Goal: Communication & Community: Answer question/provide support

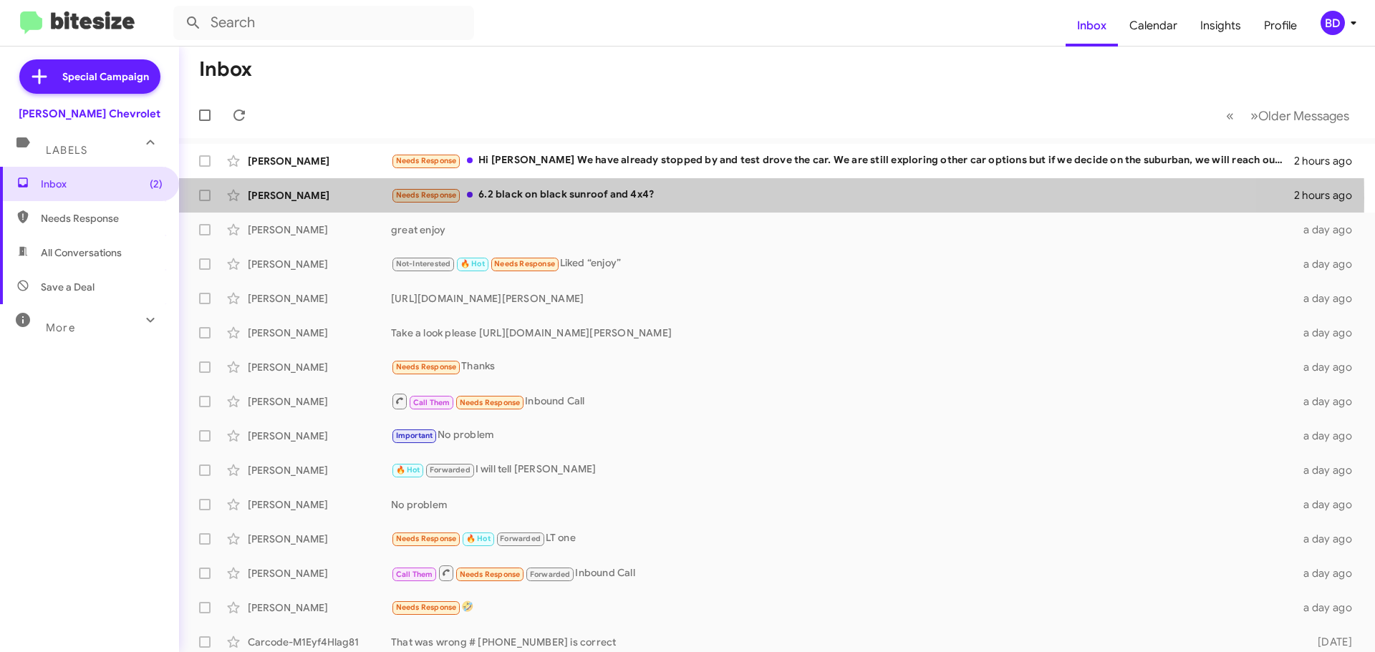
click at [582, 198] on div "Needs Response 6.2 black on black sunroof and 4x4?" at bounding box center [842, 195] width 903 height 16
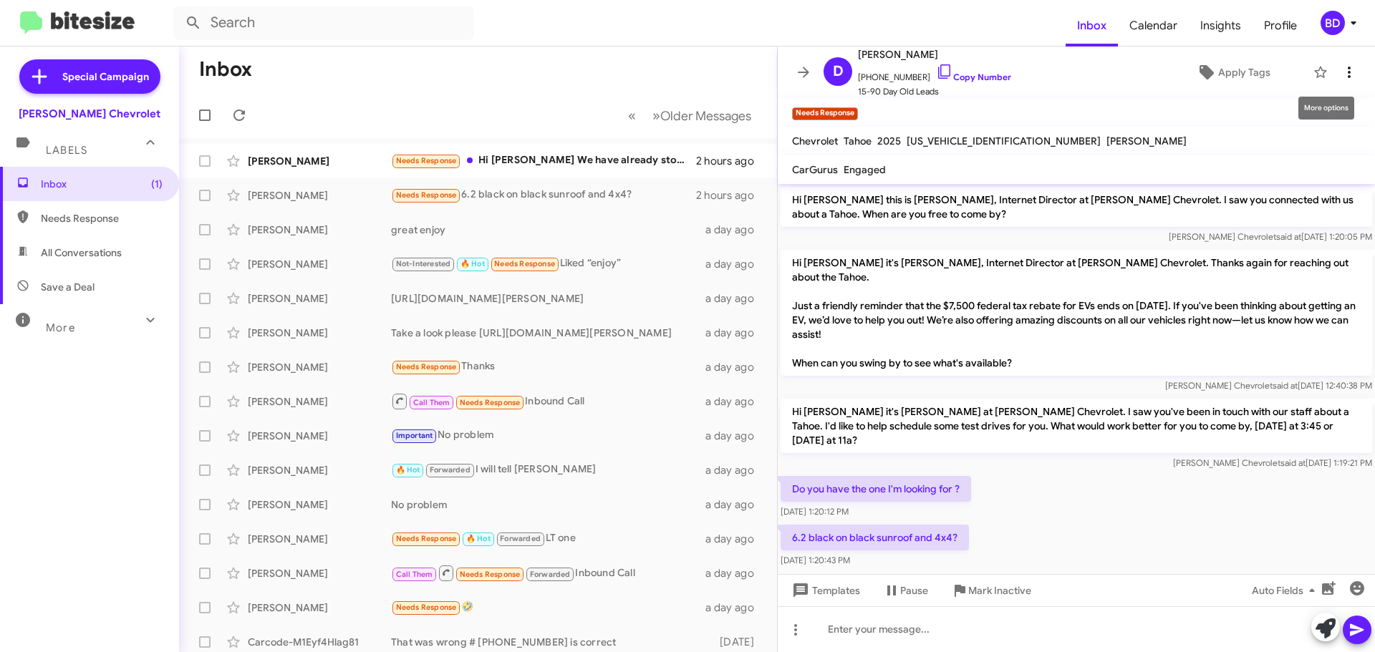
click at [1340, 58] on button at bounding box center [1349, 72] width 29 height 29
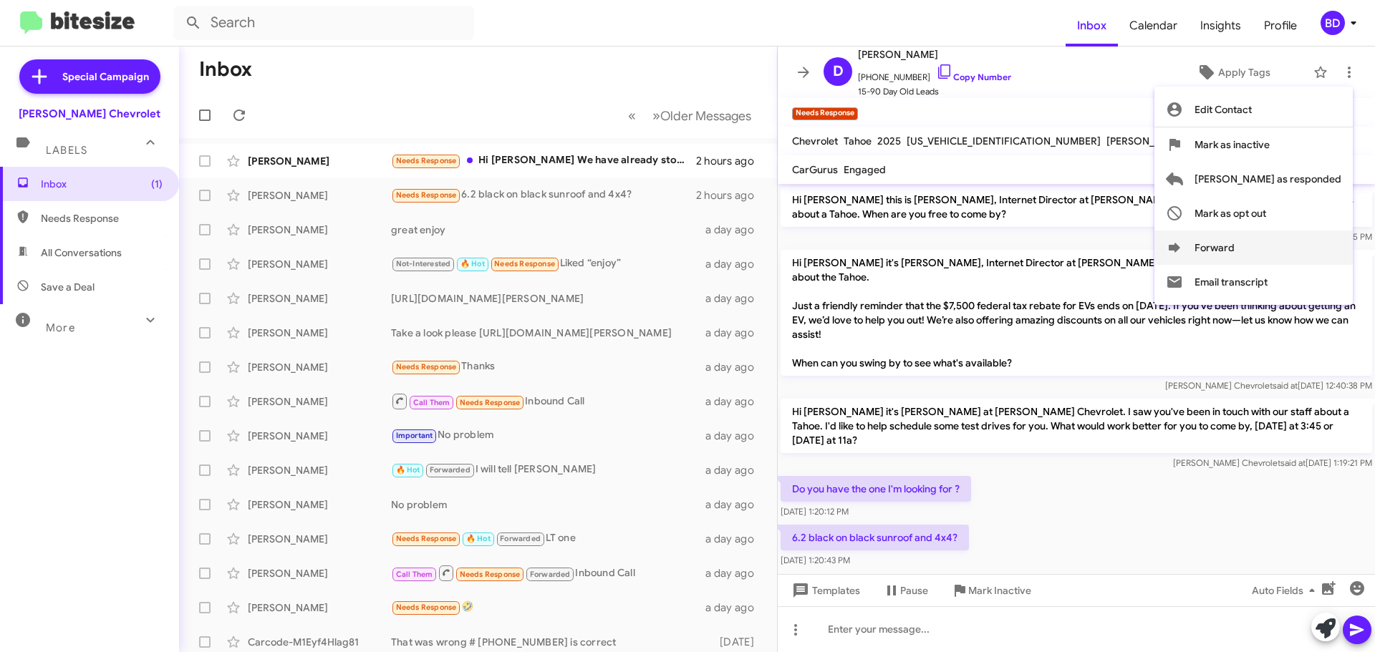
click at [1183, 244] on icon at bounding box center [1174, 247] width 17 height 17
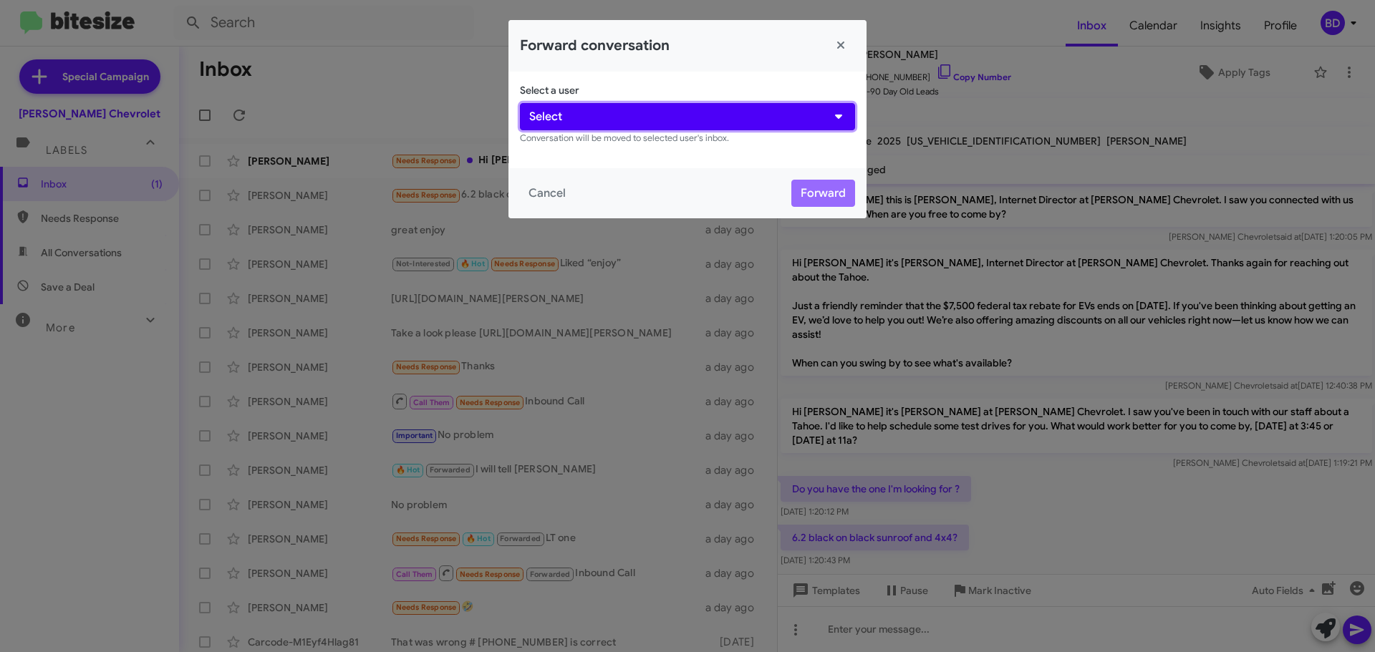
click at [643, 112] on button "Select" at bounding box center [687, 116] width 335 height 27
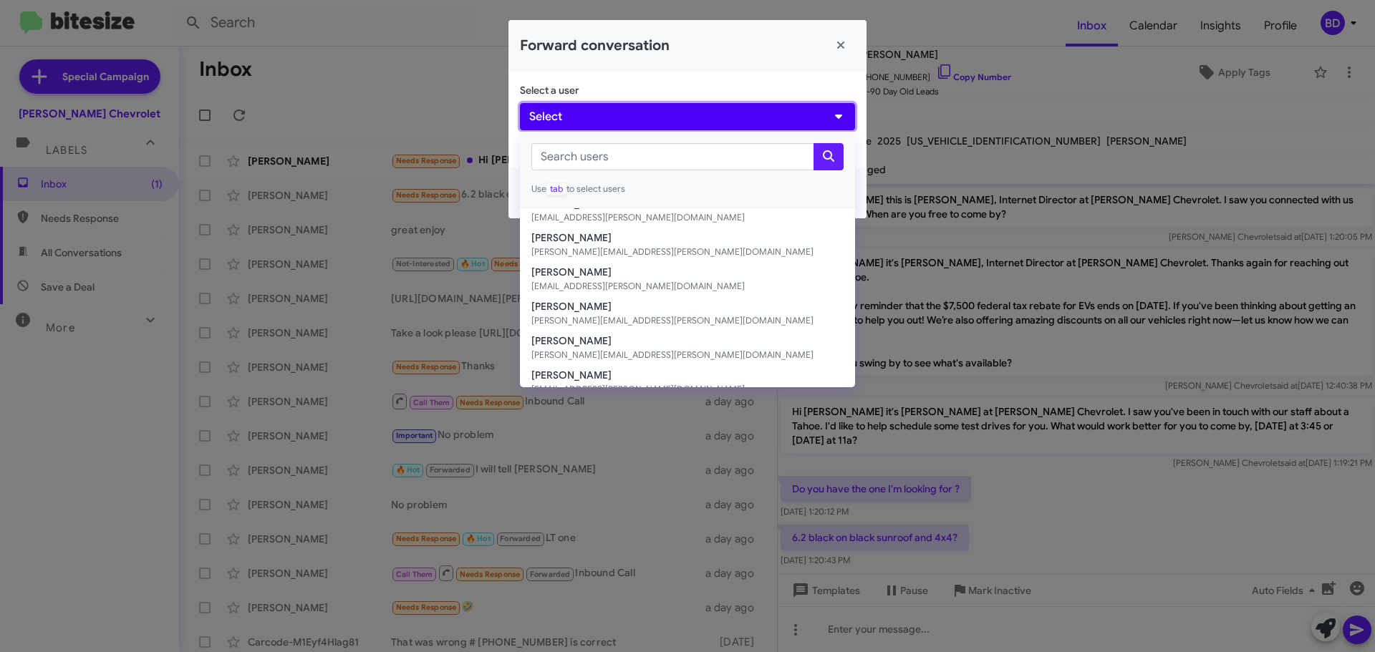
scroll to position [72, 0]
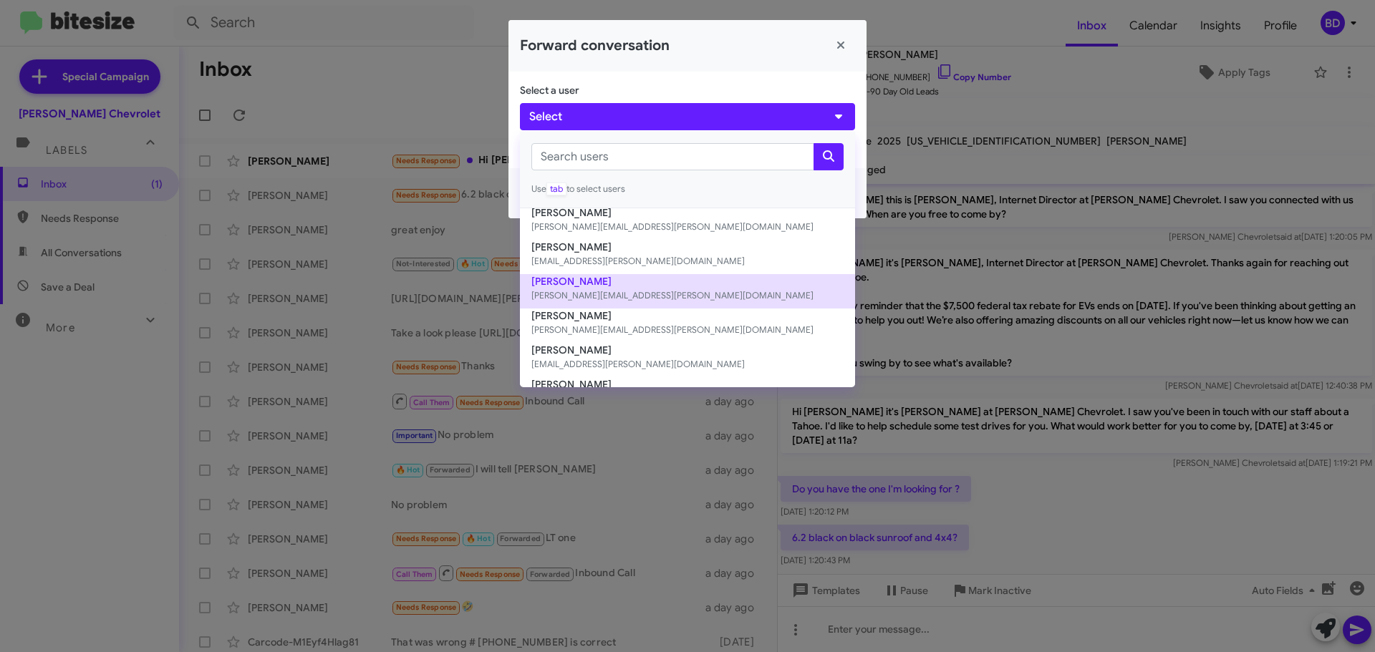
click at [572, 280] on button "[PERSON_NAME] [PERSON_NAME][EMAIL_ADDRESS][PERSON_NAME][DOMAIN_NAME]" at bounding box center [687, 291] width 335 height 34
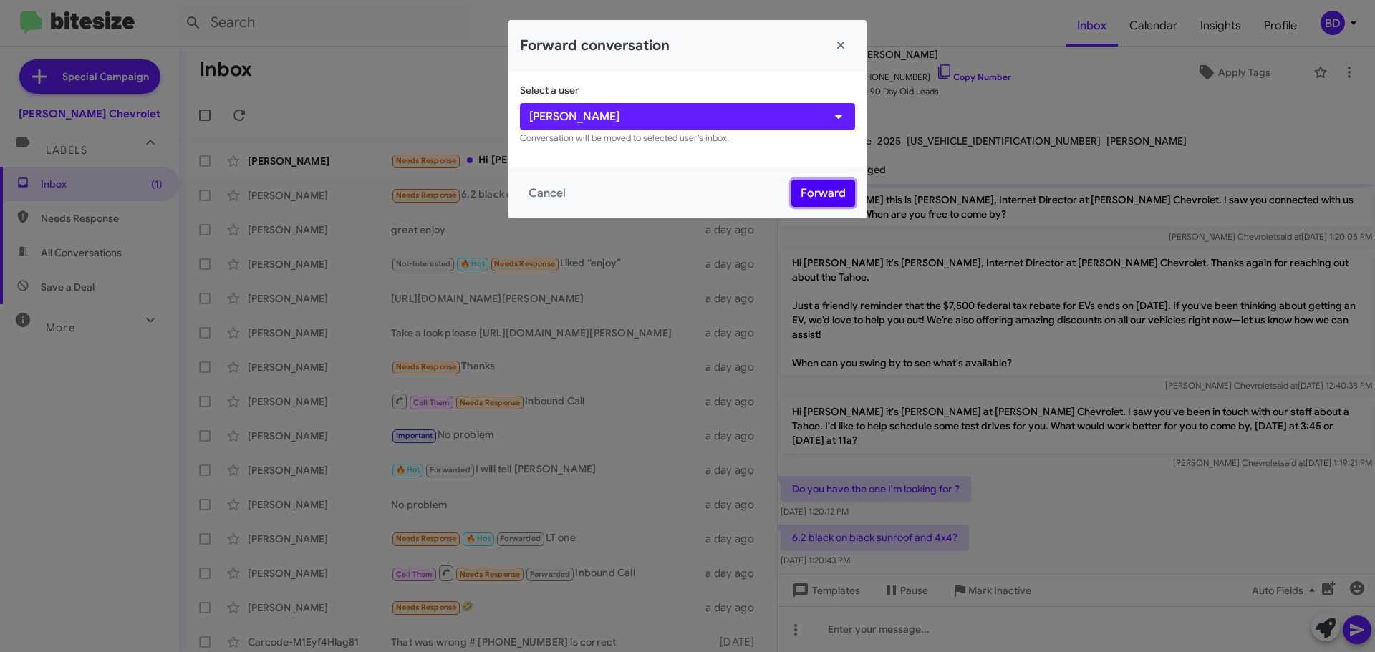
click at [806, 195] on button "Forward" at bounding box center [823, 193] width 64 height 27
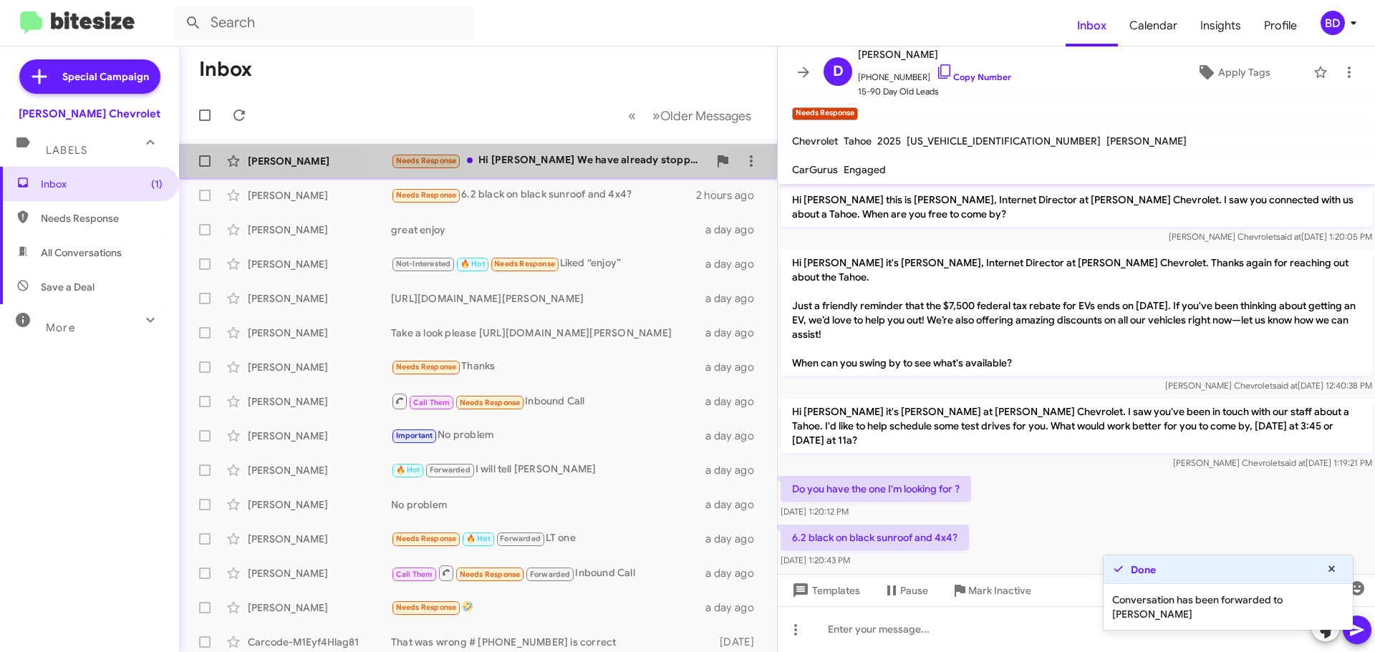
click at [544, 159] on div "Needs Response Hi [PERSON_NAME] We have already stopped by and test drove the c…" at bounding box center [549, 161] width 317 height 16
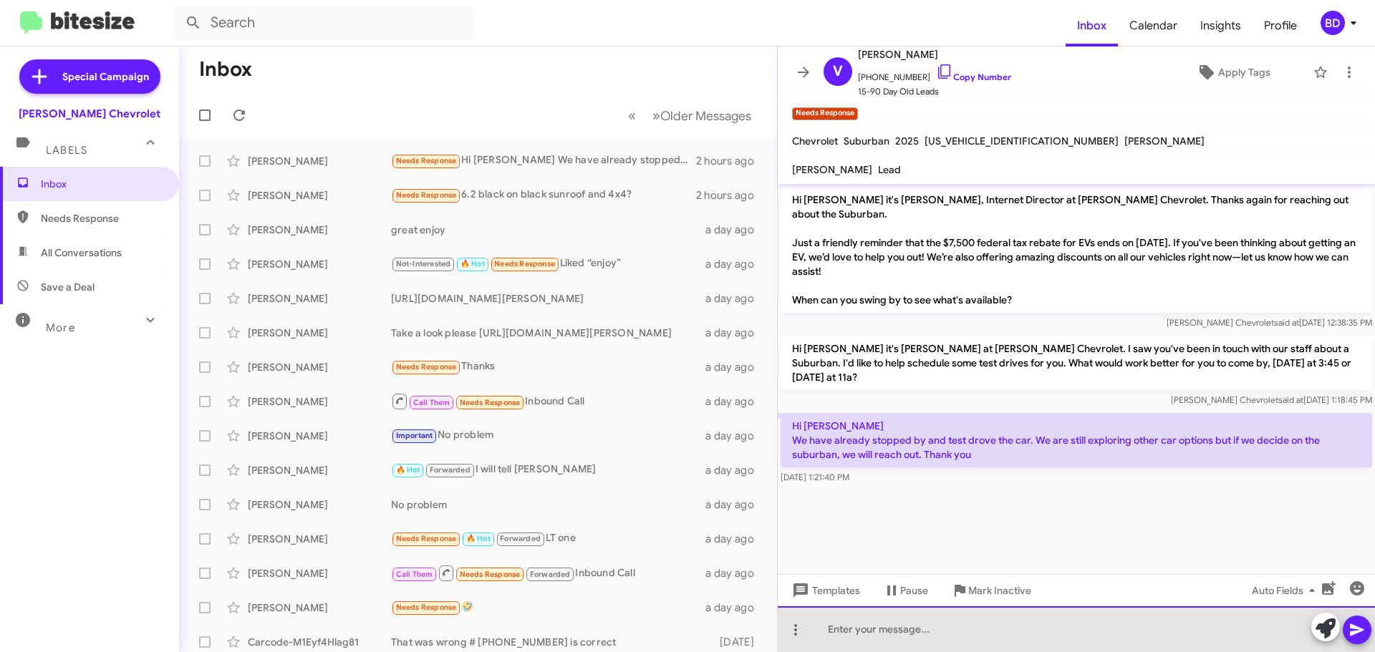
click at [858, 627] on div at bounding box center [1076, 630] width 597 height 46
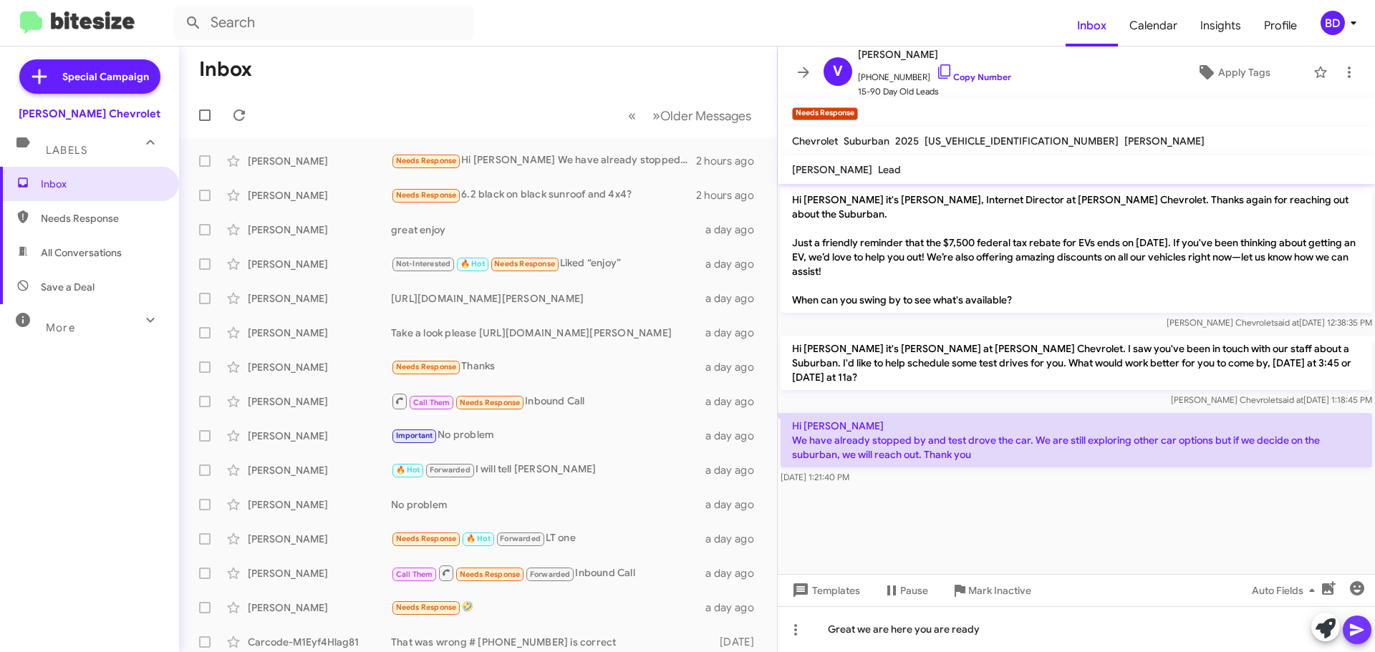
click at [1357, 635] on icon at bounding box center [1356, 630] width 17 height 17
click at [79, 254] on span "All Conversations" at bounding box center [81, 253] width 81 height 14
type input "in:all-conversations"
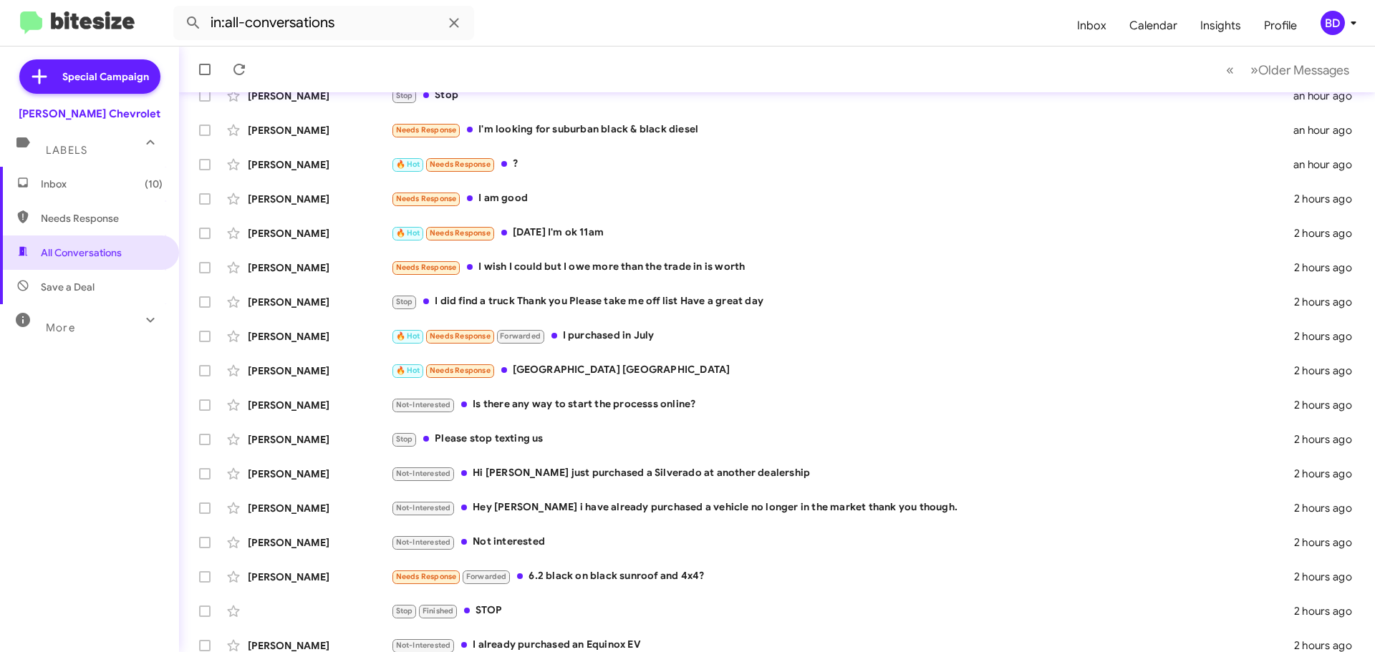
scroll to position [179, 0]
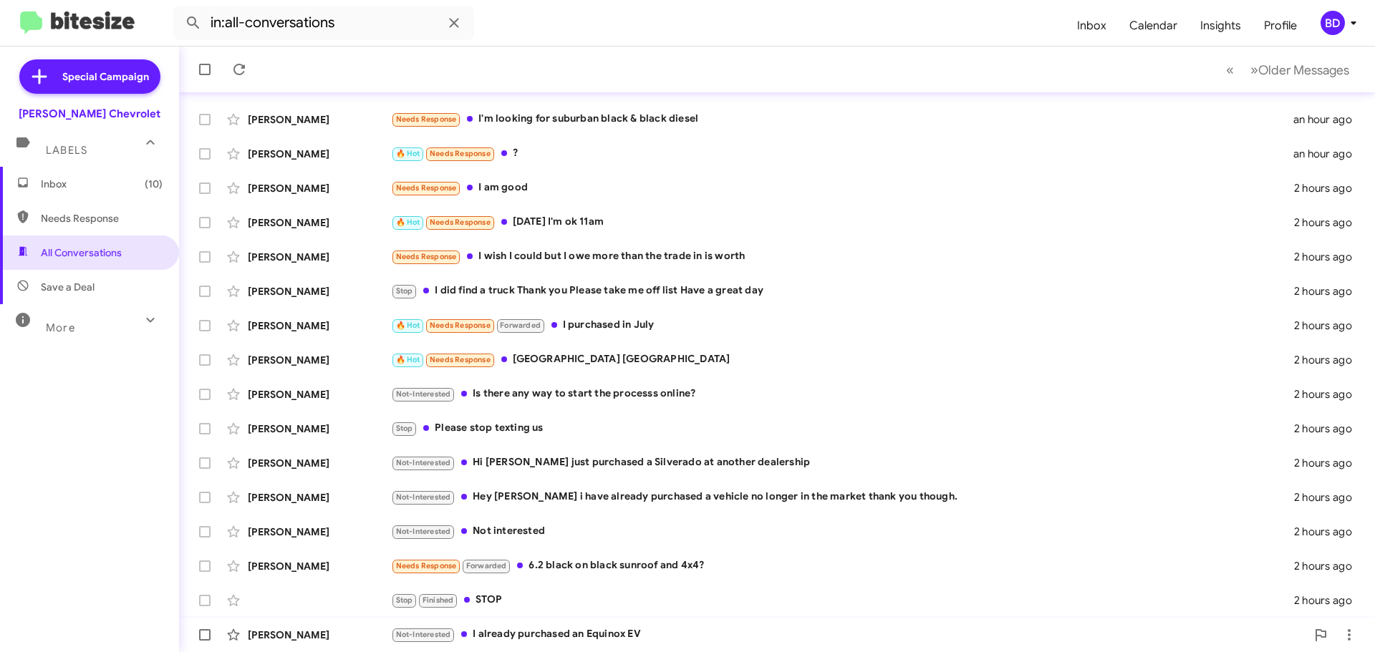
click at [569, 633] on div "Not-Interested I already purchased an Equinox EV" at bounding box center [848, 635] width 915 height 16
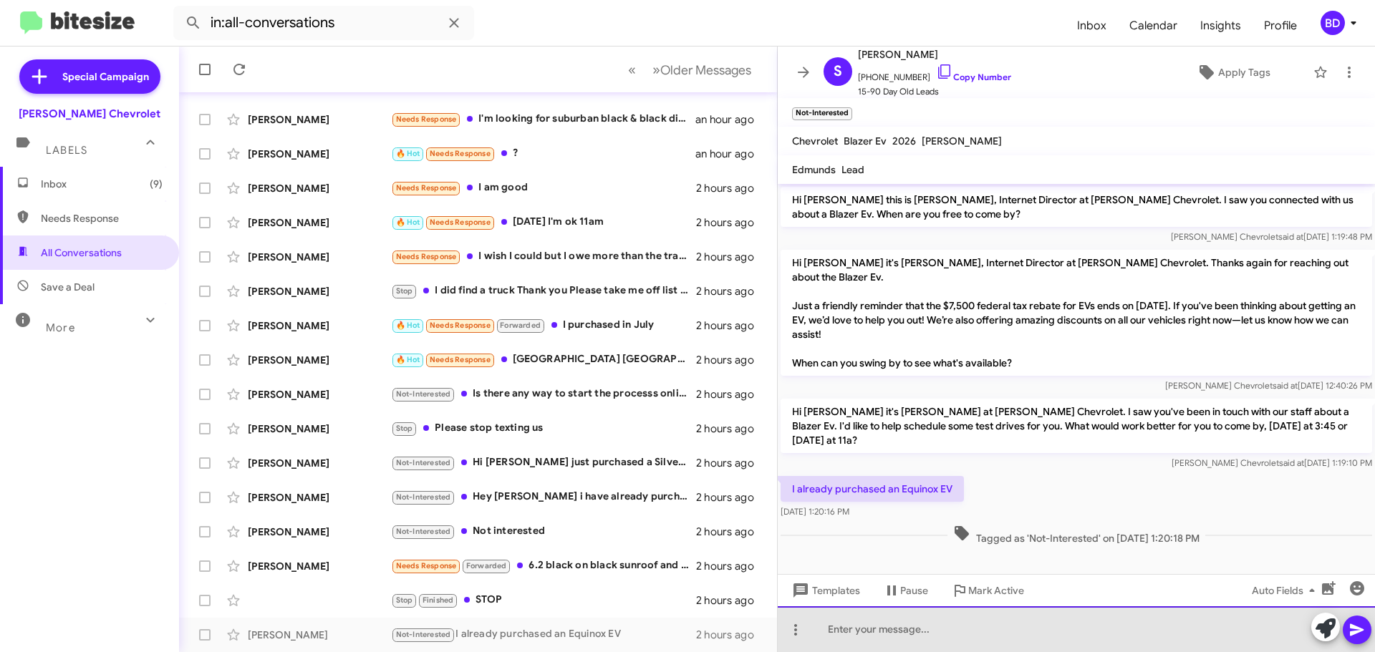
click at [891, 630] on div at bounding box center [1076, 630] width 597 height 46
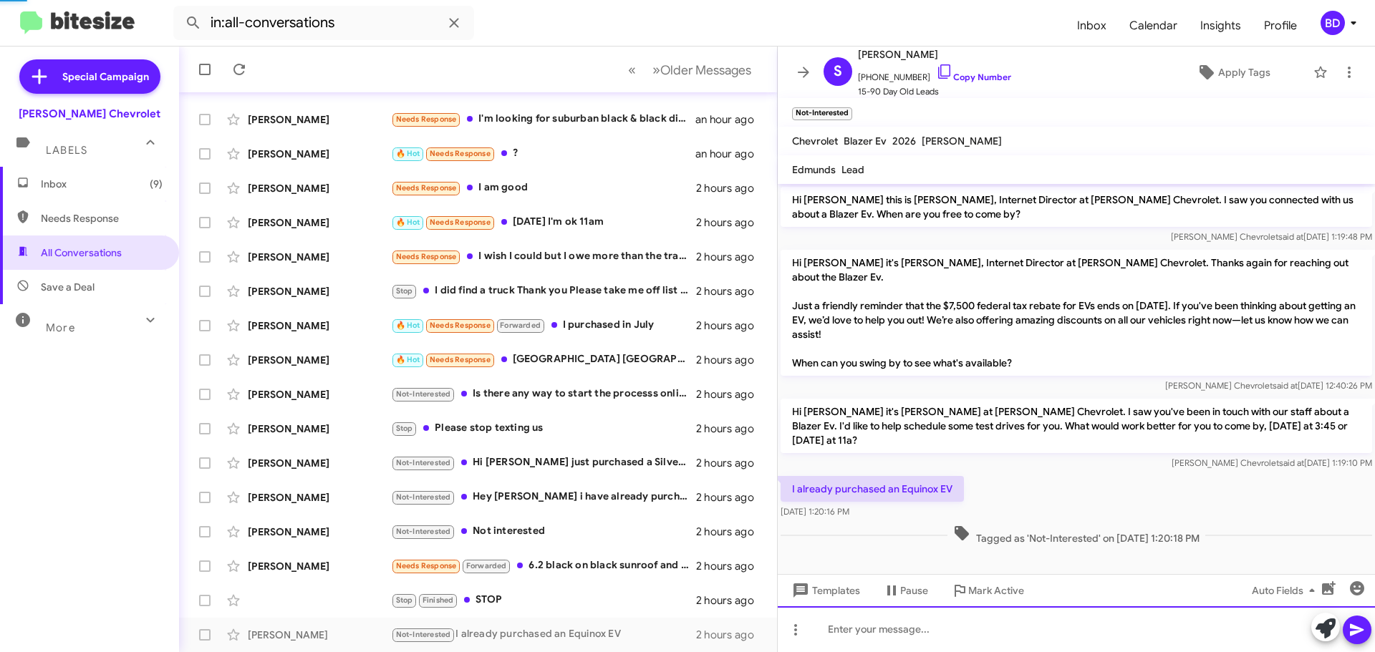
scroll to position [16, 0]
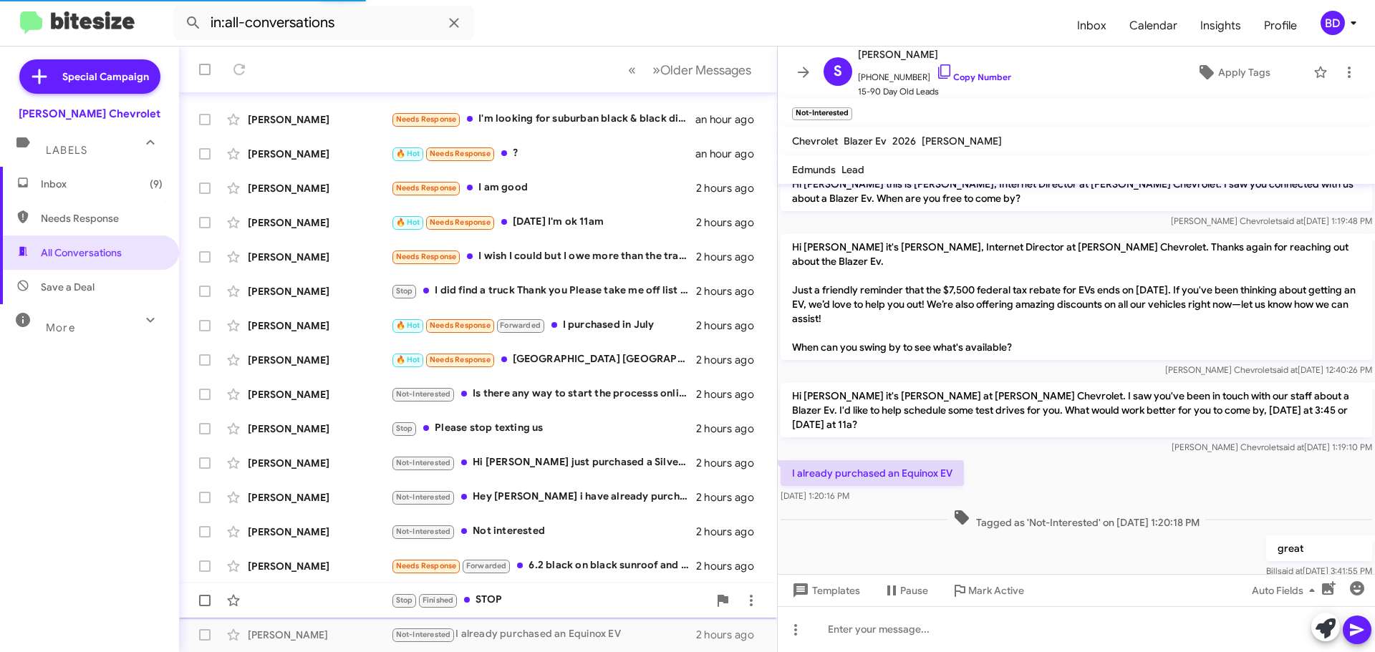
click at [488, 594] on div "Stop Finished STOP" at bounding box center [549, 600] width 317 height 16
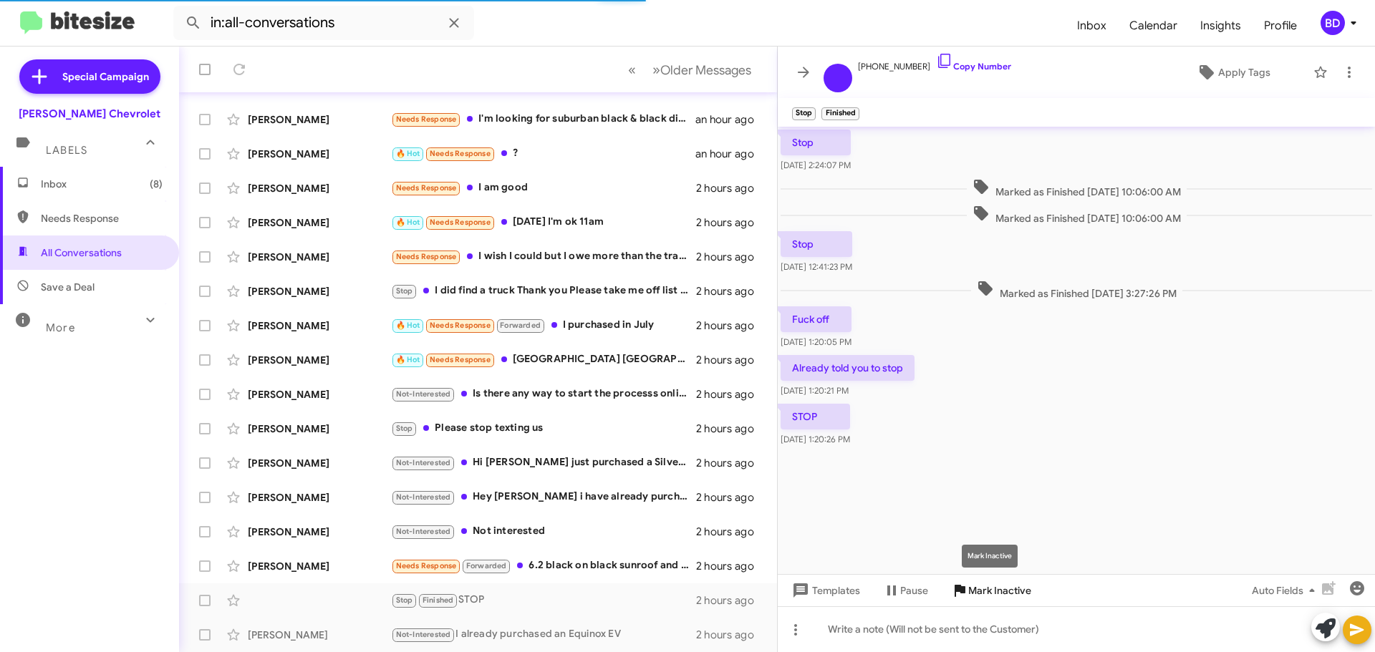
click at [1000, 589] on span "Mark Inactive" at bounding box center [999, 591] width 63 height 26
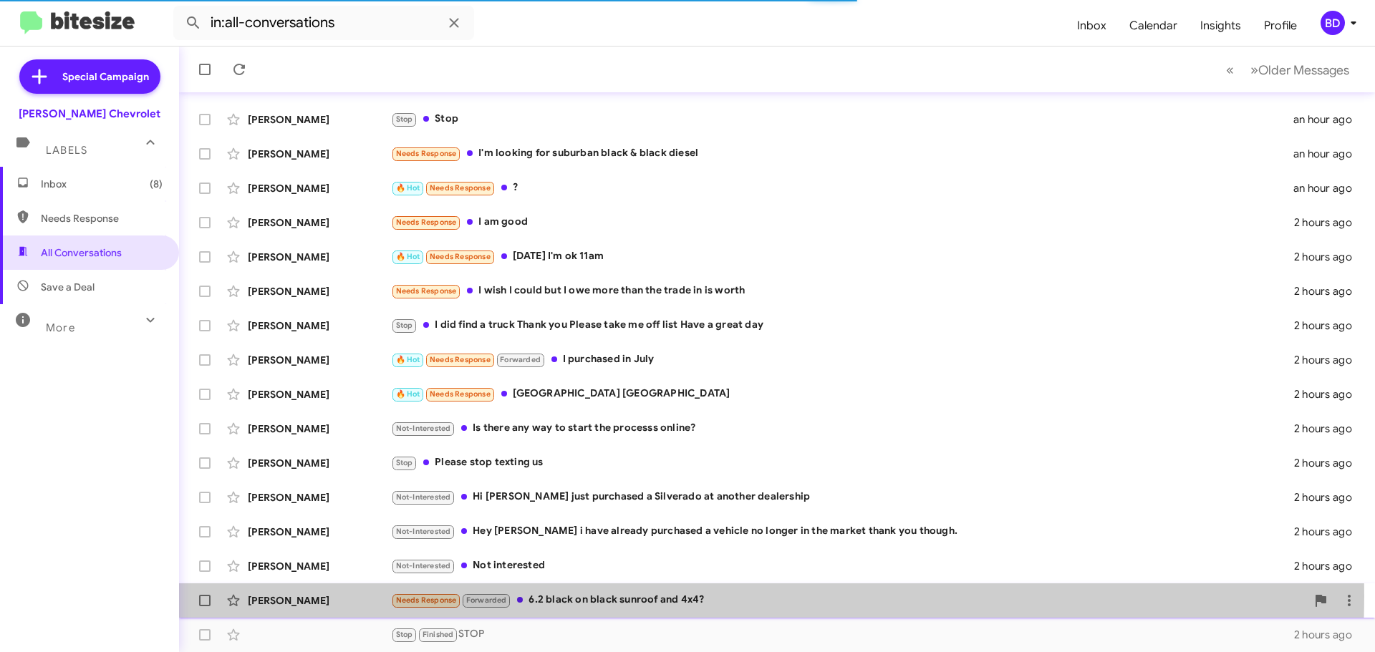
click at [589, 596] on div "Needs Response Forwarded 6.2 black on black sunroof and 4x4?" at bounding box center [848, 600] width 915 height 16
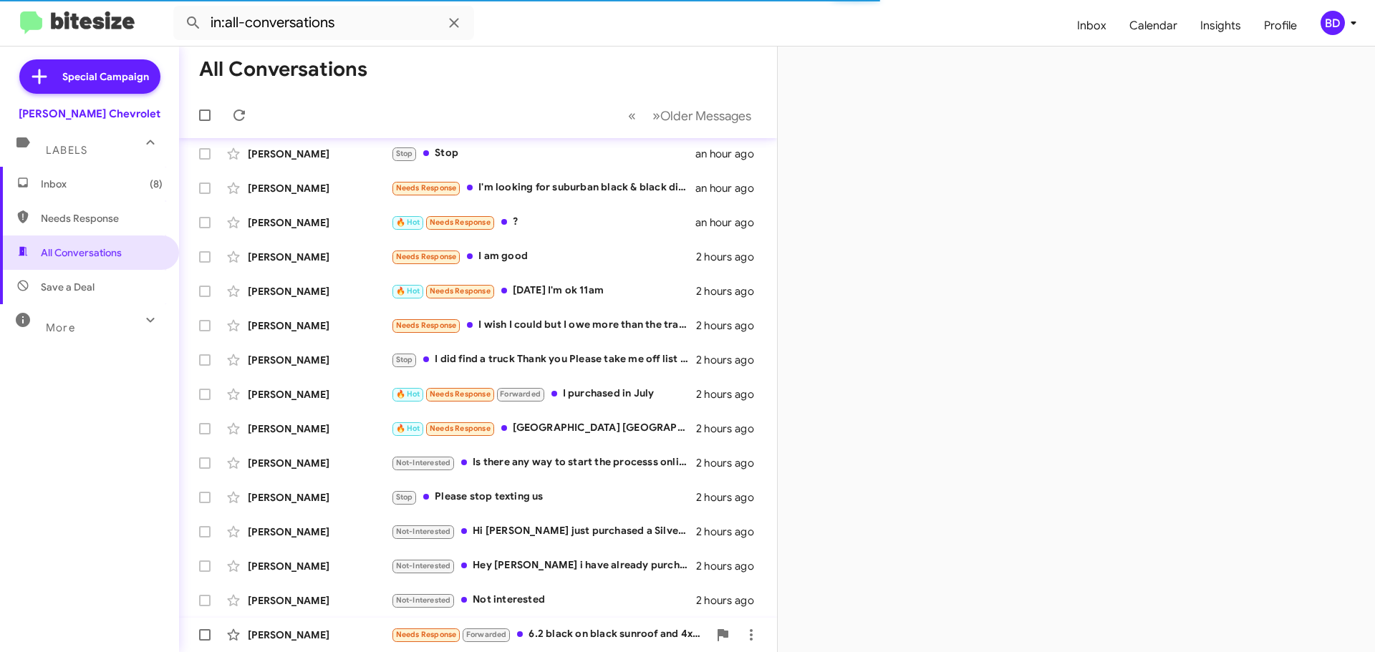
scroll to position [145, 0]
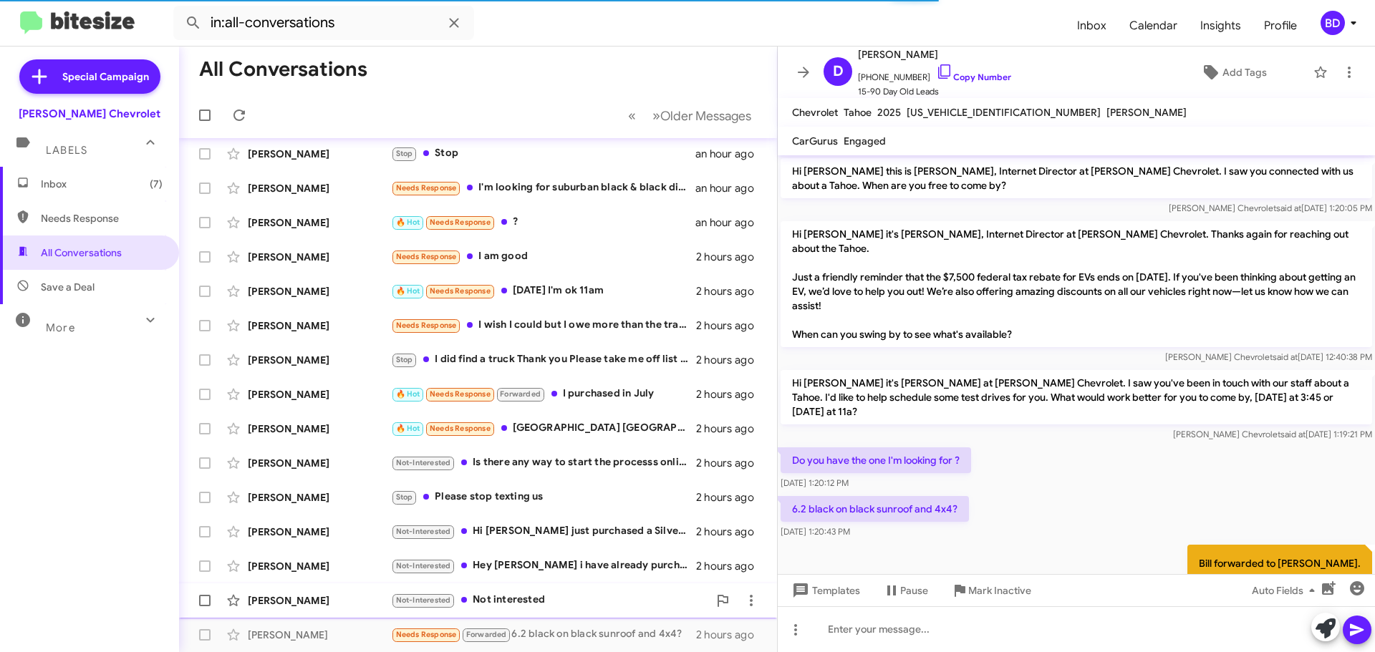
click at [531, 594] on div "Not-Interested Not interested" at bounding box center [549, 600] width 317 height 16
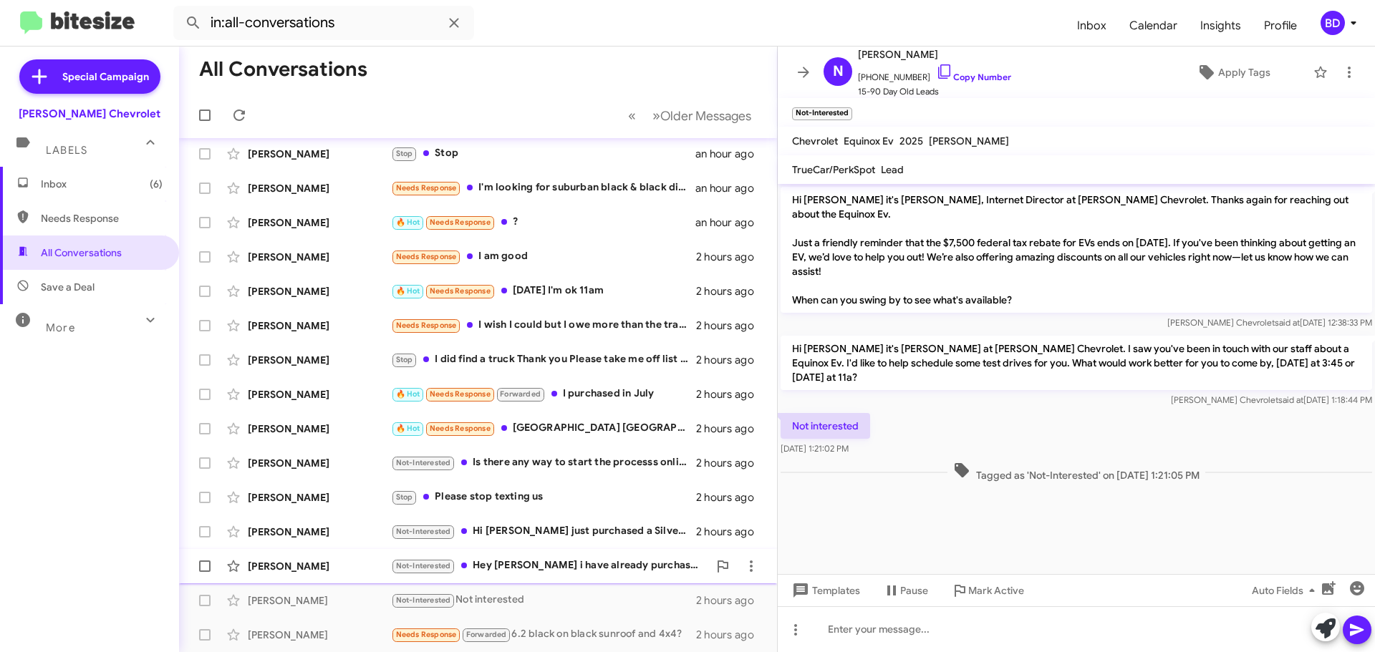
click at [556, 566] on div "Not-Interested Hey [PERSON_NAME] i have already purchased a vehicle no longer i…" at bounding box center [549, 566] width 317 height 16
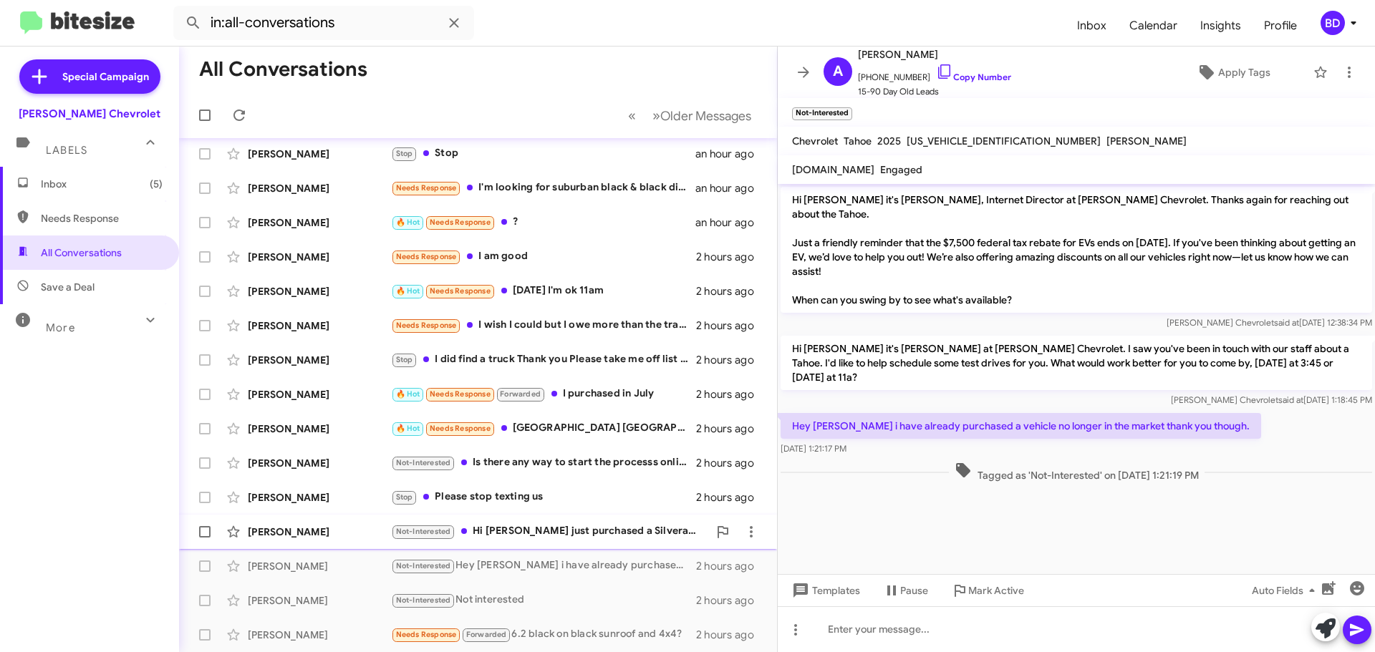
click at [576, 531] on div "Not-Interested Hi [PERSON_NAME] just purchased a Silverado at another dealership" at bounding box center [549, 531] width 317 height 16
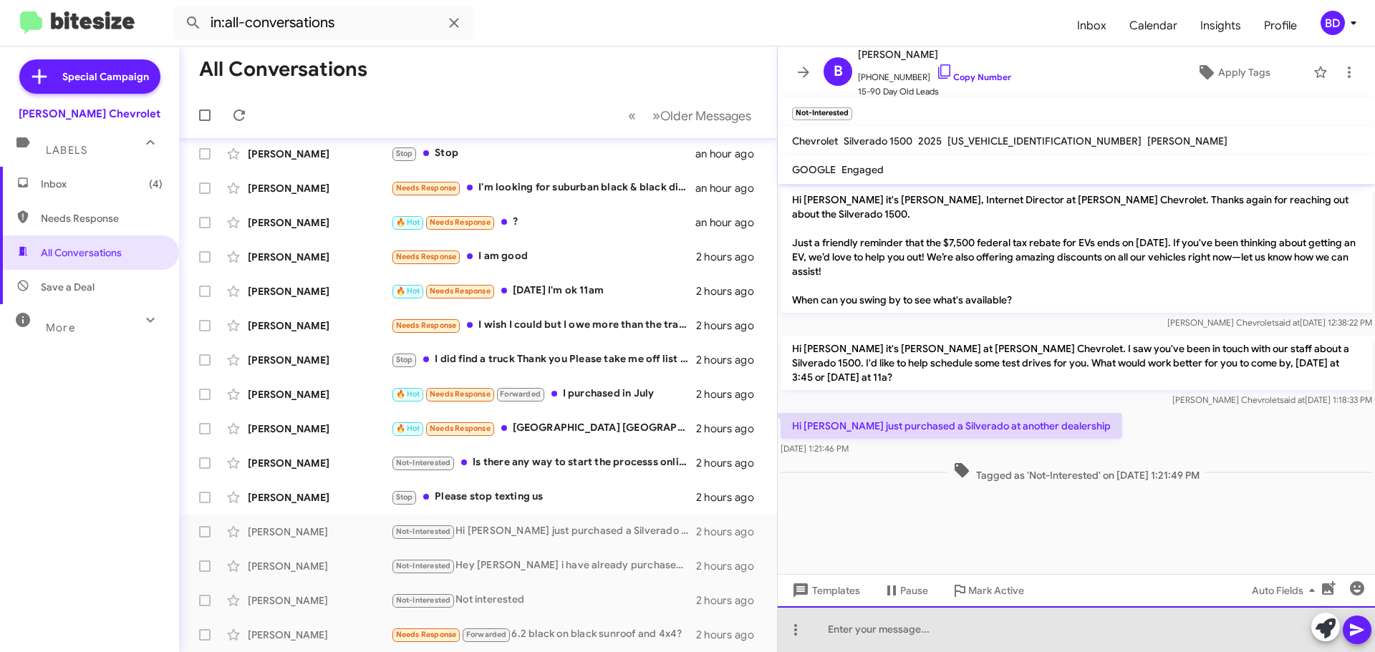
click at [835, 627] on div at bounding box center [1076, 630] width 597 height 46
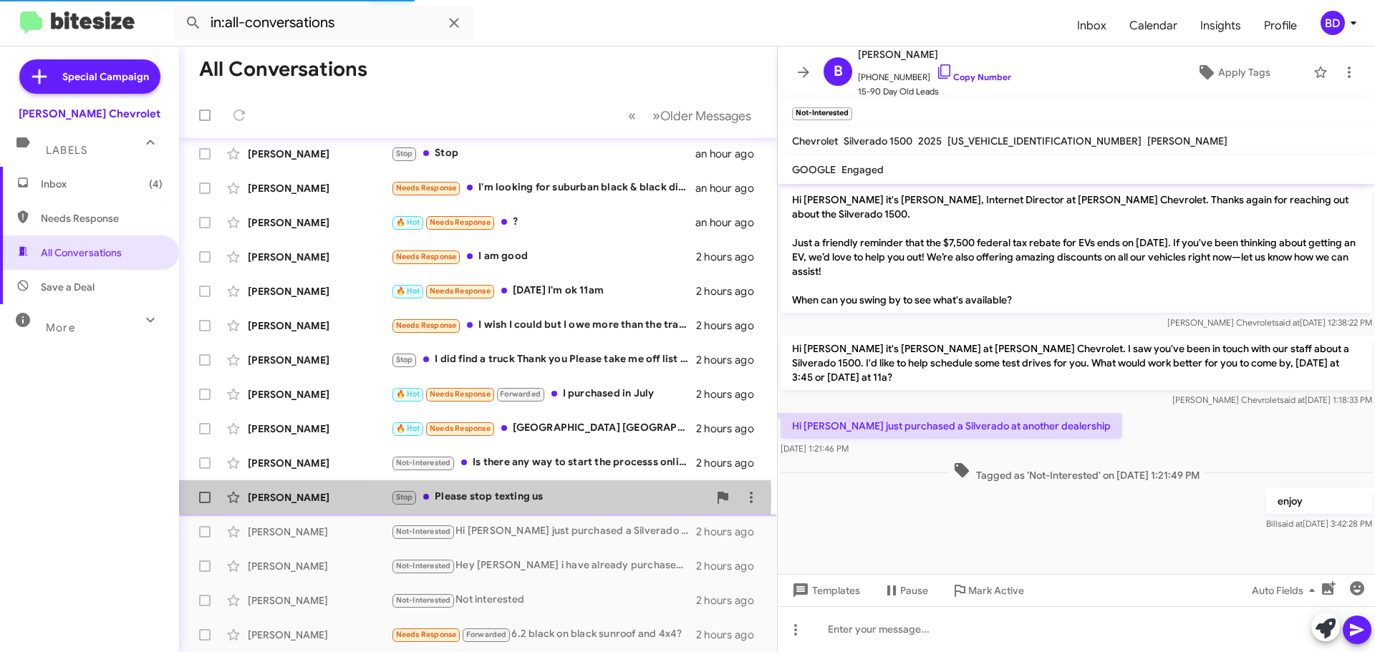
click at [475, 498] on div "Stop Please stop texting us" at bounding box center [549, 497] width 317 height 16
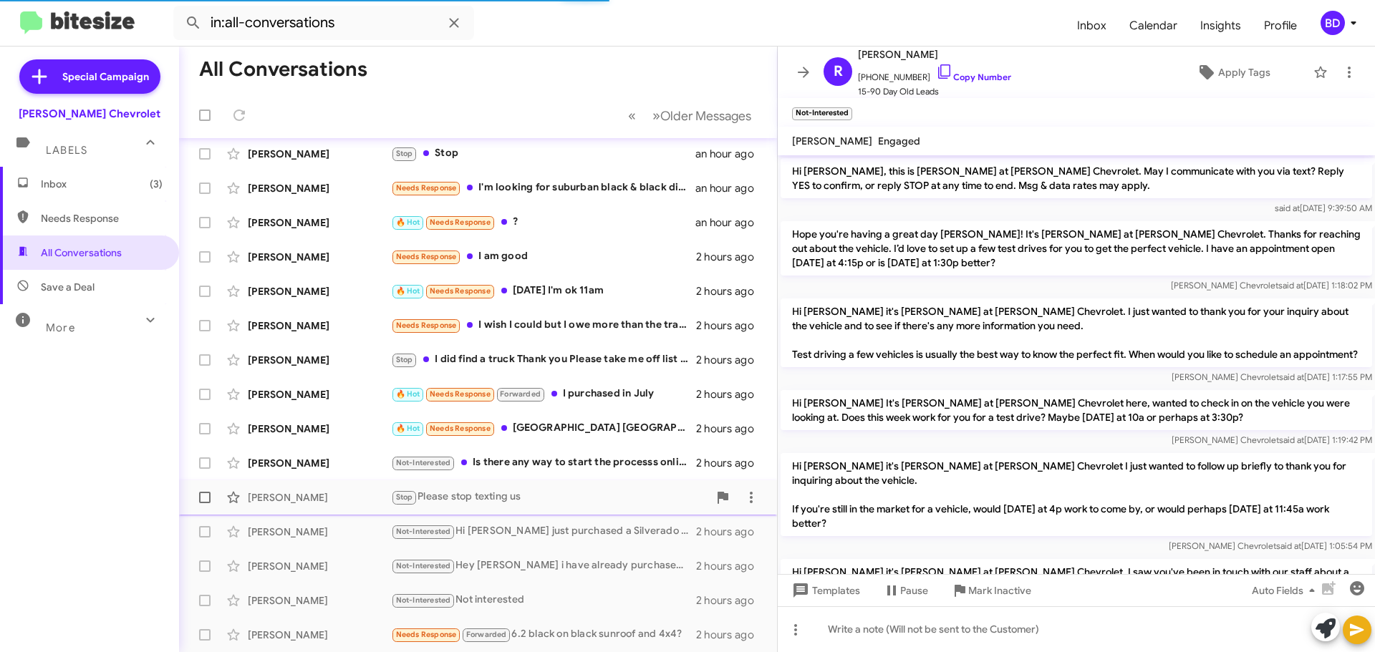
scroll to position [528, 0]
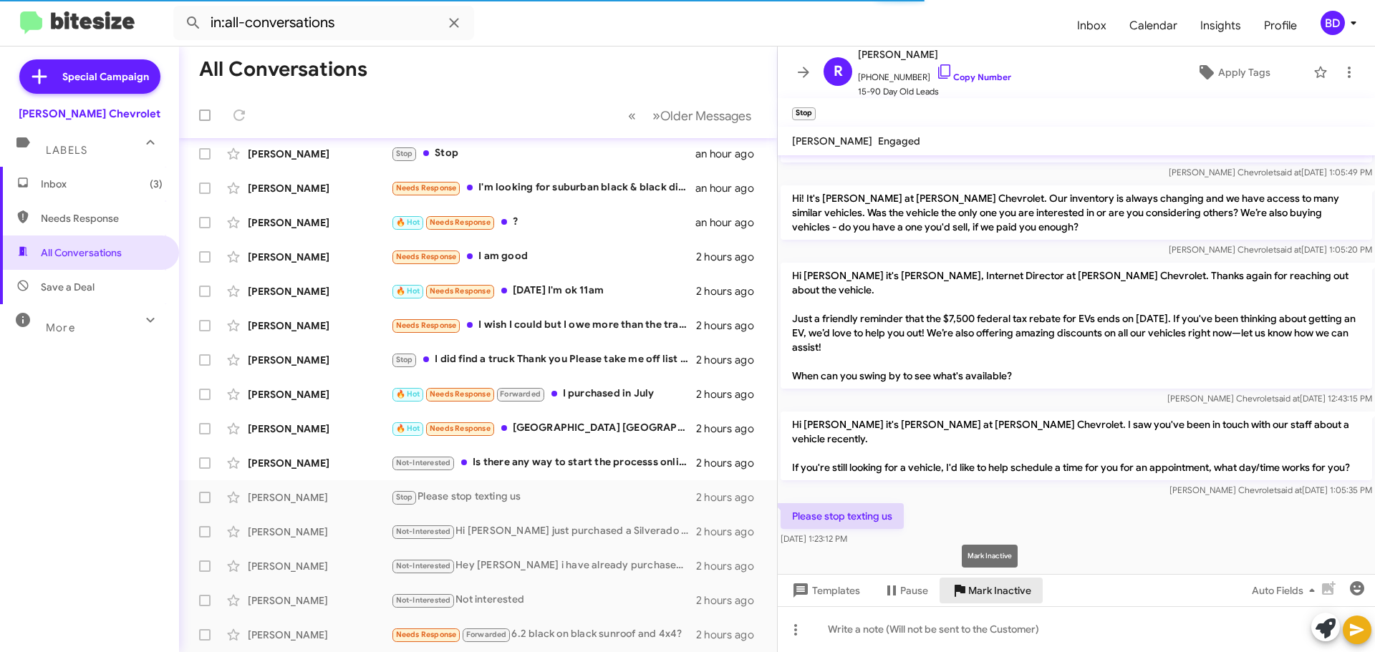
click at [986, 585] on span "Mark Inactive" at bounding box center [999, 591] width 63 height 26
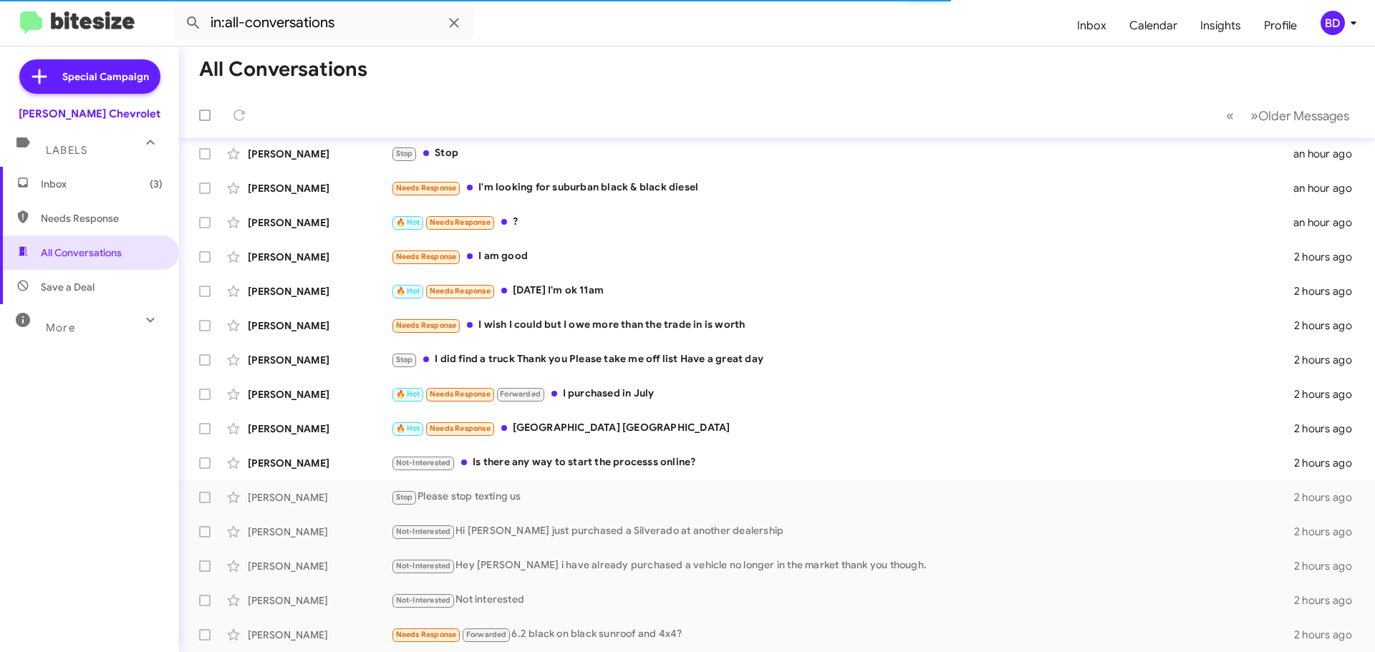
scroll to position [179, 0]
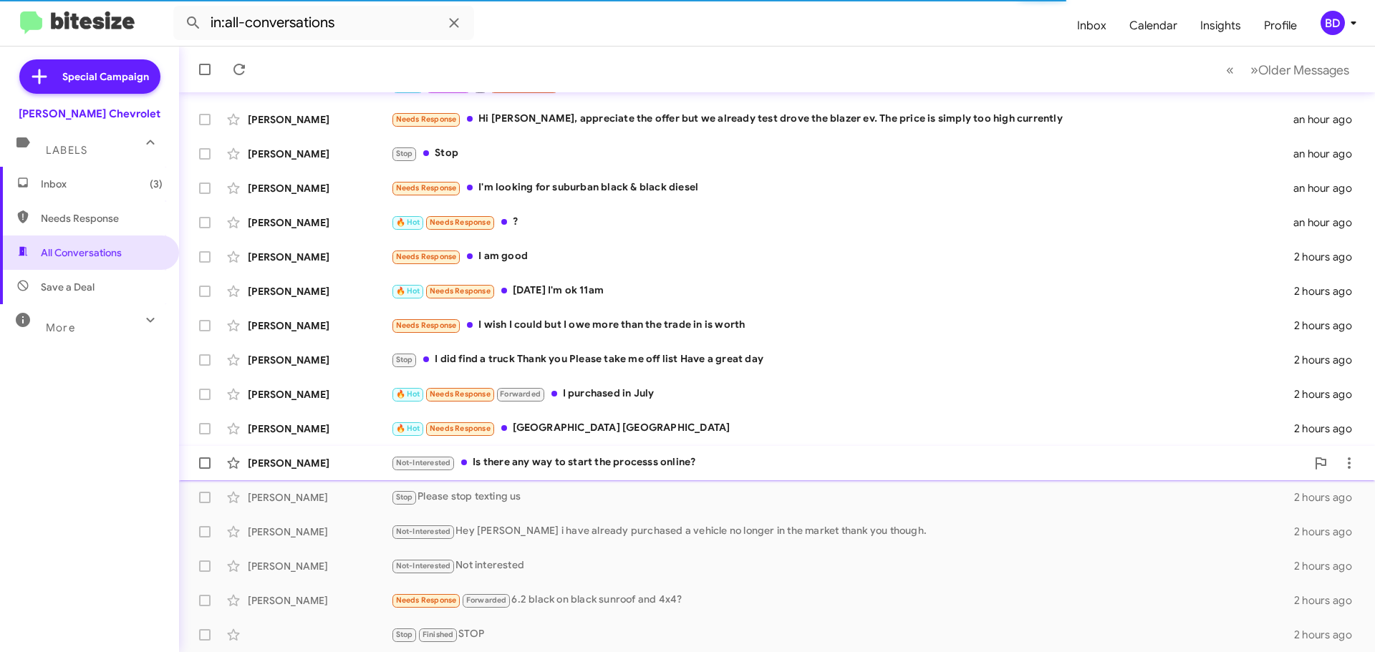
click at [595, 458] on div "Not-Interested Is there any way to start the processs online?" at bounding box center [848, 463] width 915 height 16
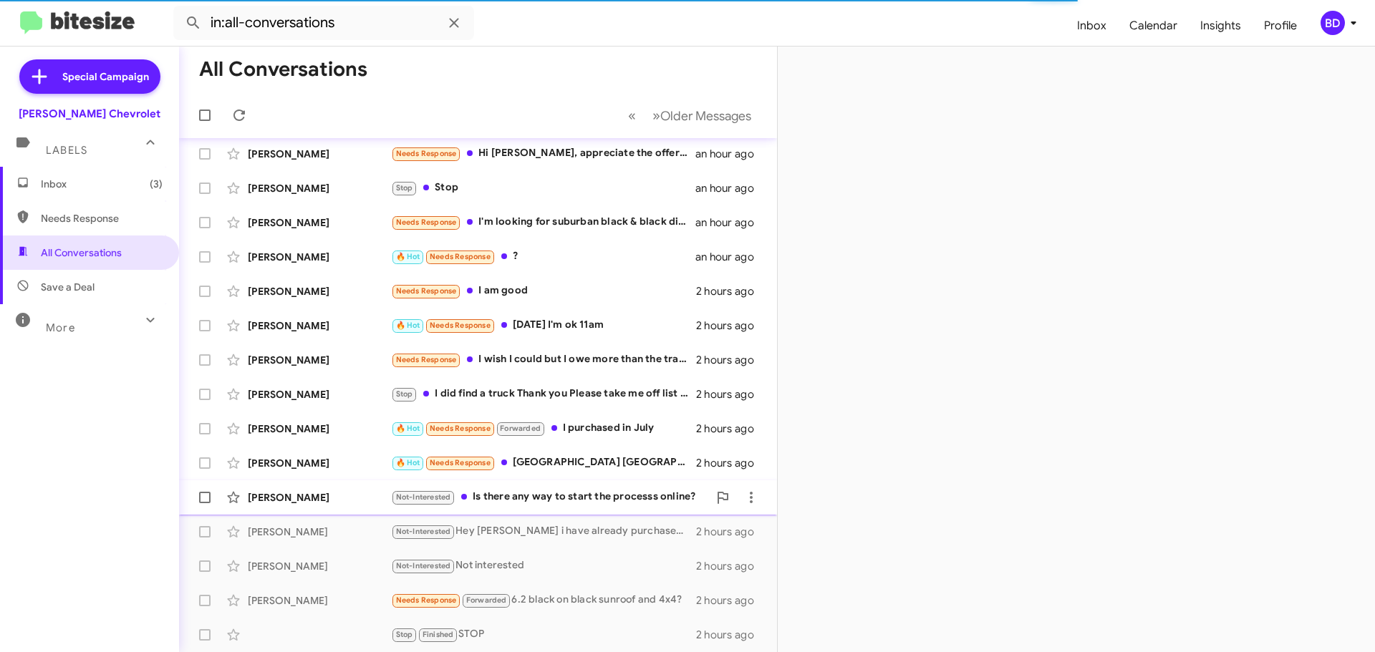
scroll to position [145, 0]
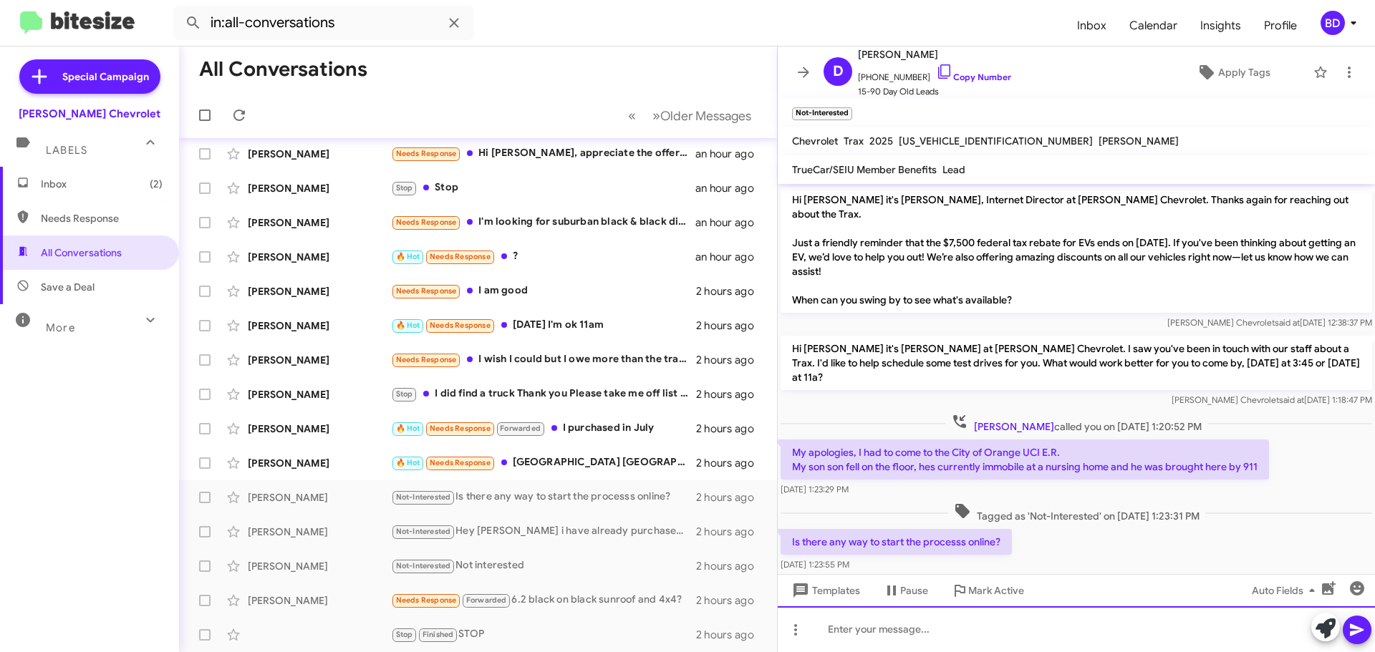
click at [881, 624] on div at bounding box center [1076, 630] width 597 height 46
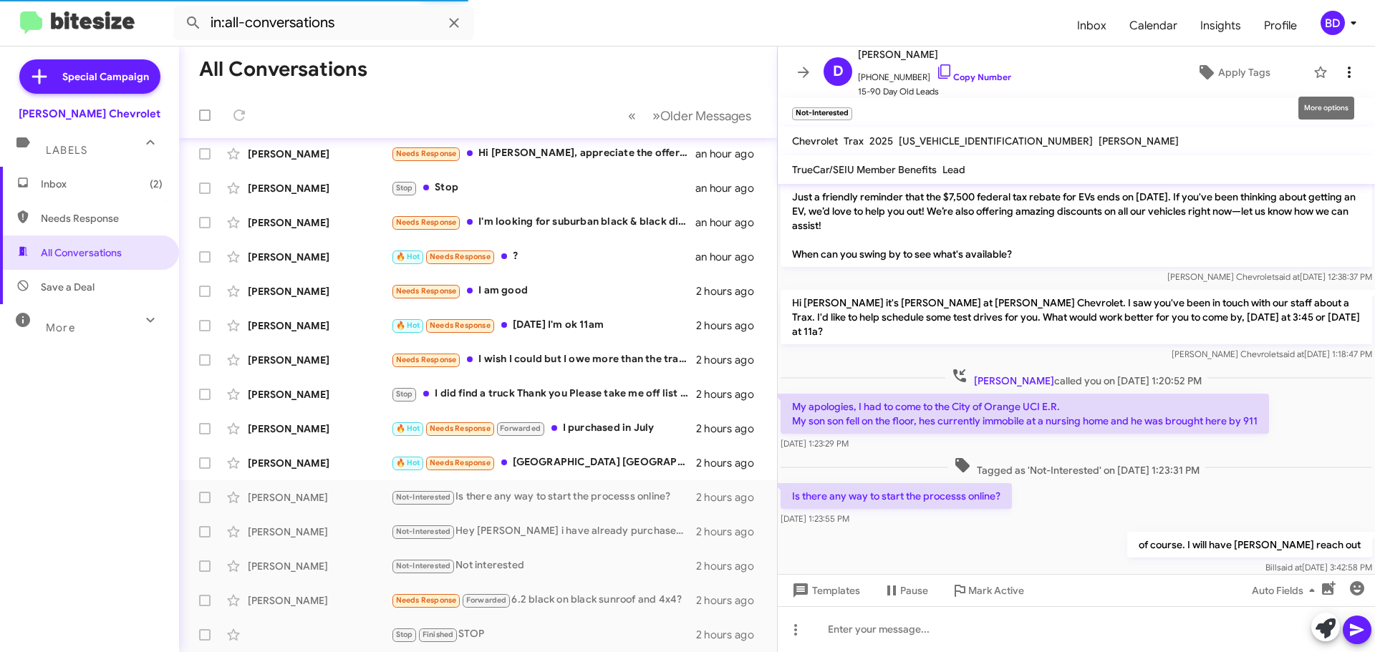
click at [1341, 74] on icon at bounding box center [1348, 72] width 17 height 17
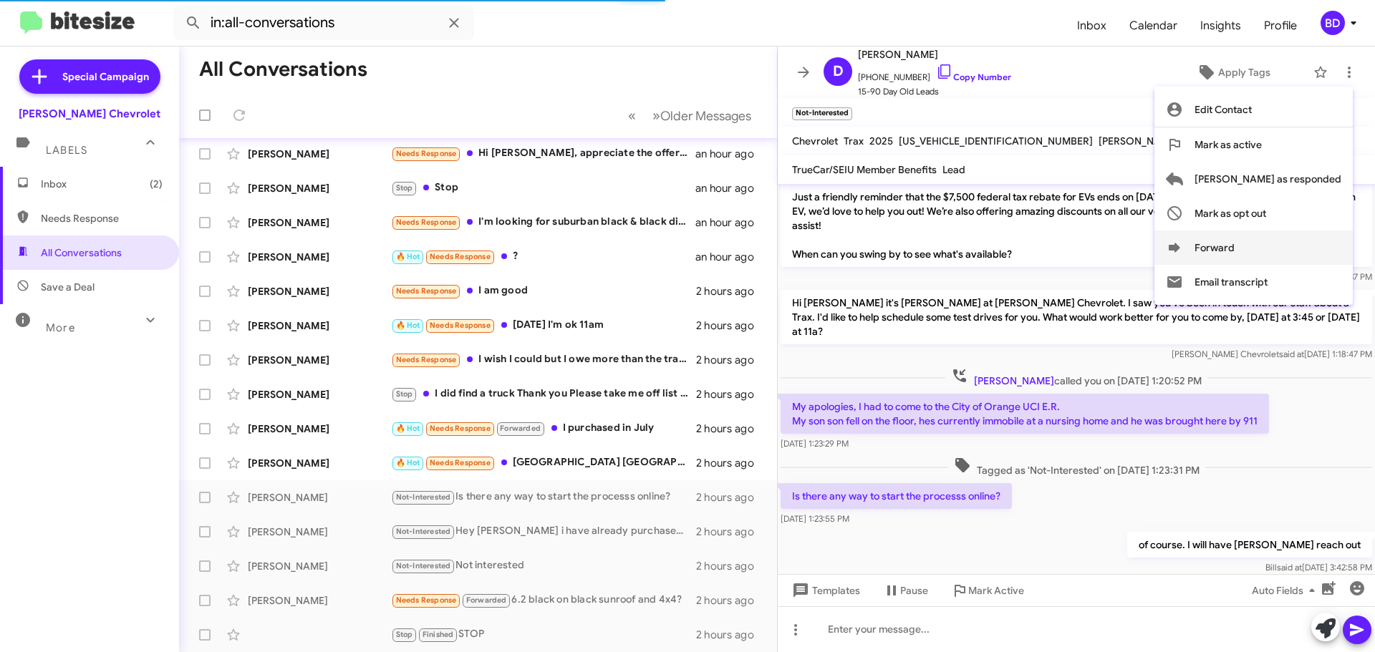
click at [1183, 242] on icon at bounding box center [1174, 247] width 17 height 17
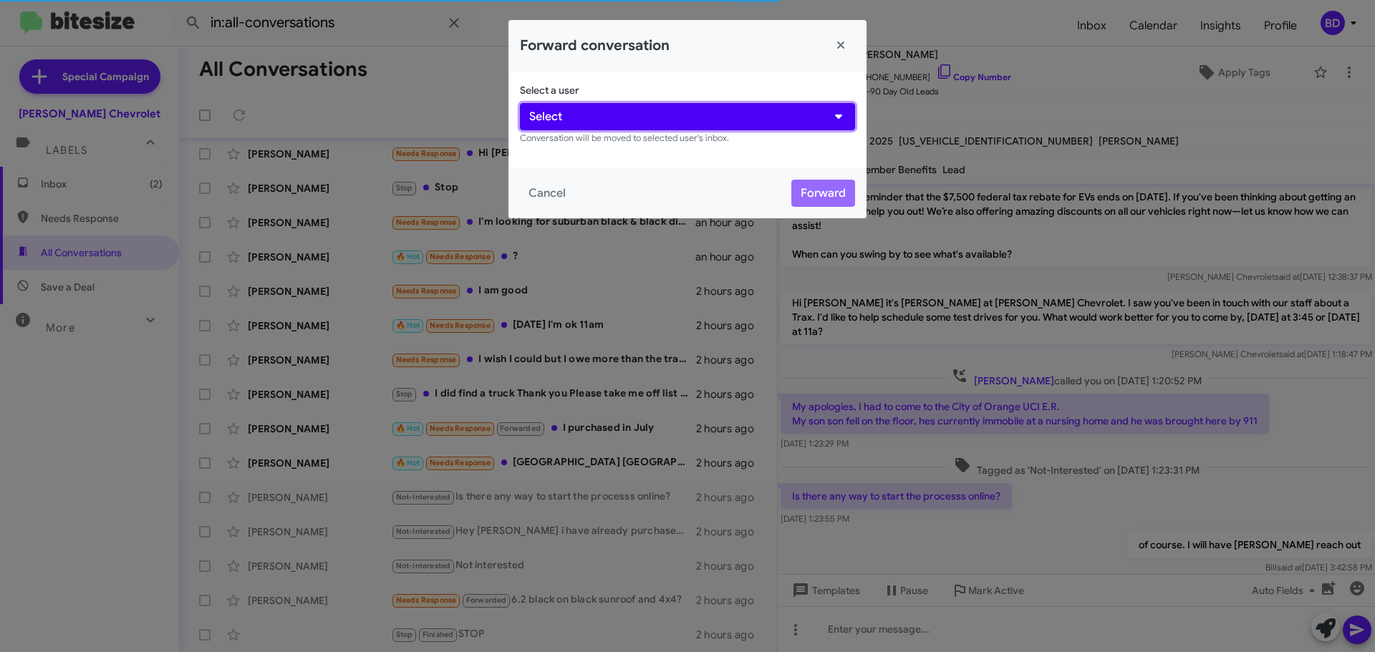
click at [661, 114] on button "Select" at bounding box center [687, 116] width 335 height 27
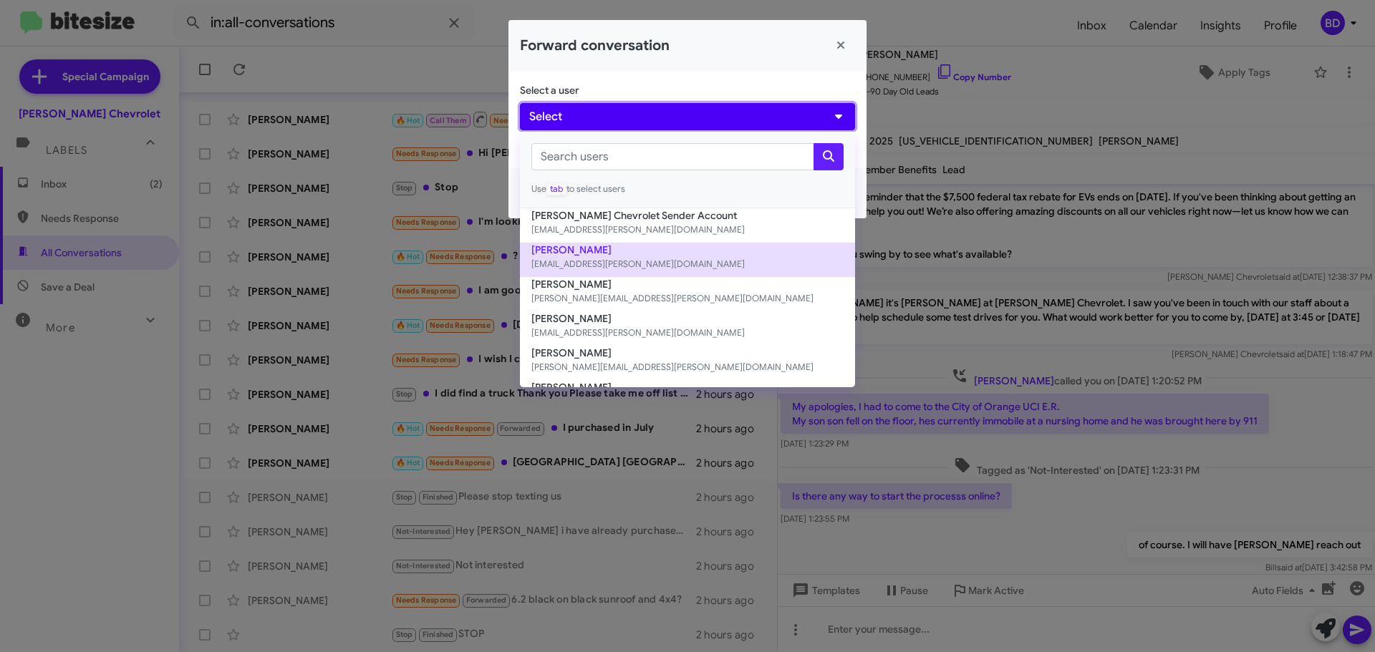
scroll to position [72, 0]
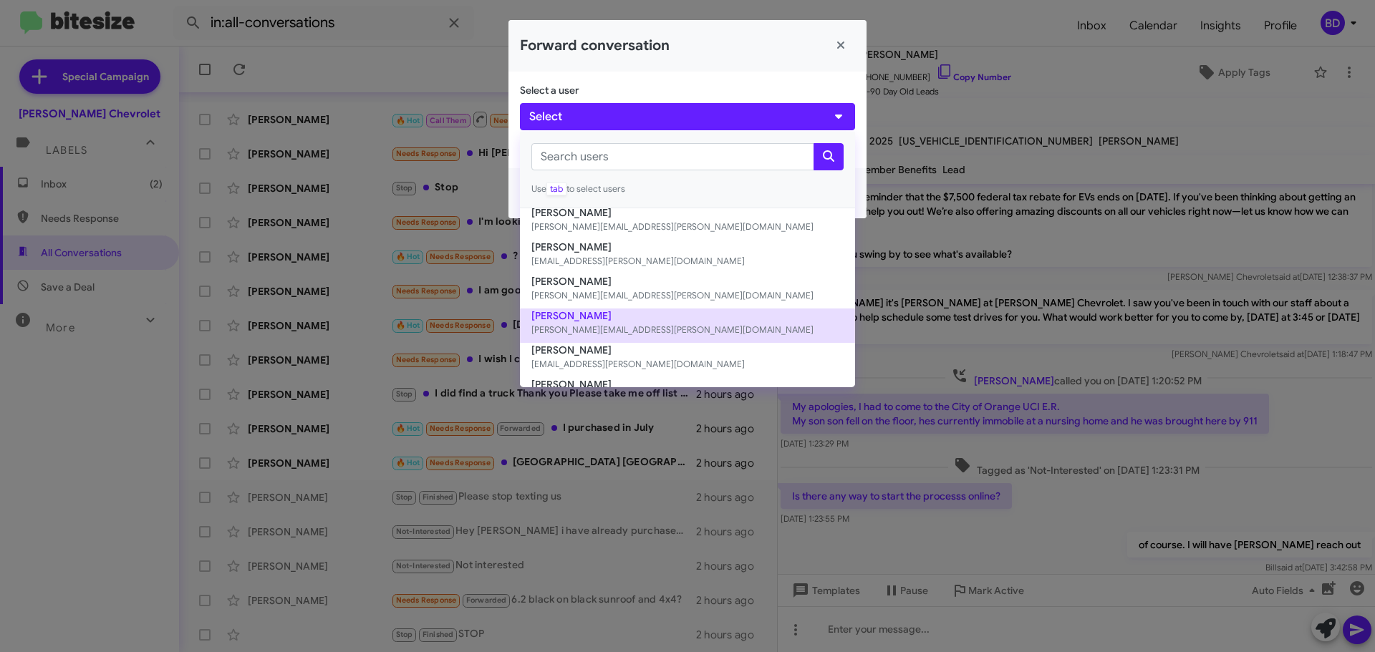
click at [565, 317] on button "[PERSON_NAME] [PERSON_NAME][EMAIL_ADDRESS][PERSON_NAME][DOMAIN_NAME]" at bounding box center [687, 326] width 335 height 34
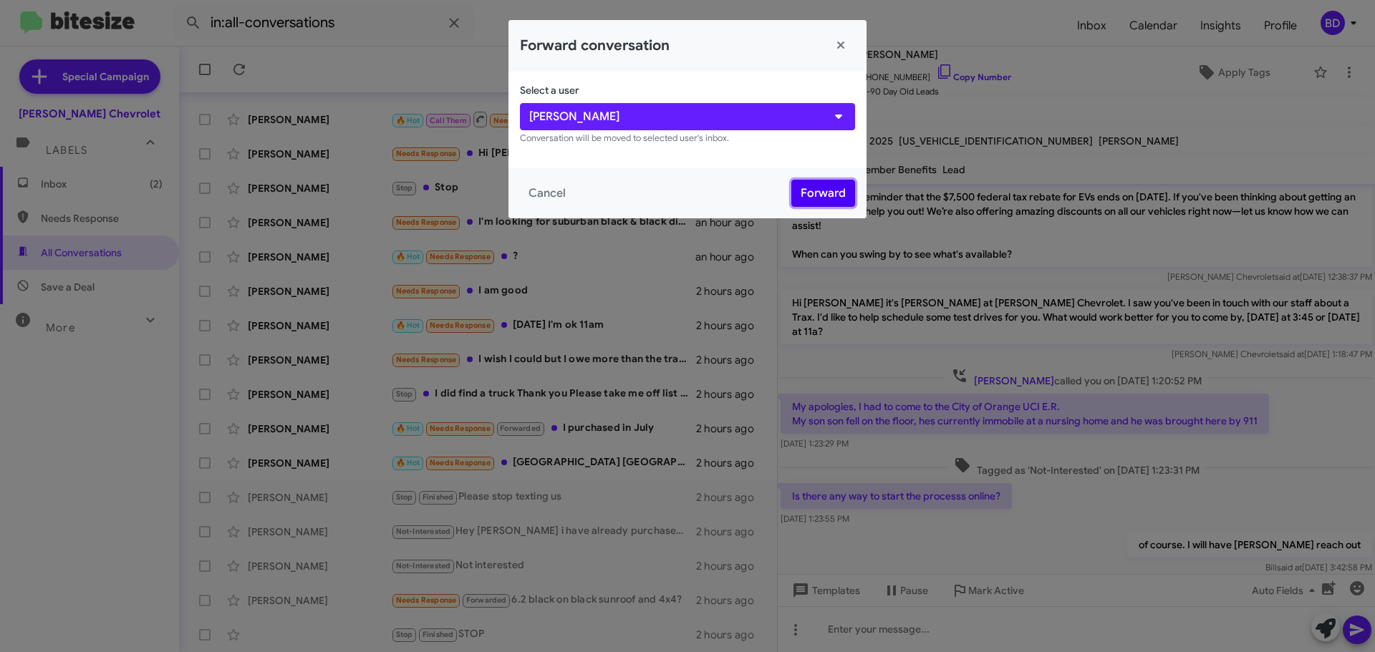
click at [809, 196] on button "Forward" at bounding box center [823, 193] width 64 height 27
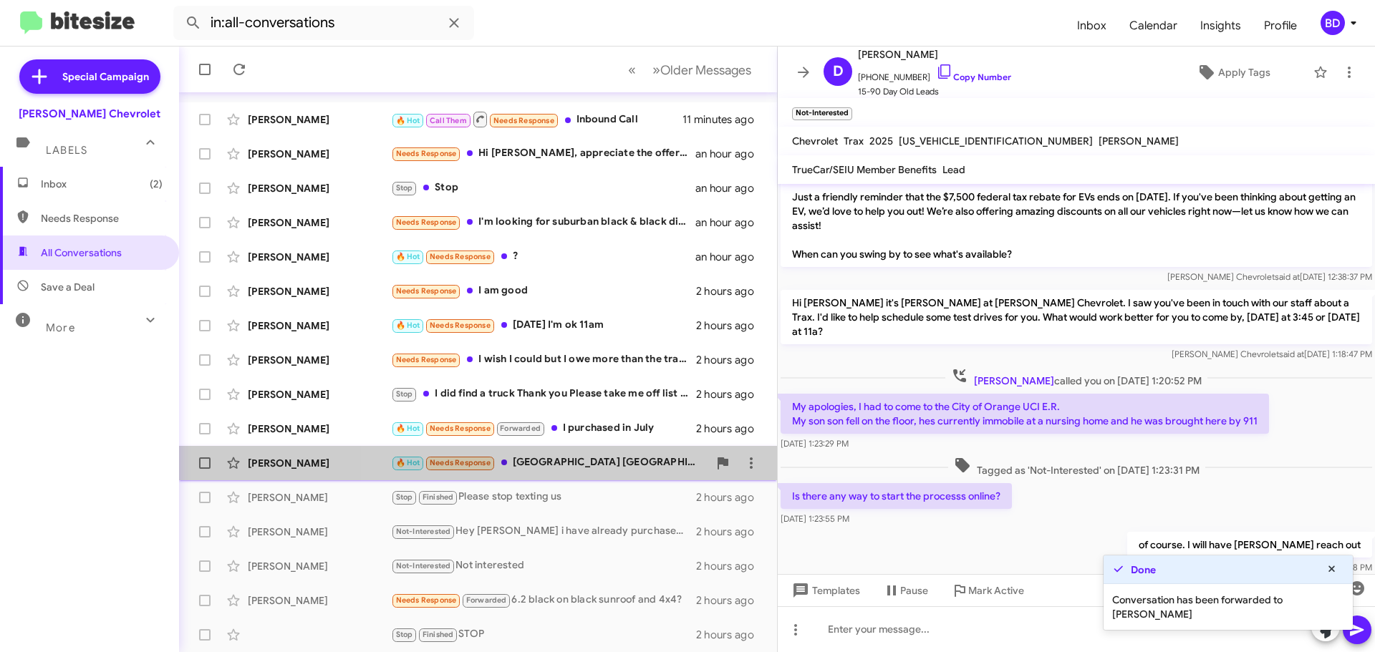
click at [596, 459] on div "🔥 Hot Needs Response [STREET_ADDRESS]" at bounding box center [549, 463] width 317 height 16
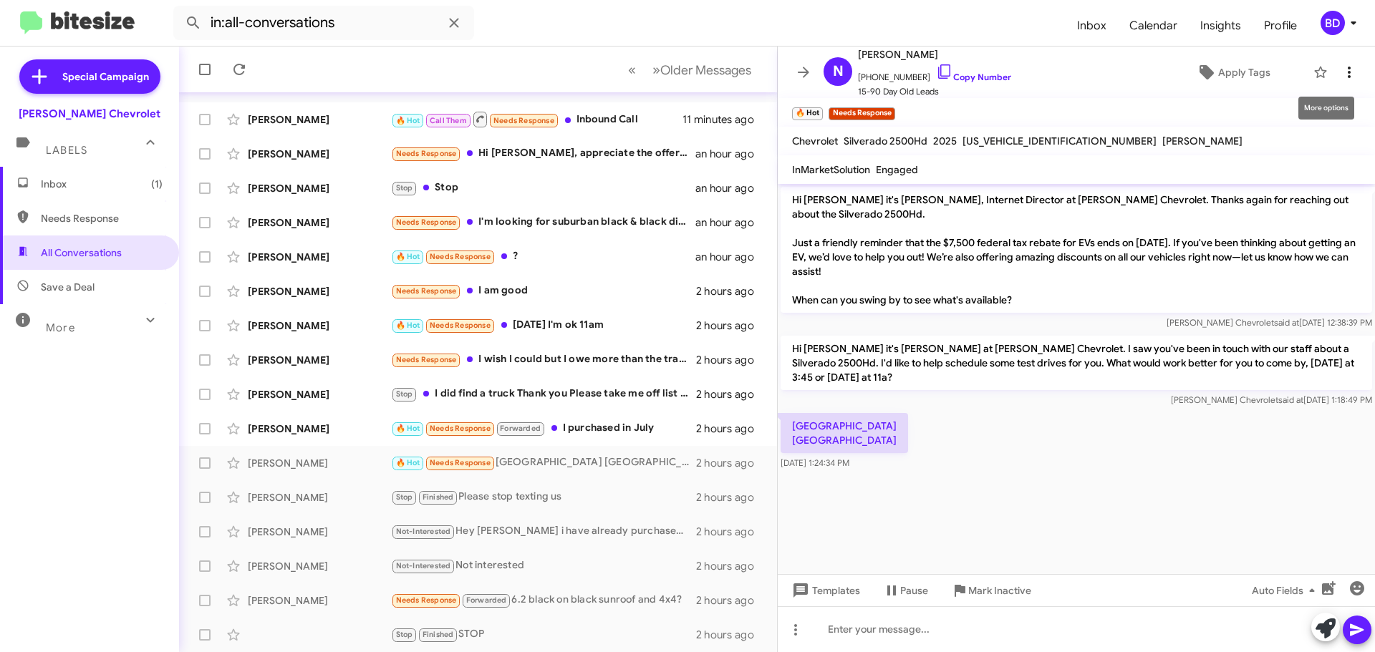
click at [1340, 69] on icon at bounding box center [1348, 72] width 17 height 17
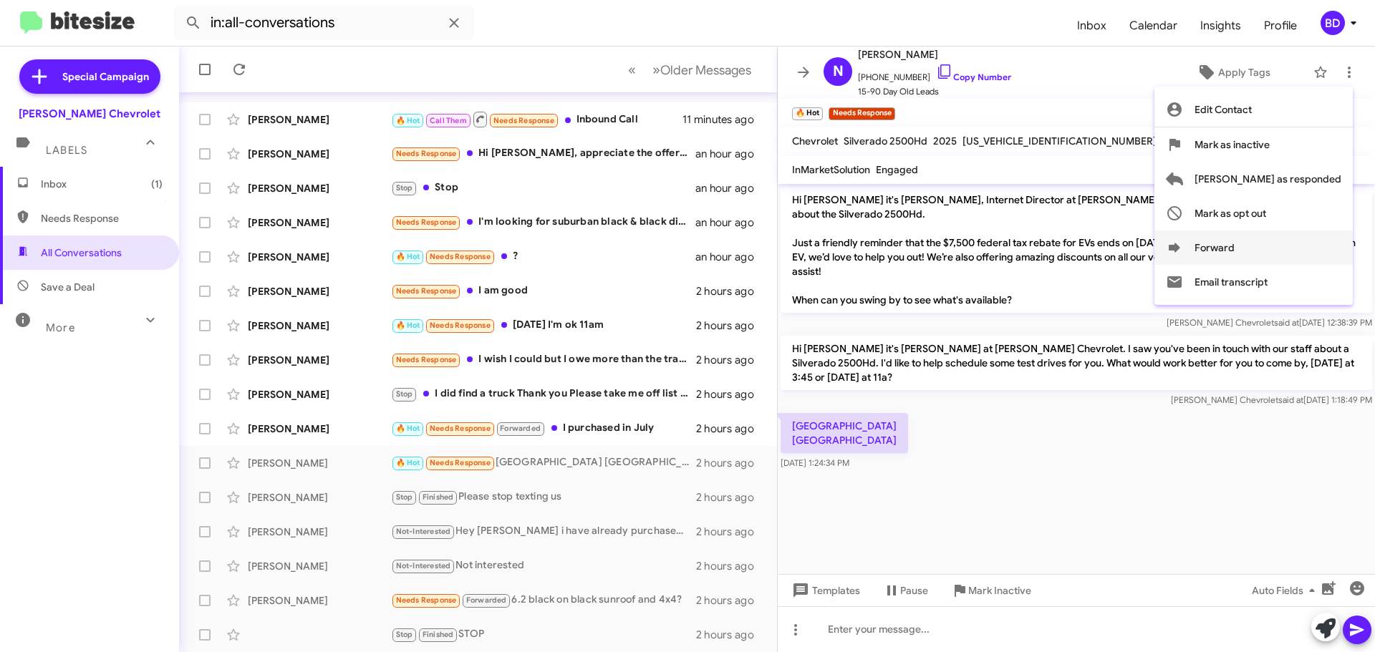
click at [1180, 248] on icon at bounding box center [1174, 247] width 11 height 9
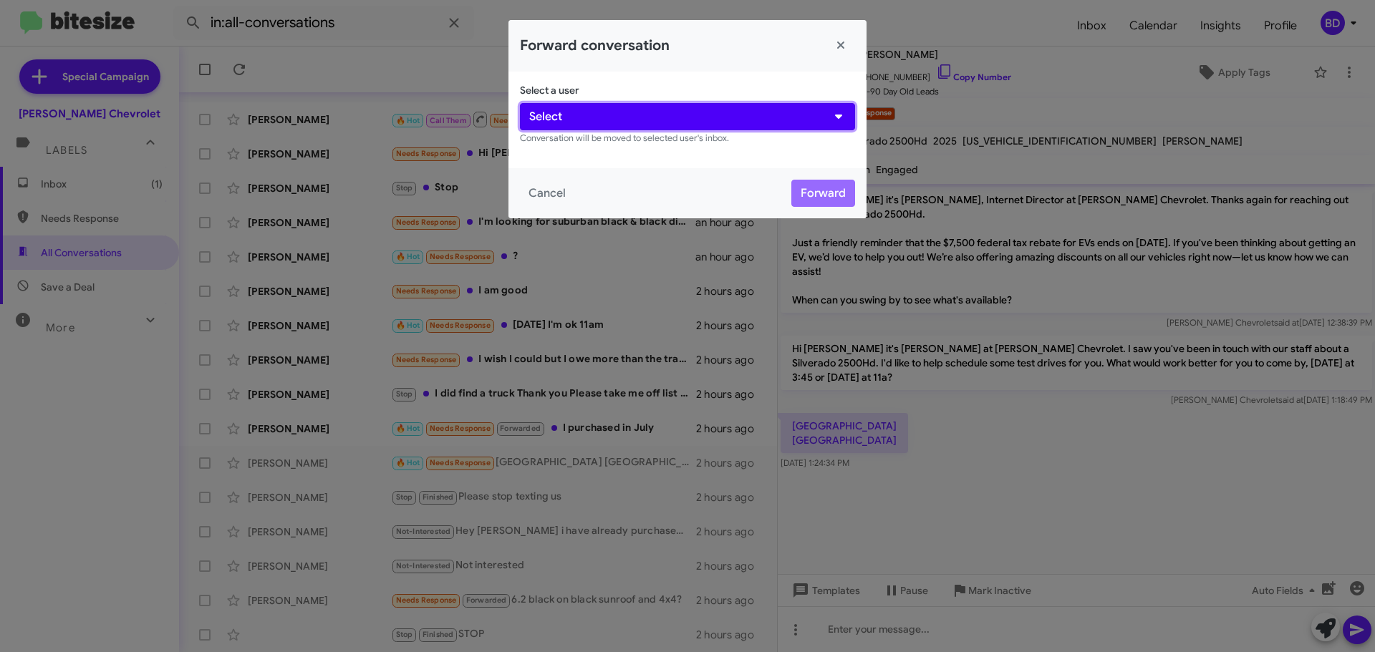
click at [639, 117] on button "Select" at bounding box center [687, 116] width 335 height 27
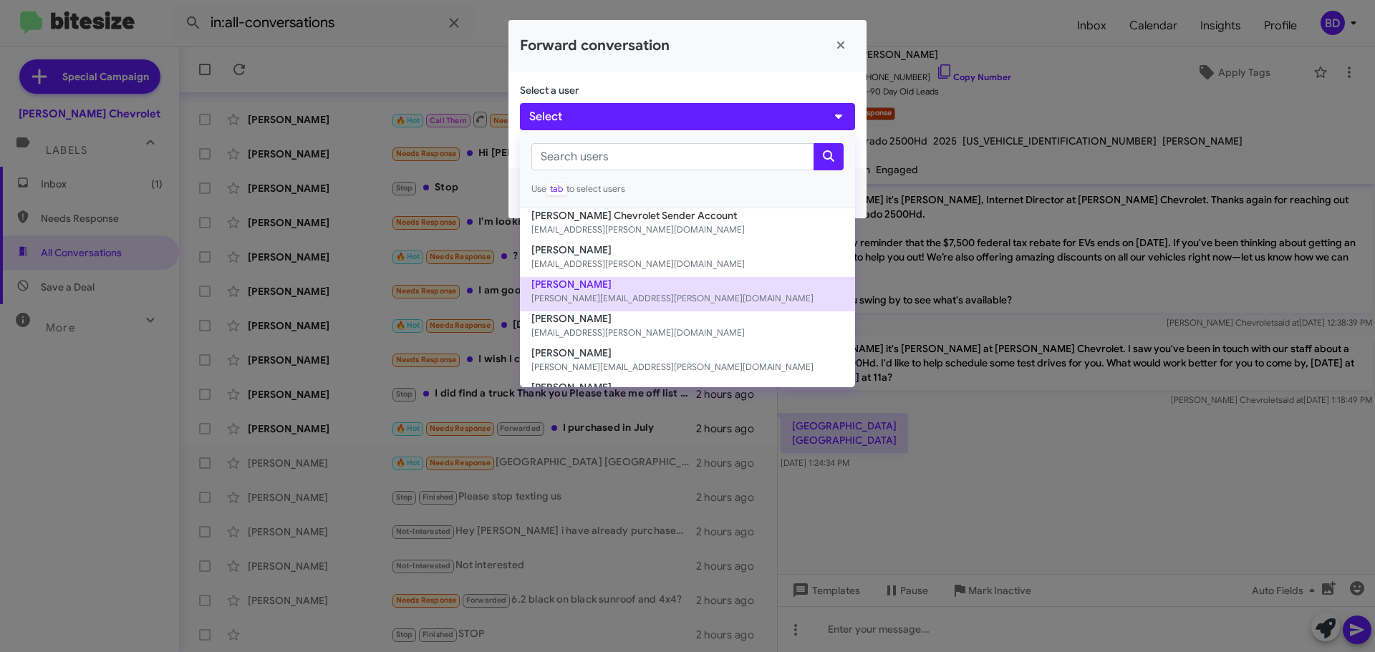
click at [589, 290] on button "[PERSON_NAME] [PERSON_NAME][EMAIL_ADDRESS][PERSON_NAME][DOMAIN_NAME]" at bounding box center [687, 294] width 335 height 34
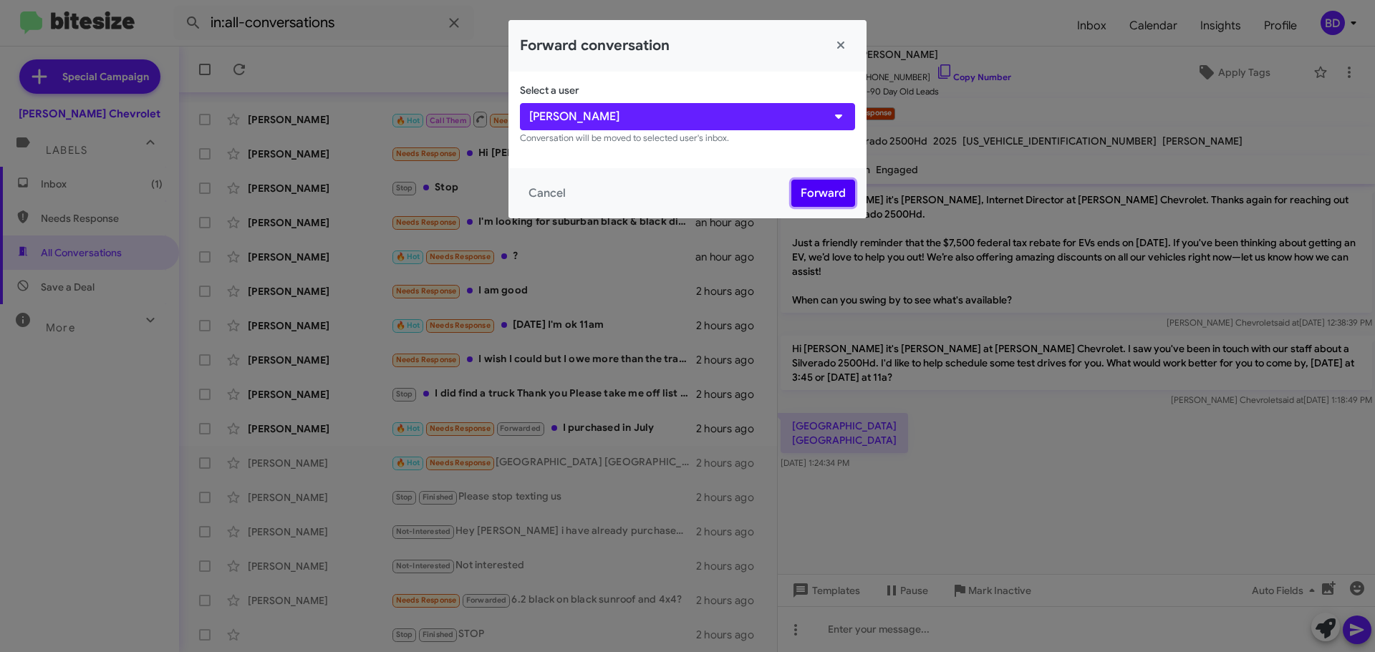
click at [815, 192] on button "Forward" at bounding box center [823, 193] width 64 height 27
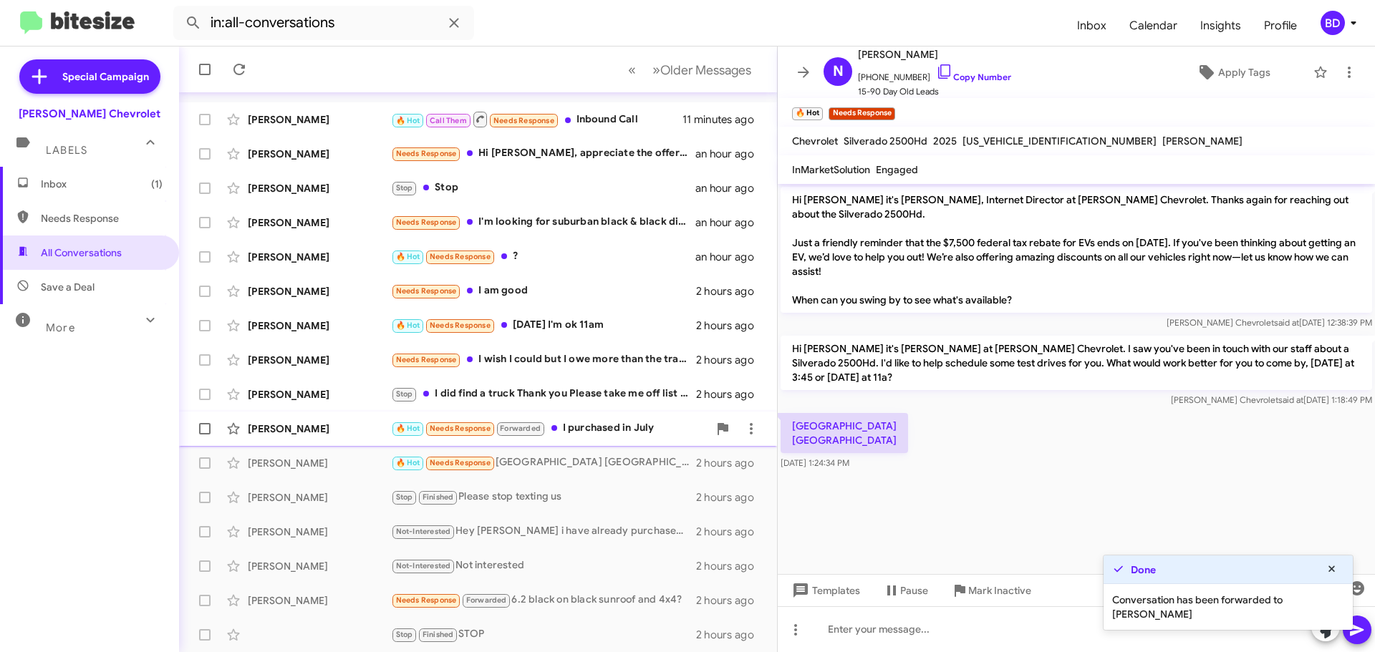
click at [619, 427] on div "🔥 Hot Needs Response Forwarded I purchased in July" at bounding box center [549, 428] width 317 height 16
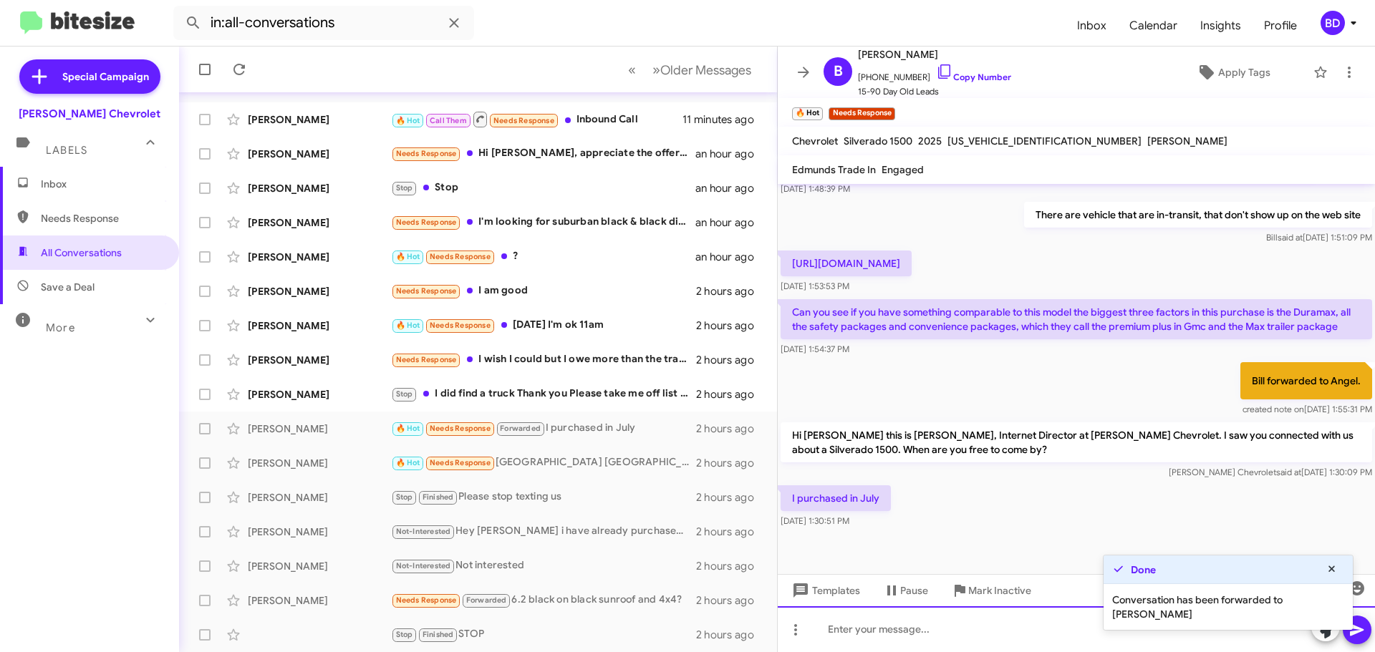
click at [892, 626] on div at bounding box center [1076, 630] width 597 height 46
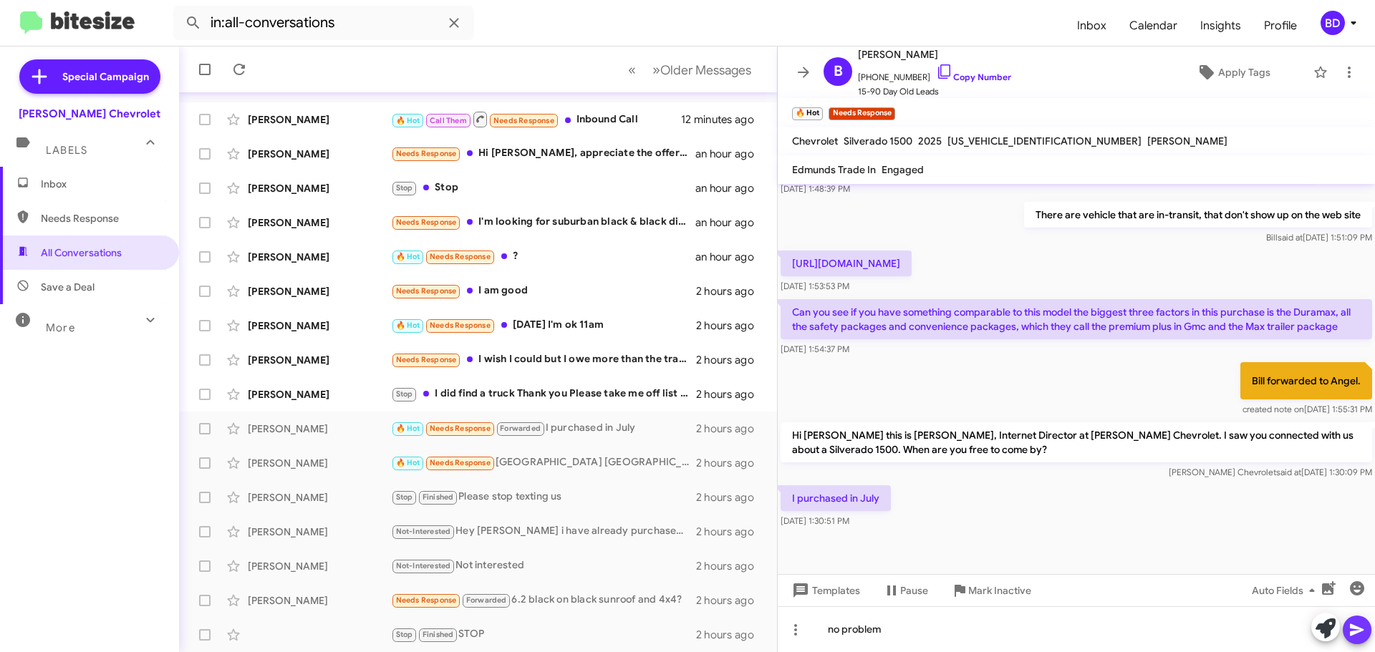
click at [1343, 627] on button at bounding box center [1357, 630] width 29 height 29
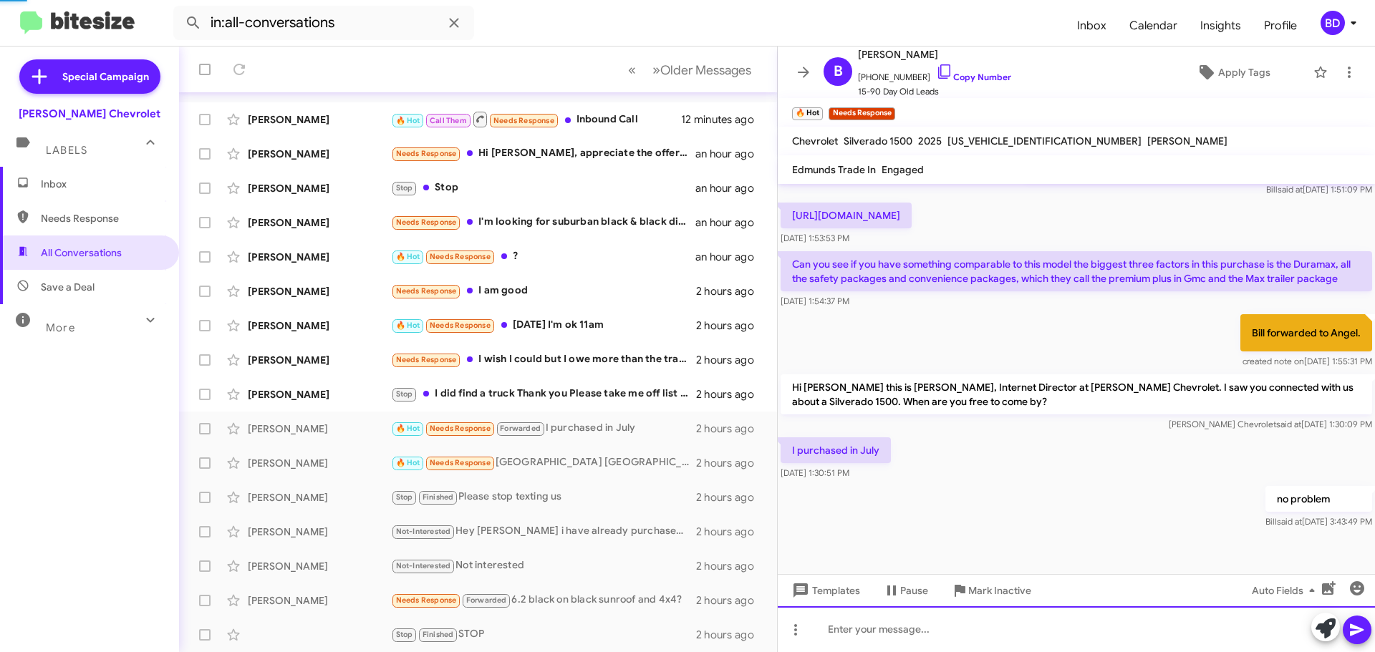
scroll to position [607, 0]
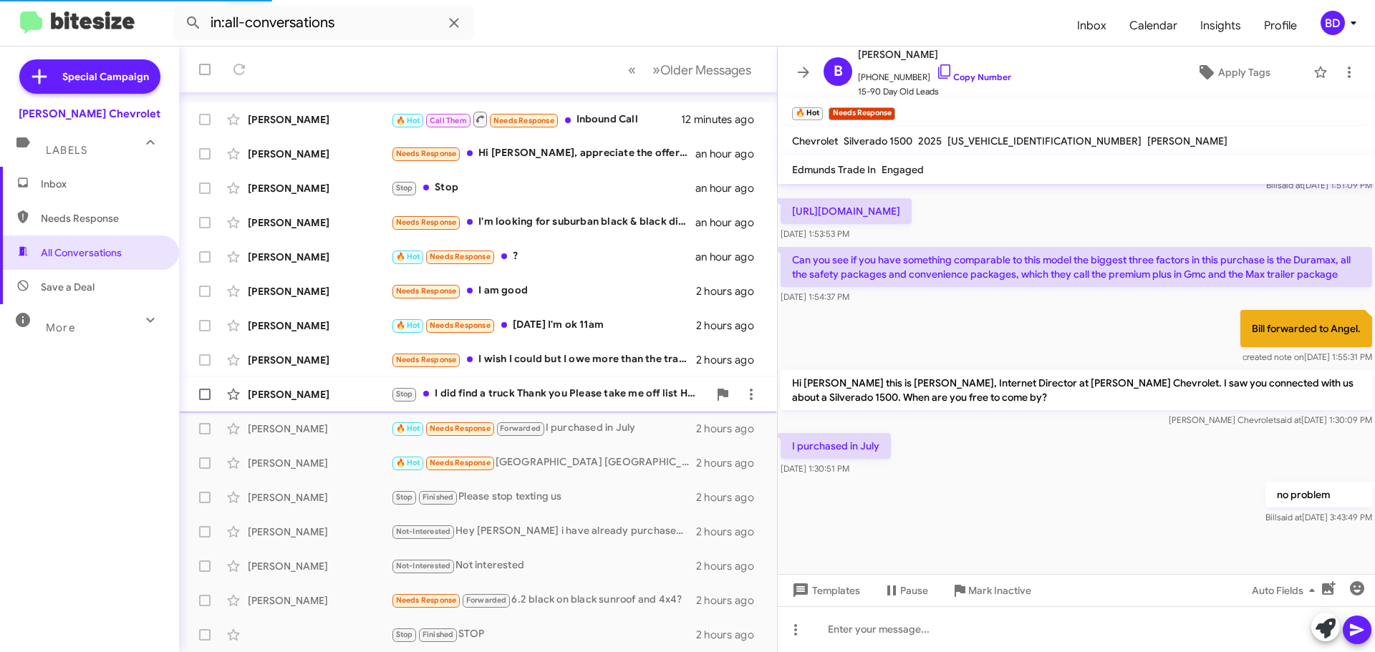
click at [517, 392] on div "Stop I did find a truck Thank you Please take me off list Have a great day" at bounding box center [549, 394] width 317 height 16
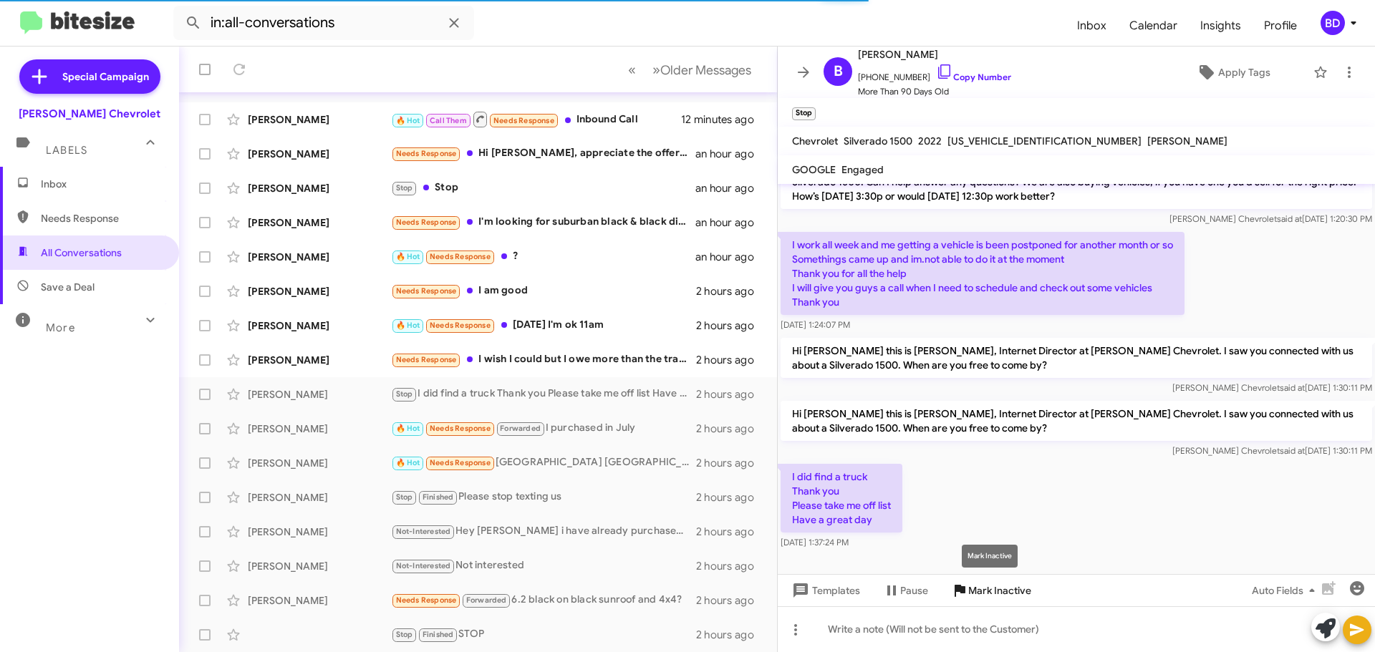
click at [980, 591] on span "Mark Inactive" at bounding box center [999, 591] width 63 height 26
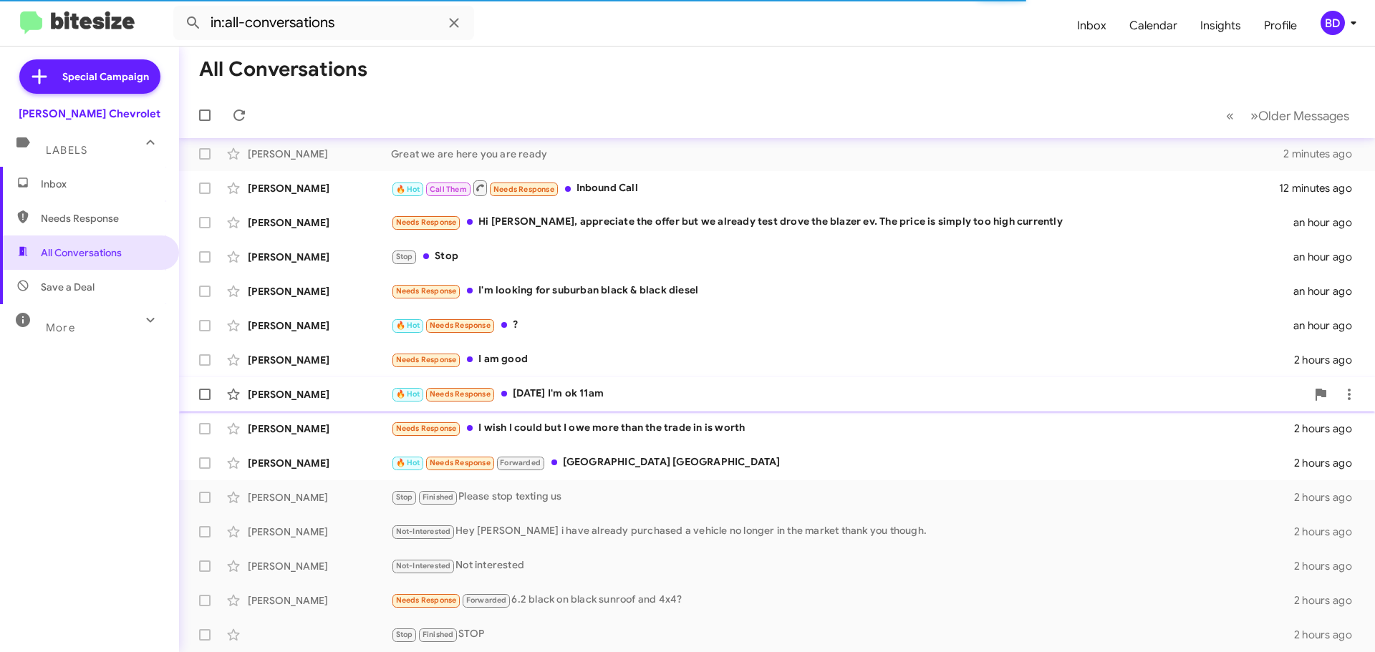
scroll to position [145, 0]
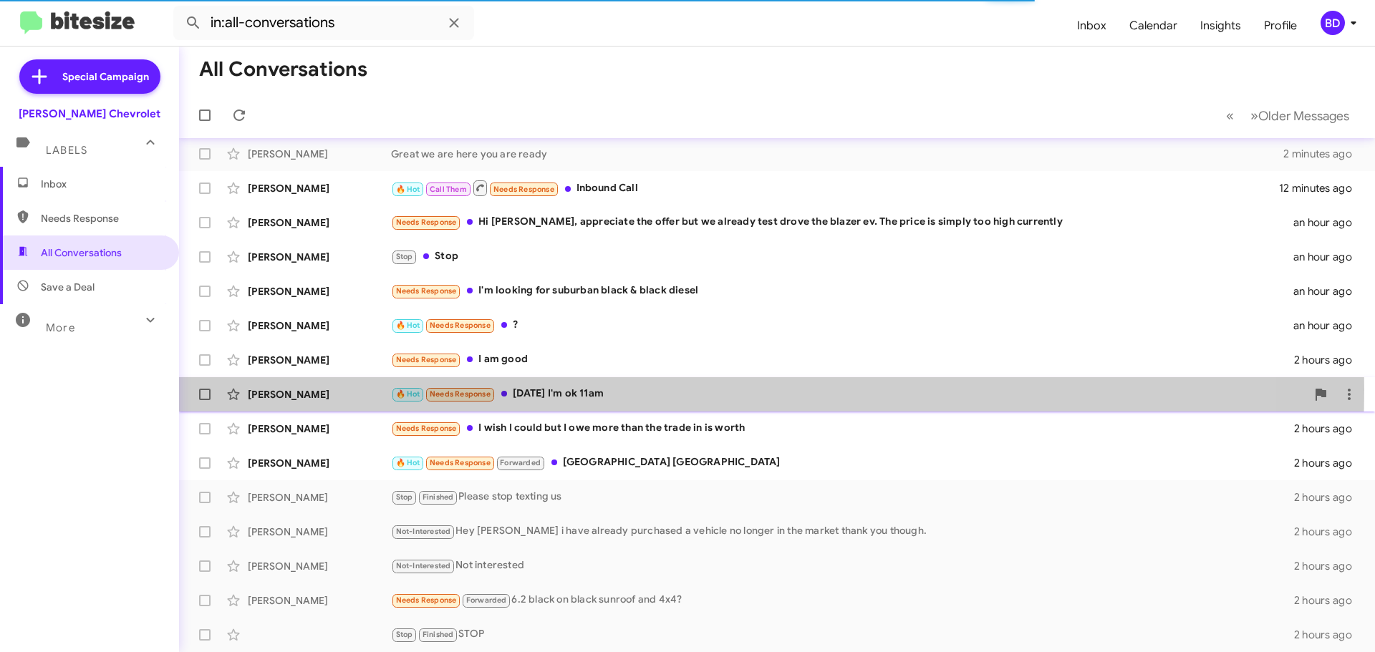
click at [592, 390] on div "🔥 Hot Needs Response [DATE] I'm ok 11am" at bounding box center [848, 394] width 915 height 16
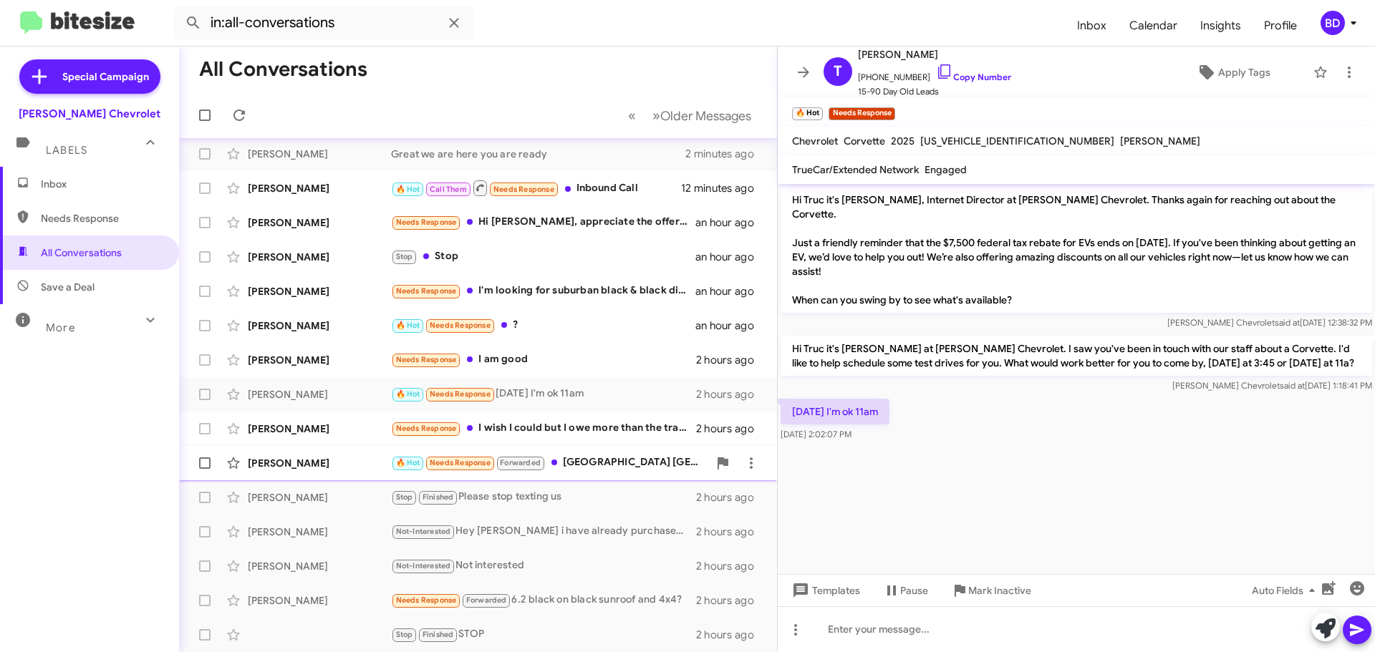
click at [614, 466] on div "🔥 Hot Needs Response Forwarded [STREET_ADDRESS]" at bounding box center [549, 463] width 317 height 16
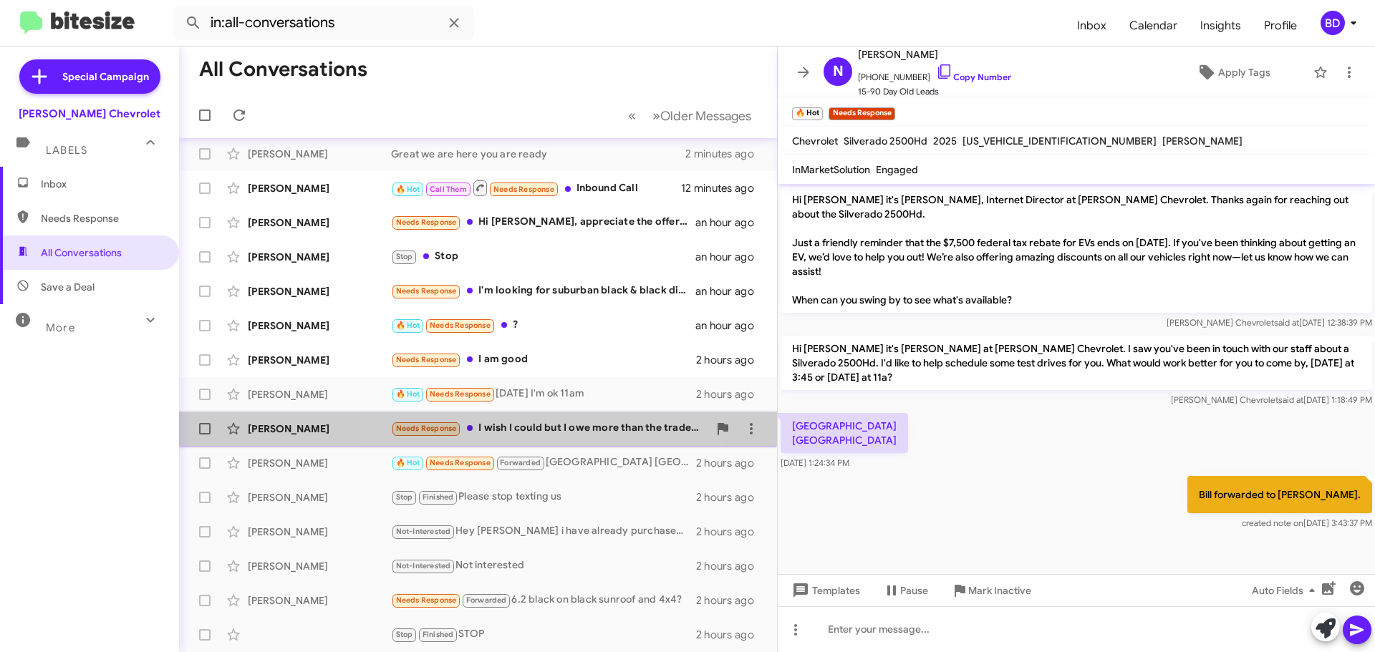
click at [556, 426] on div "Needs Response I wish I could but I owe more than the trade in is worth" at bounding box center [549, 428] width 317 height 16
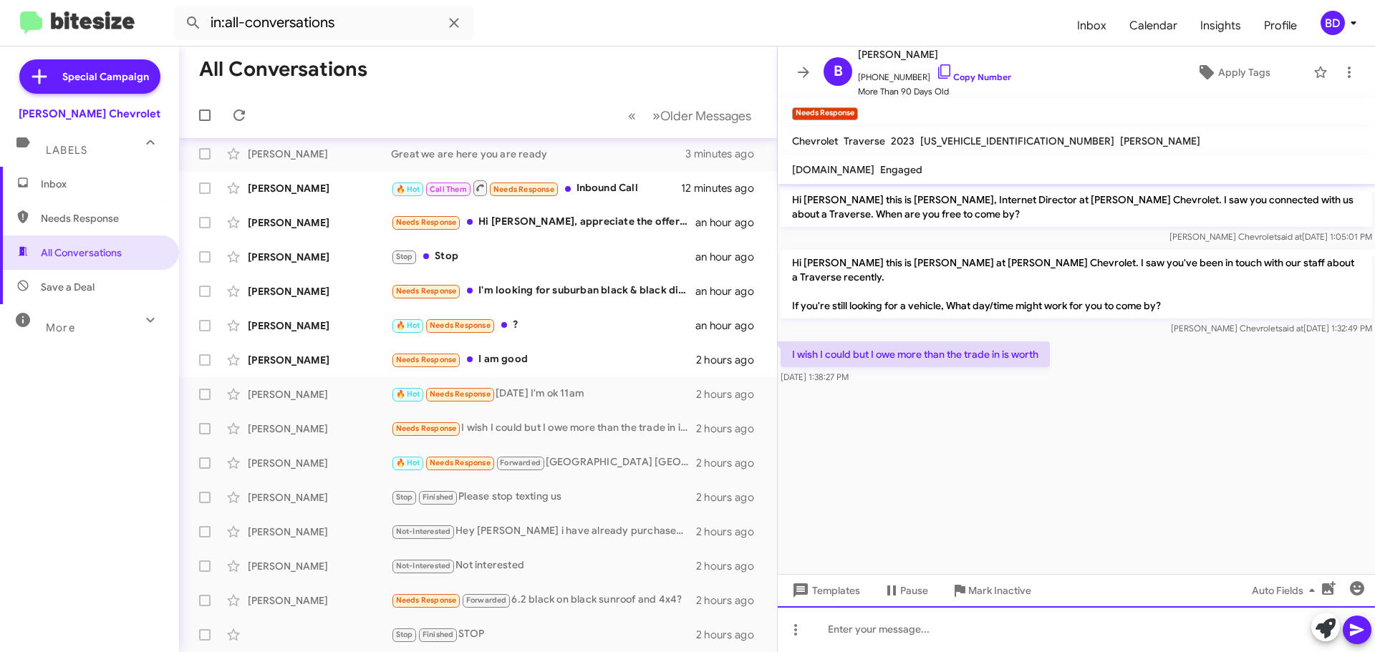
click at [886, 639] on div at bounding box center [1076, 630] width 597 height 46
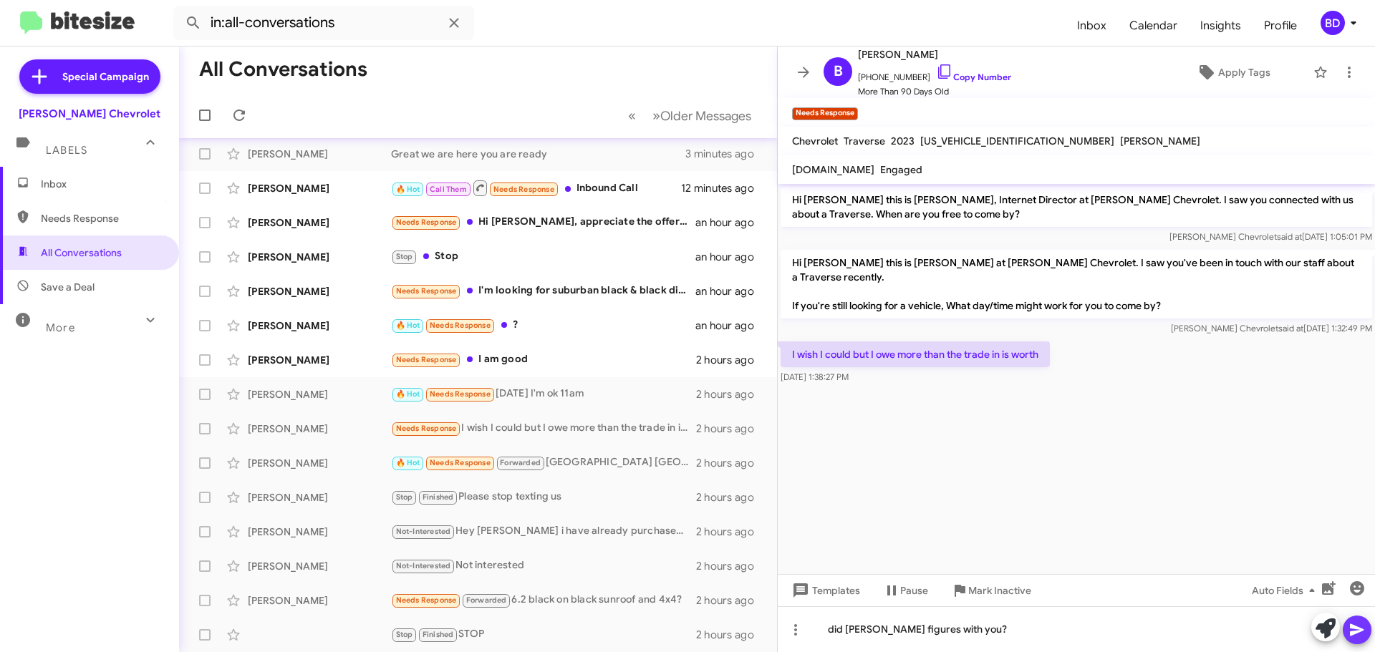
click at [1361, 627] on icon at bounding box center [1356, 630] width 17 height 17
click at [505, 362] on div "Needs Response I am good" at bounding box center [549, 360] width 317 height 16
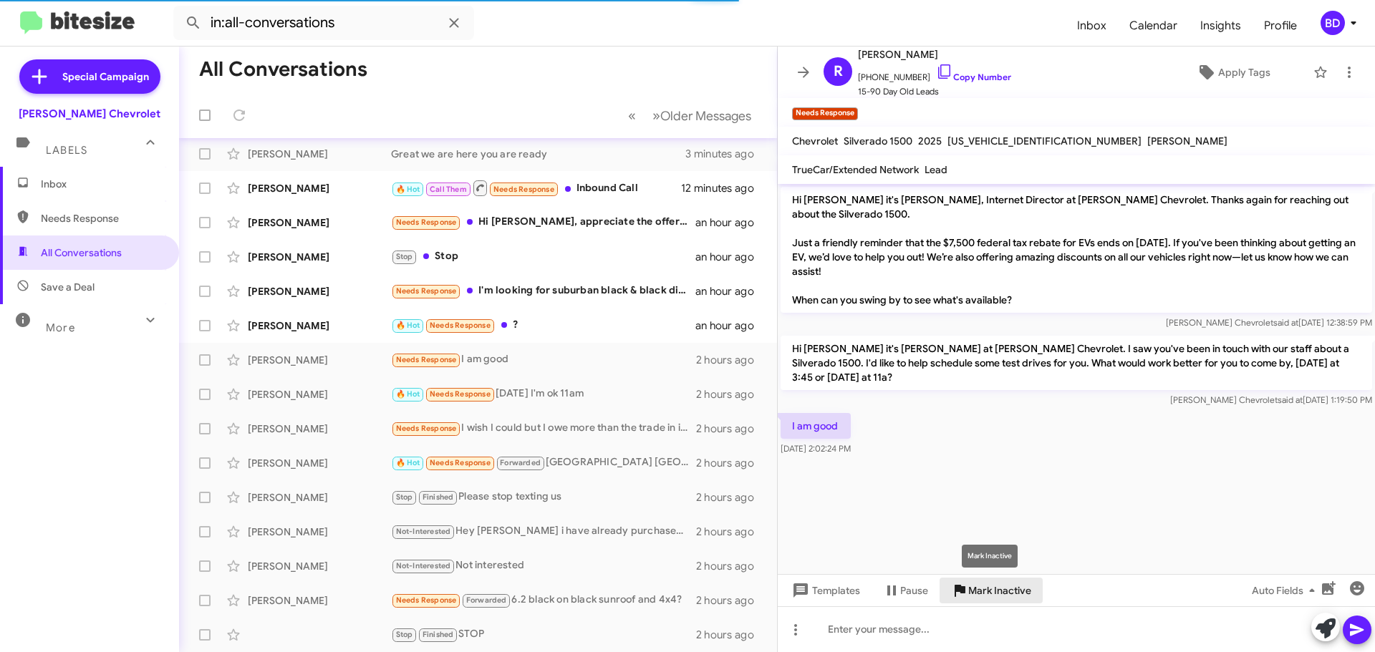
click at [994, 594] on span "Mark Inactive" at bounding box center [999, 591] width 63 height 26
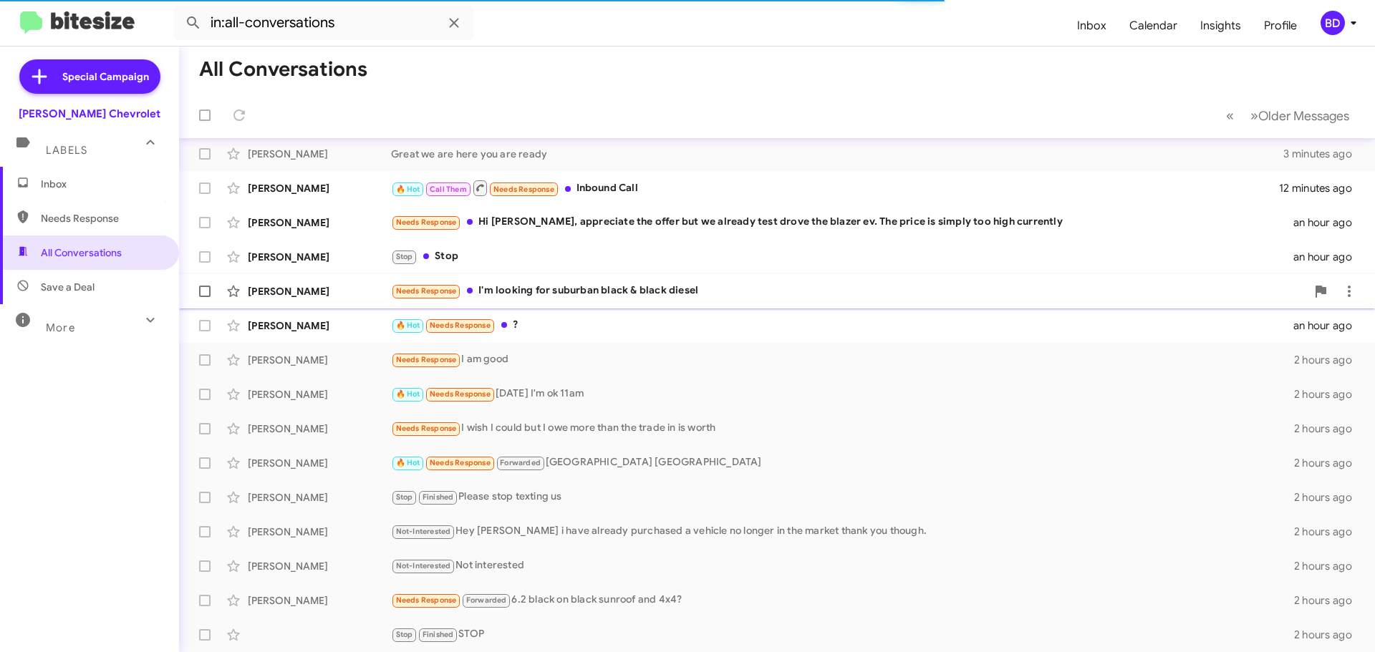
click at [593, 295] on div "Needs Response I'm looking for suburban black & black diesel" at bounding box center [848, 291] width 915 height 16
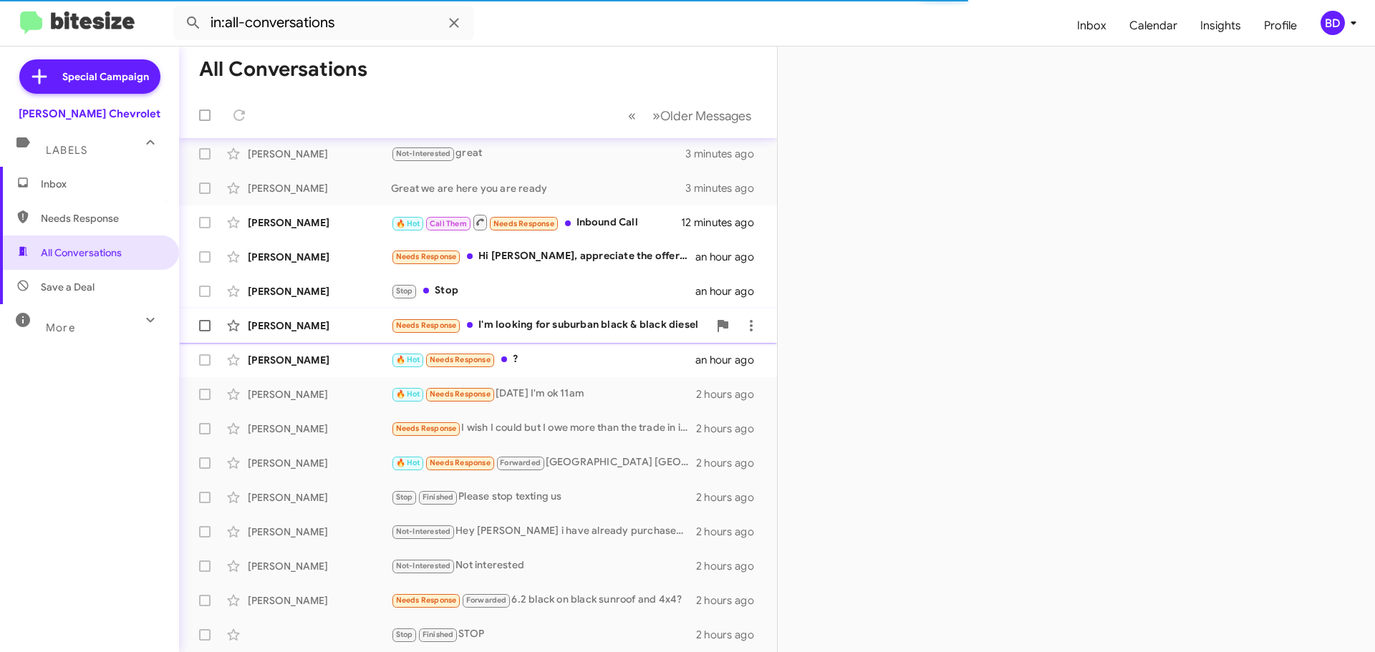
scroll to position [110, 0]
click at [584, 322] on div "Needs Response I'm looking for suburban black & black diesel" at bounding box center [549, 325] width 317 height 16
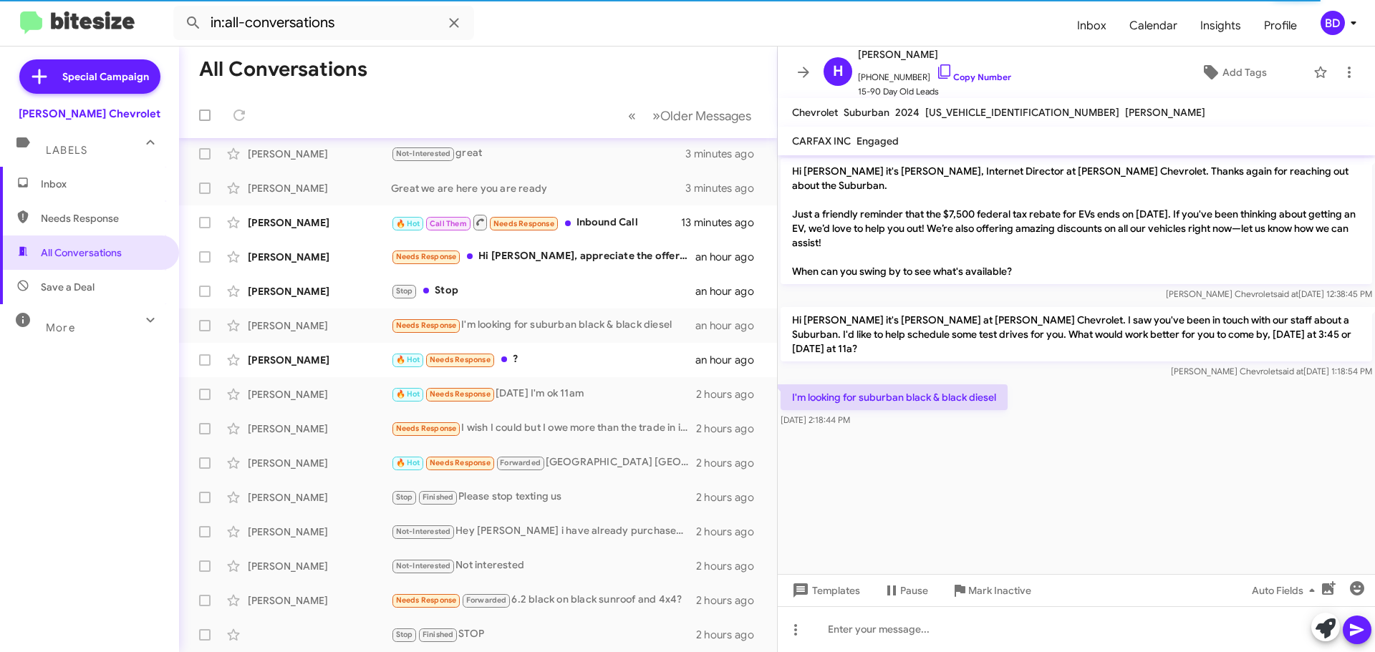
scroll to position [179, 0]
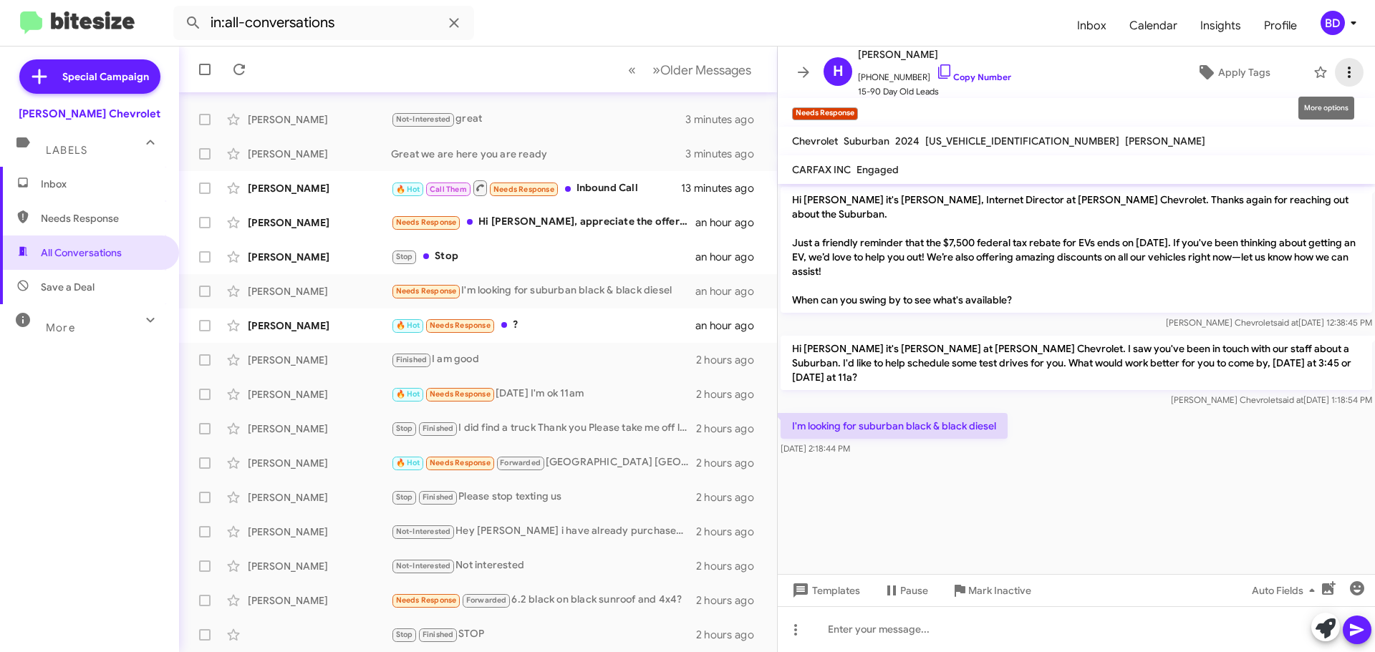
click at [1340, 74] on icon at bounding box center [1348, 72] width 17 height 17
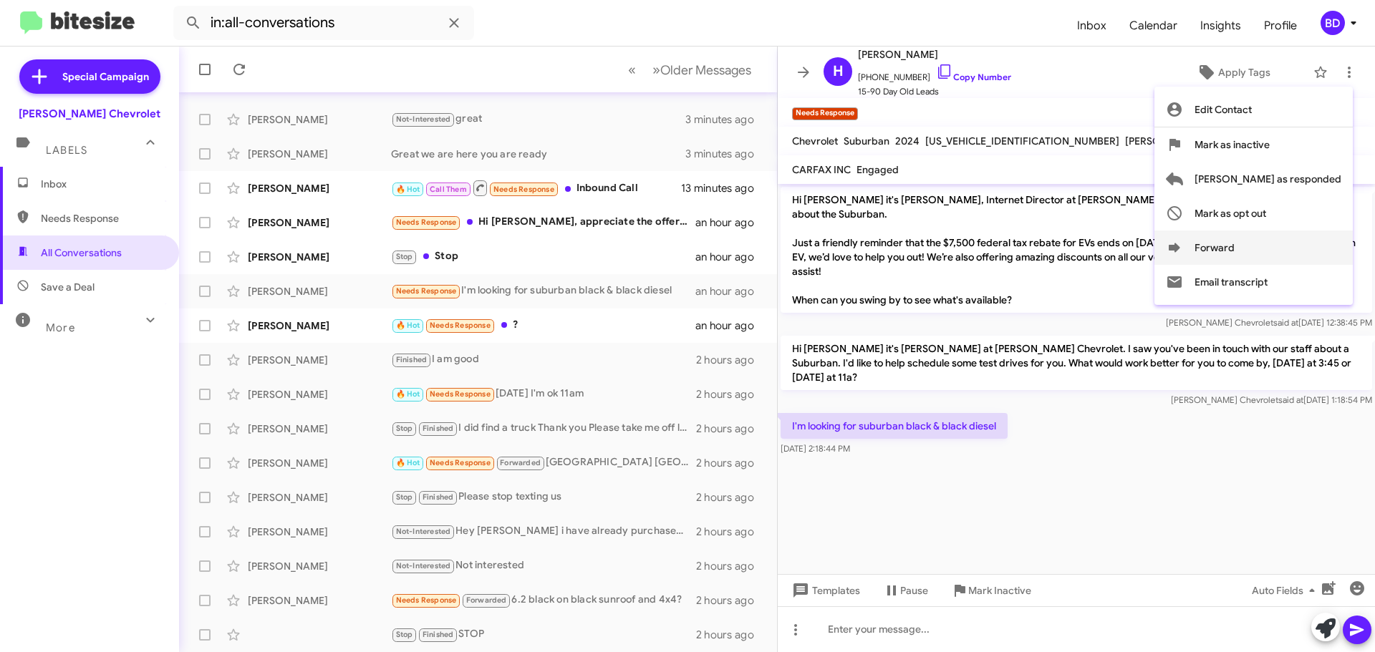
click at [1183, 250] on icon at bounding box center [1174, 247] width 17 height 17
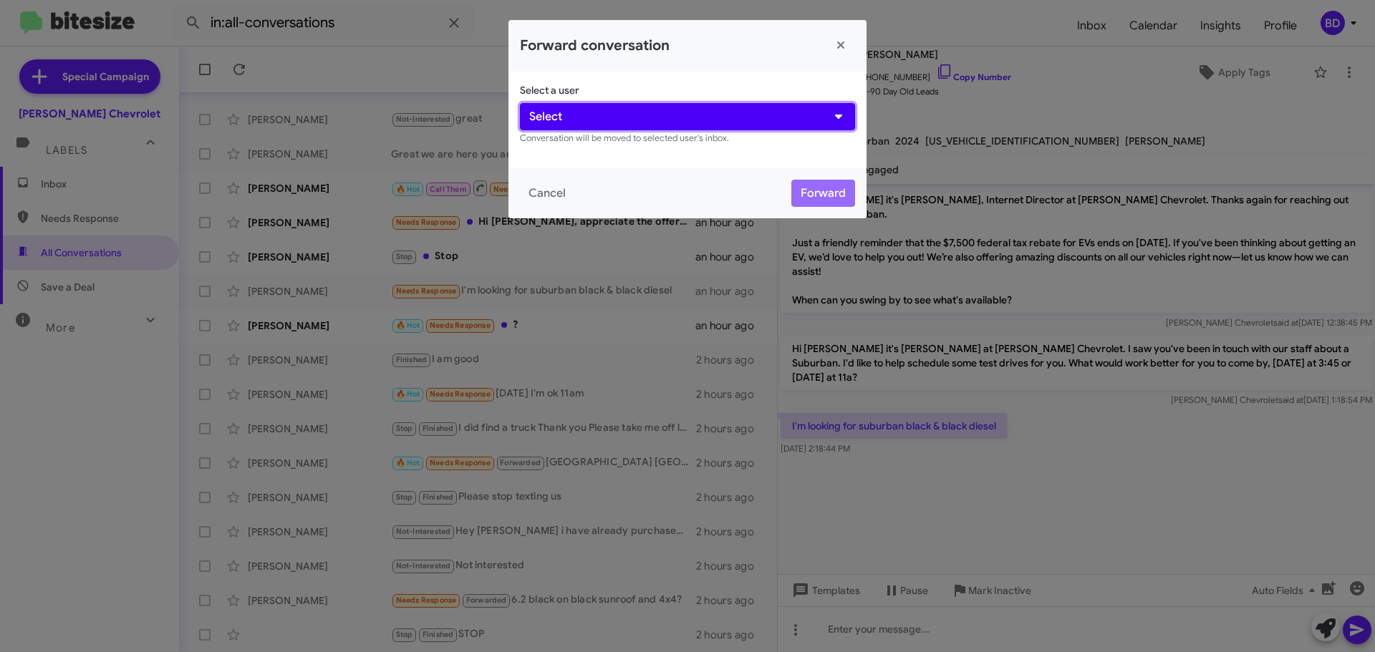
click at [689, 115] on button "Select" at bounding box center [687, 116] width 335 height 27
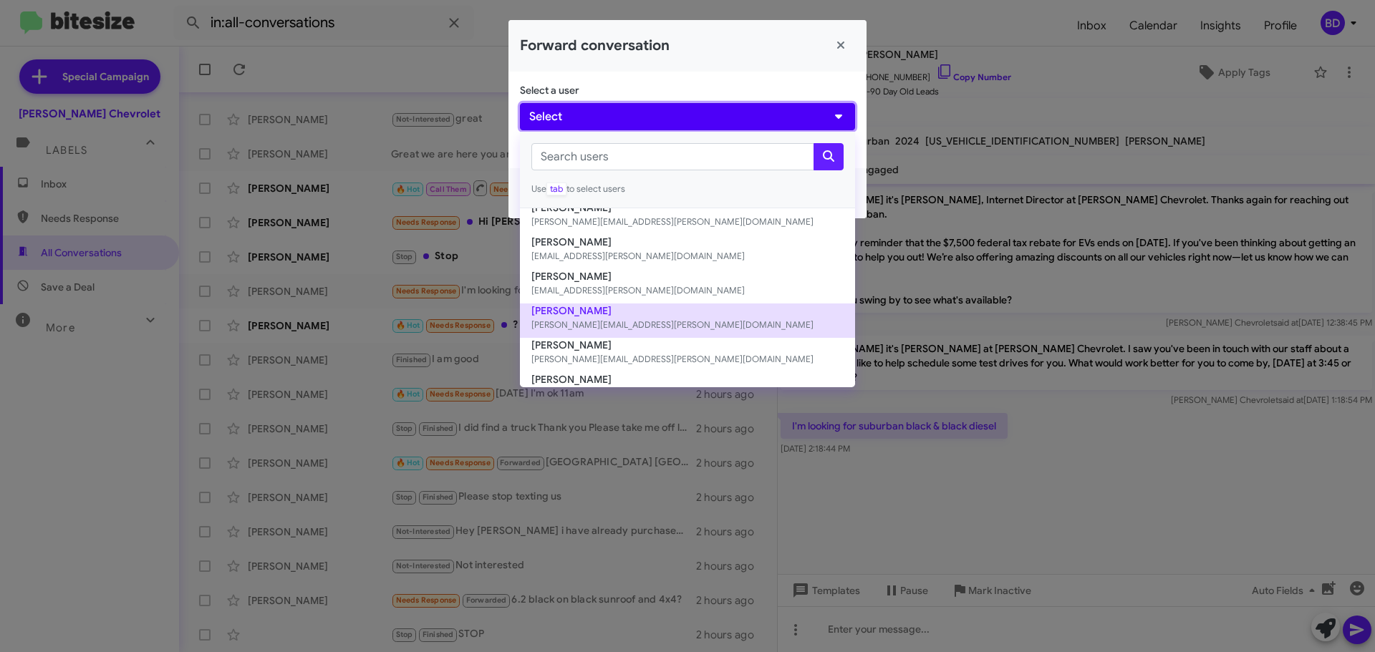
scroll to position [199, 0]
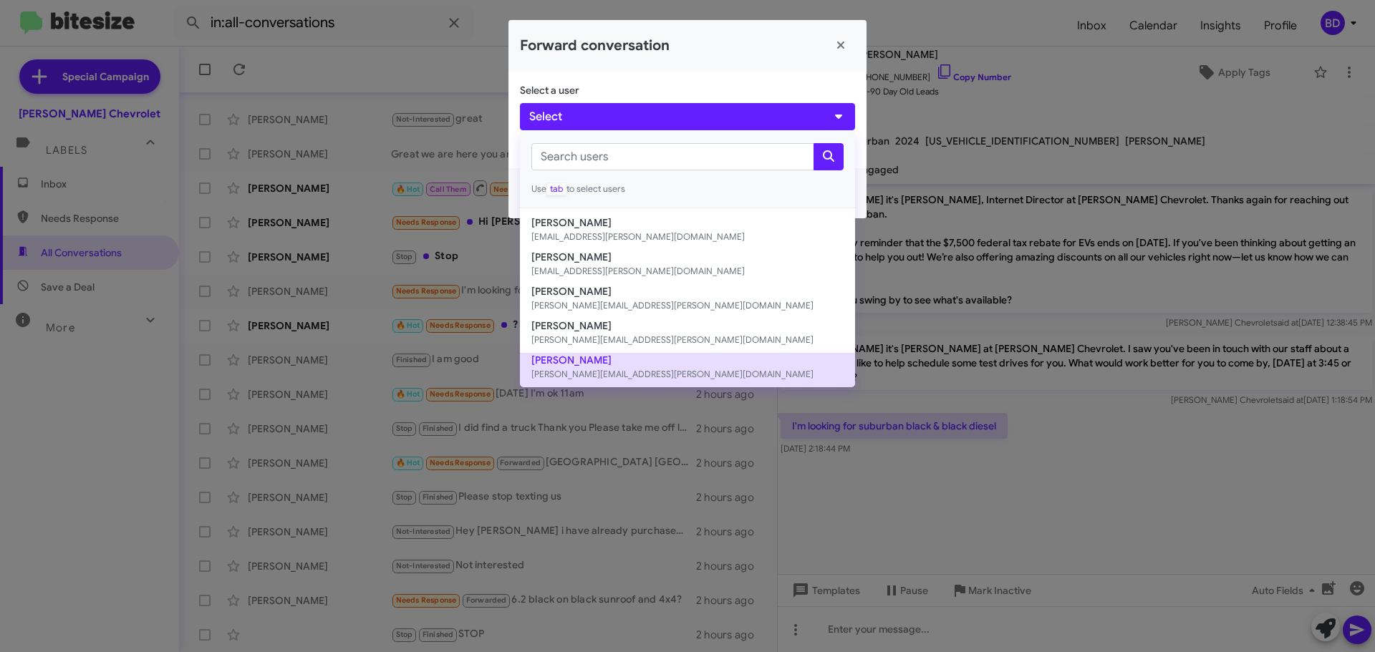
click at [562, 360] on button "[PERSON_NAME] [PERSON_NAME][EMAIL_ADDRESS][PERSON_NAME][DOMAIN_NAME]" at bounding box center [687, 370] width 335 height 34
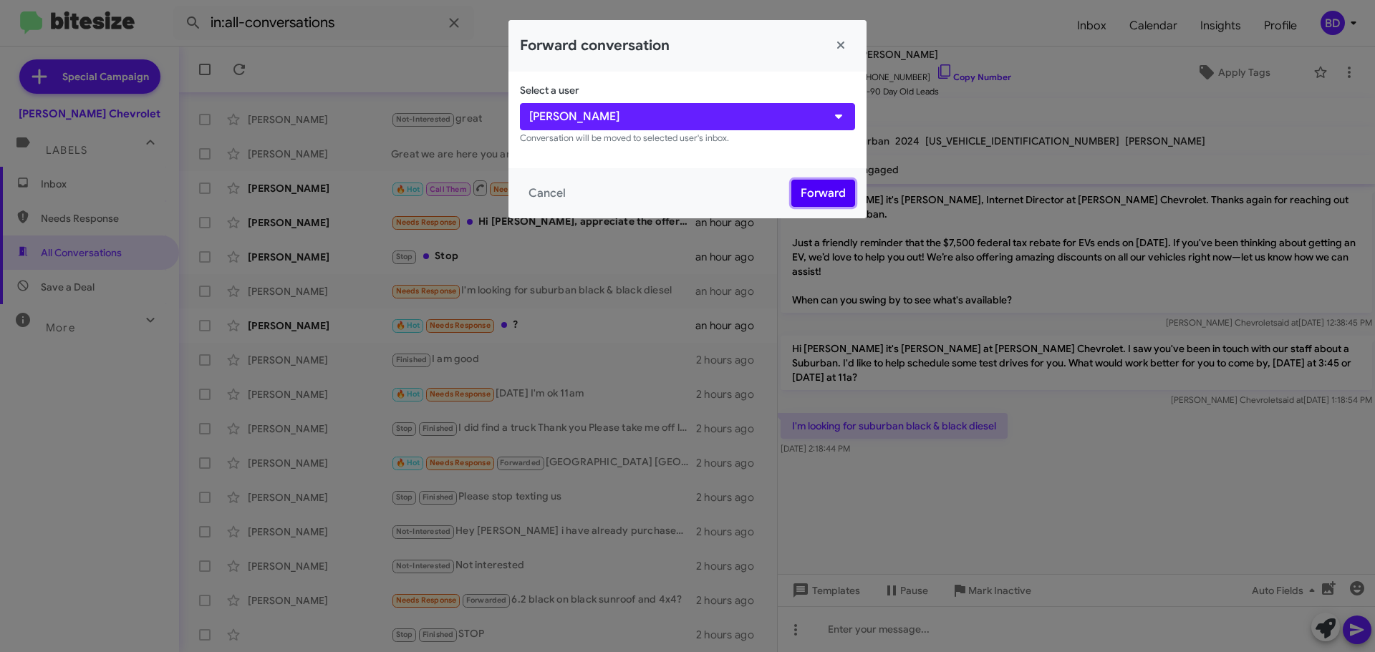
click at [823, 190] on button "Forward" at bounding box center [823, 193] width 64 height 27
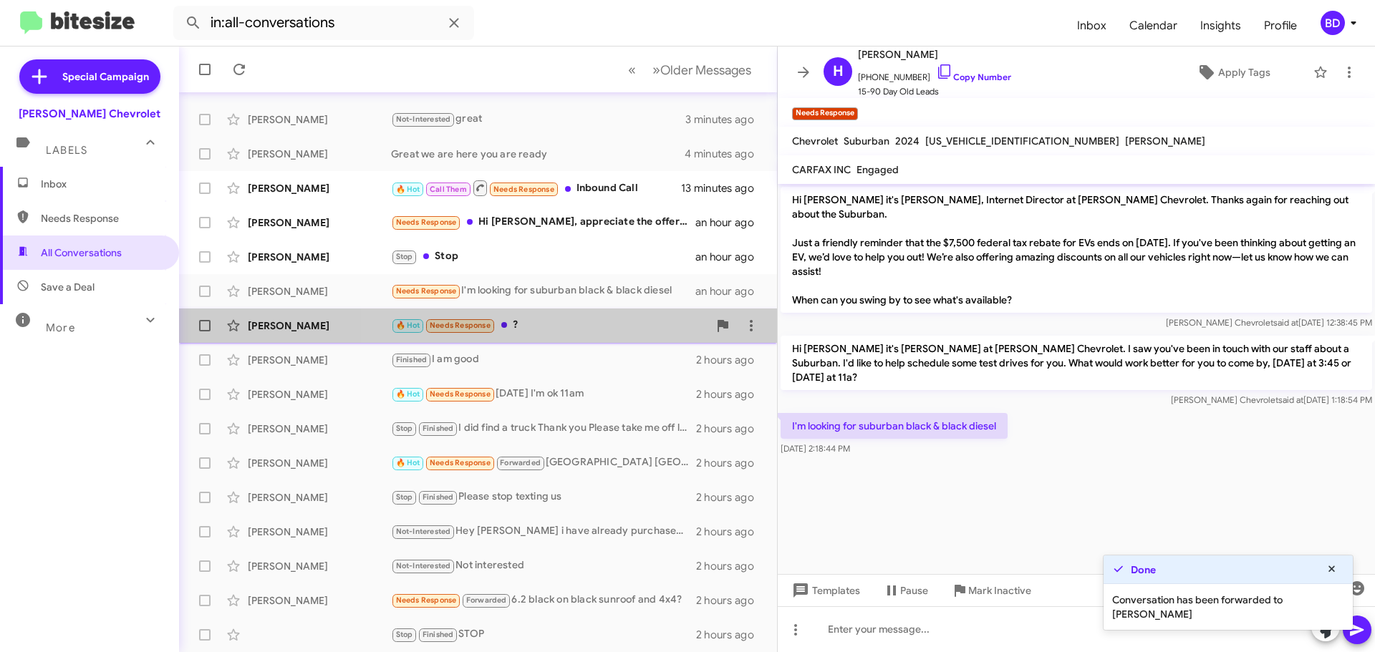
click at [583, 322] on div "🔥 Hot Needs Response ?" at bounding box center [549, 325] width 317 height 16
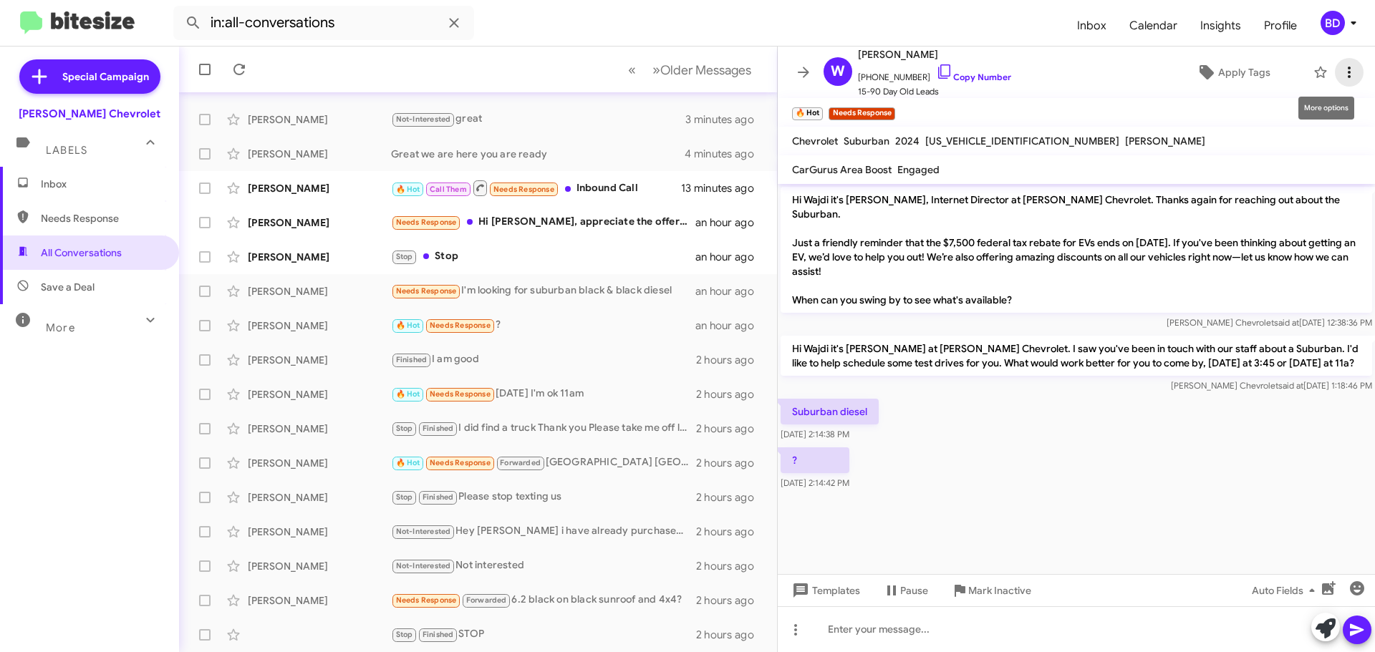
click at [1348, 73] on icon at bounding box center [1349, 72] width 3 height 11
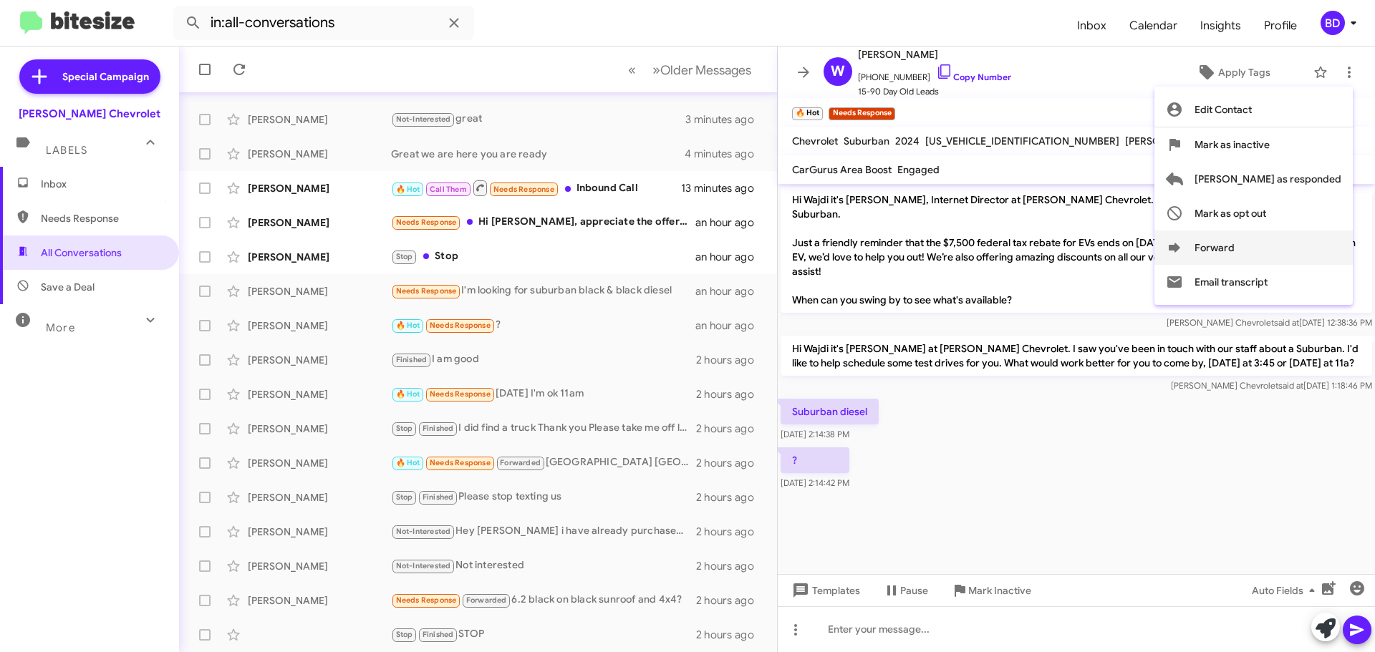
click at [1183, 251] on icon at bounding box center [1174, 247] width 17 height 17
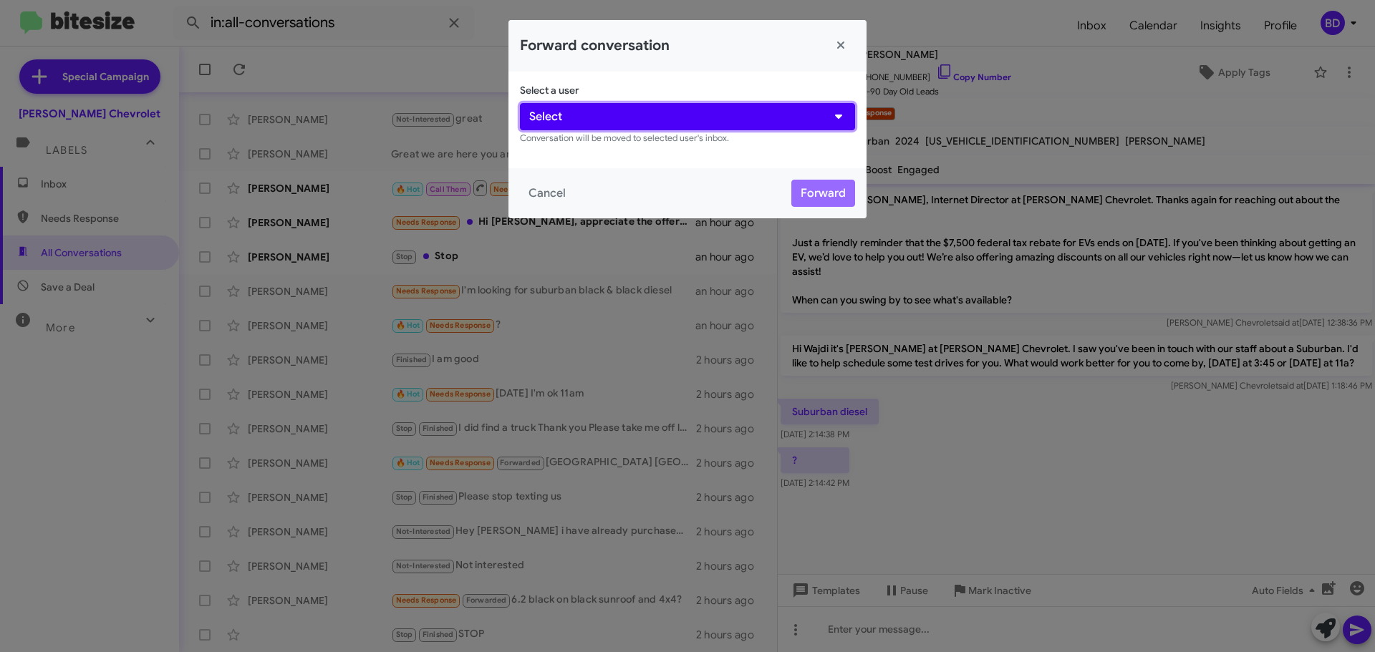
click at [614, 120] on button "Select" at bounding box center [687, 116] width 335 height 27
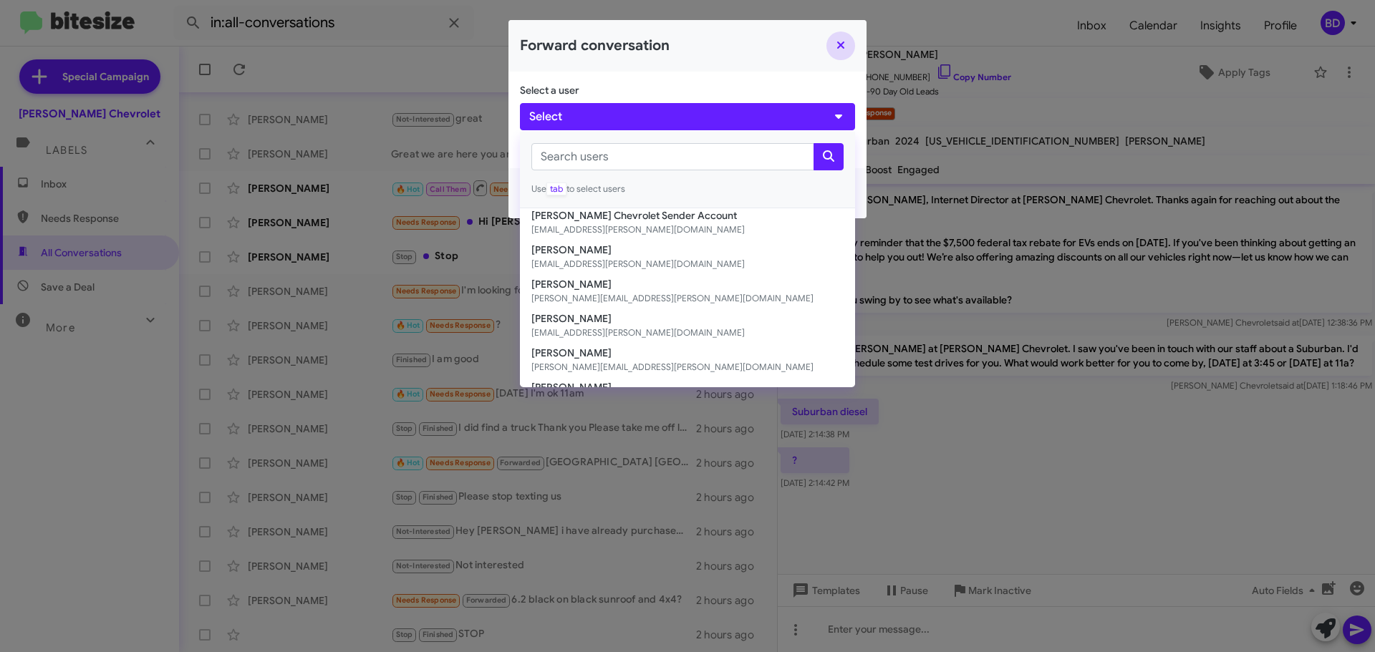
click at [838, 42] on button "Close" at bounding box center [840, 46] width 29 height 29
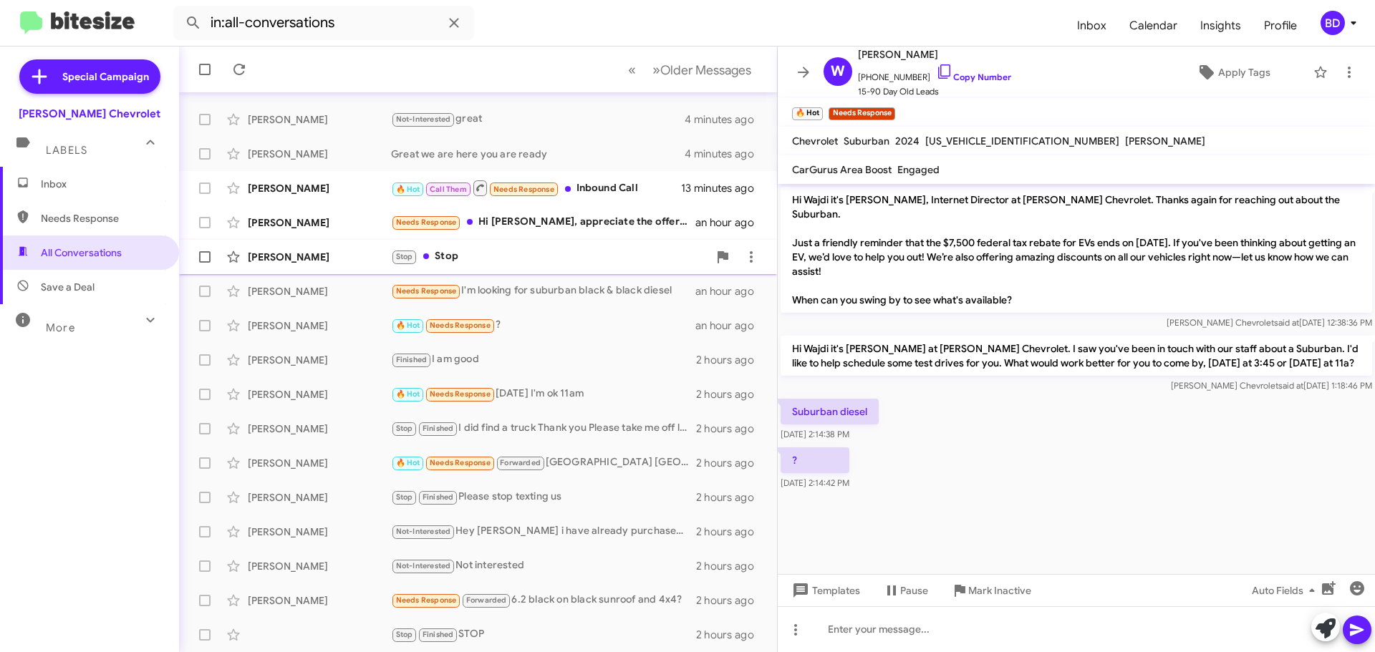
click at [465, 255] on div "Stop Stop" at bounding box center [549, 256] width 317 height 16
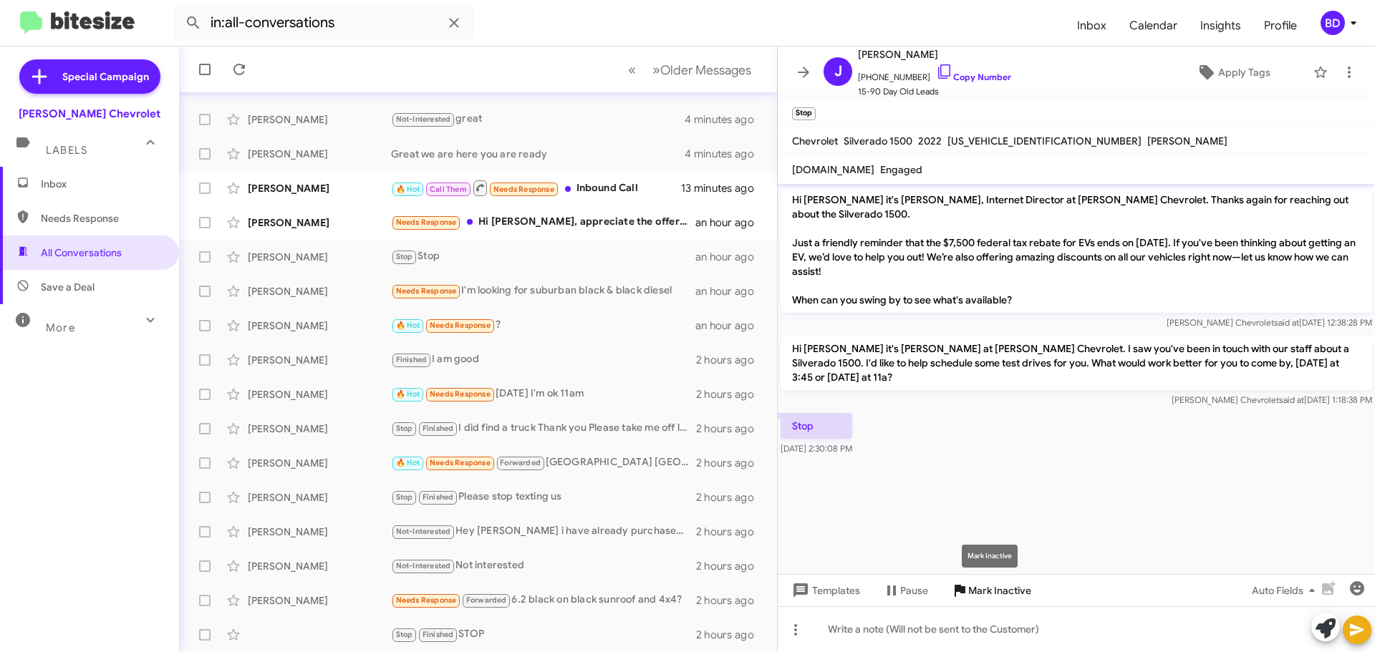
click at [986, 593] on span "Mark Inactive" at bounding box center [999, 591] width 63 height 26
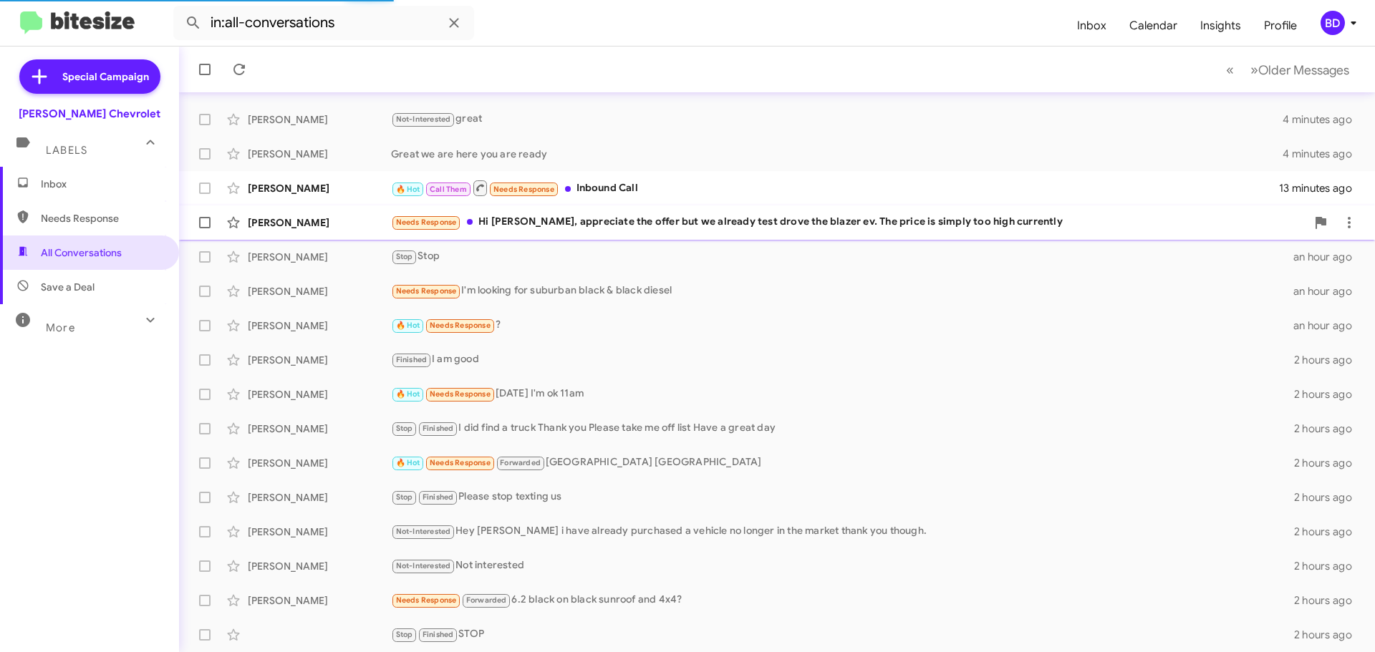
click at [564, 224] on mat-action-list "[PERSON_NAME] did [PERSON_NAME] figures with you? a minute ago [PERSON_NAME] 🔥 …" at bounding box center [777, 305] width 1196 height 693
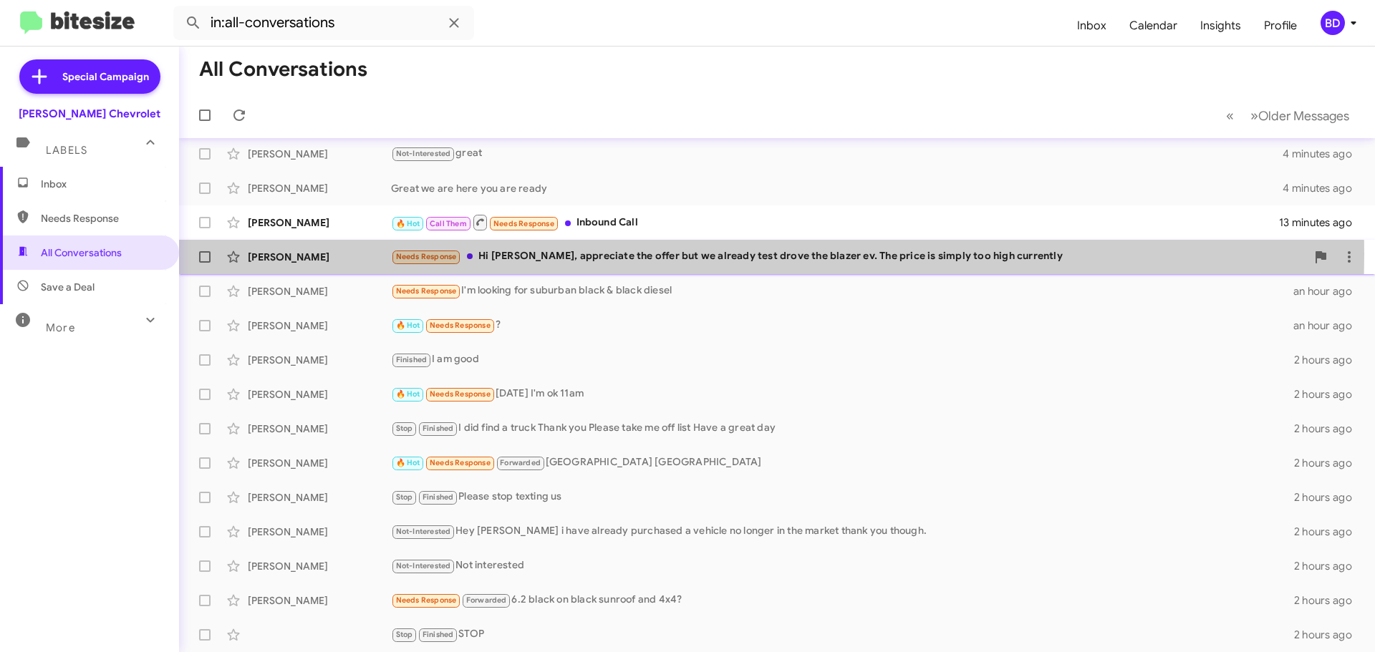
click at [584, 253] on div "Needs Response Hi [PERSON_NAME], appreciate the offer but we already test drove…" at bounding box center [848, 256] width 915 height 16
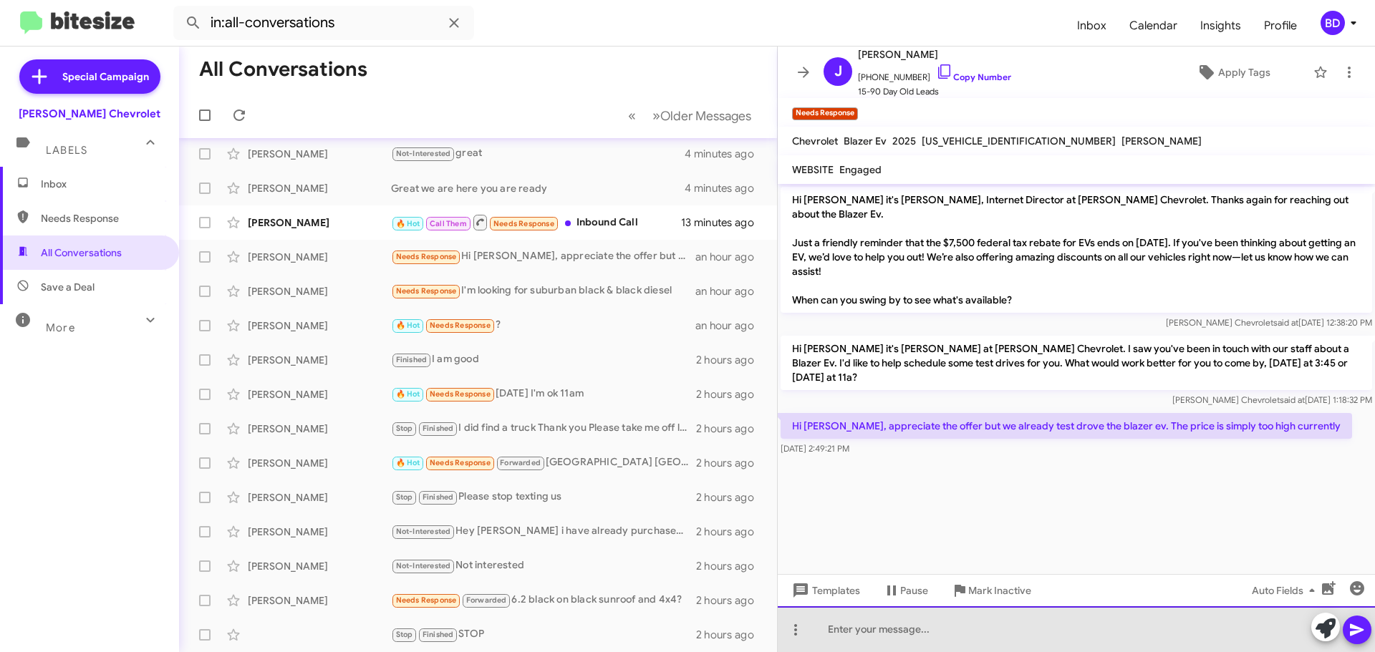
click at [895, 624] on div at bounding box center [1076, 630] width 597 height 46
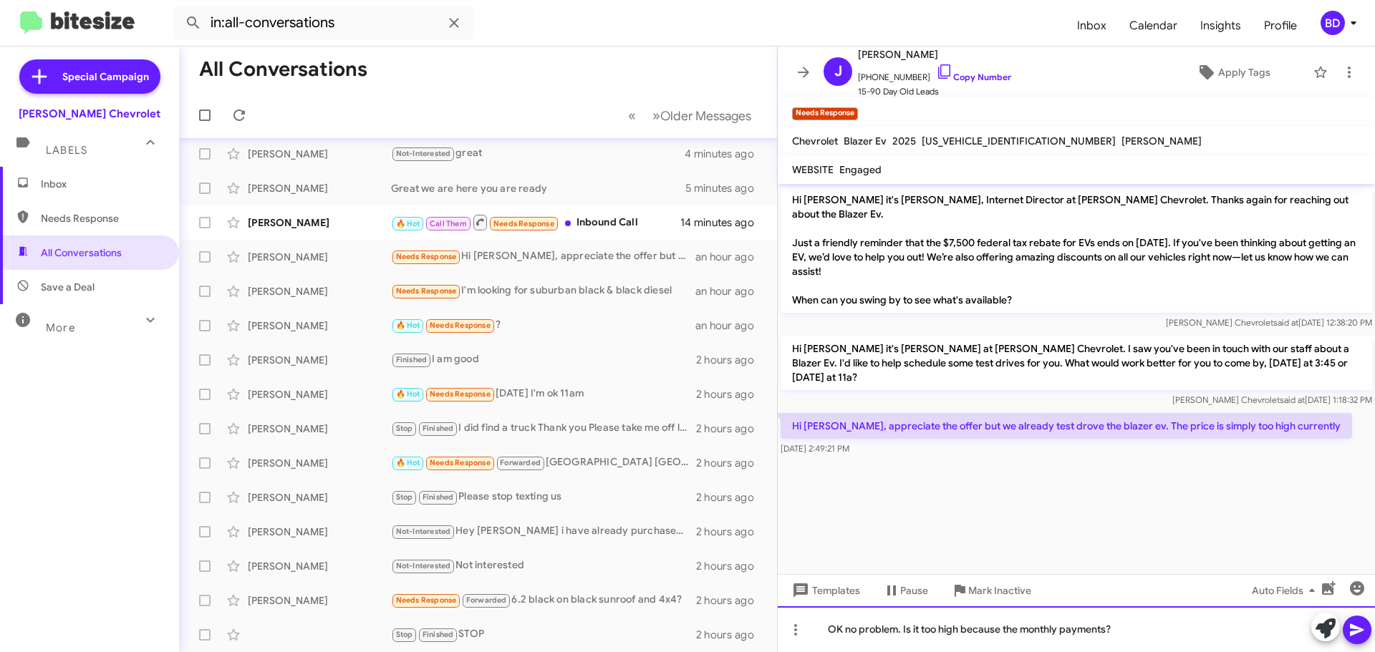
click at [1153, 636] on div "OK no problem. Is it too high because the monthly payments?" at bounding box center [1076, 630] width 597 height 46
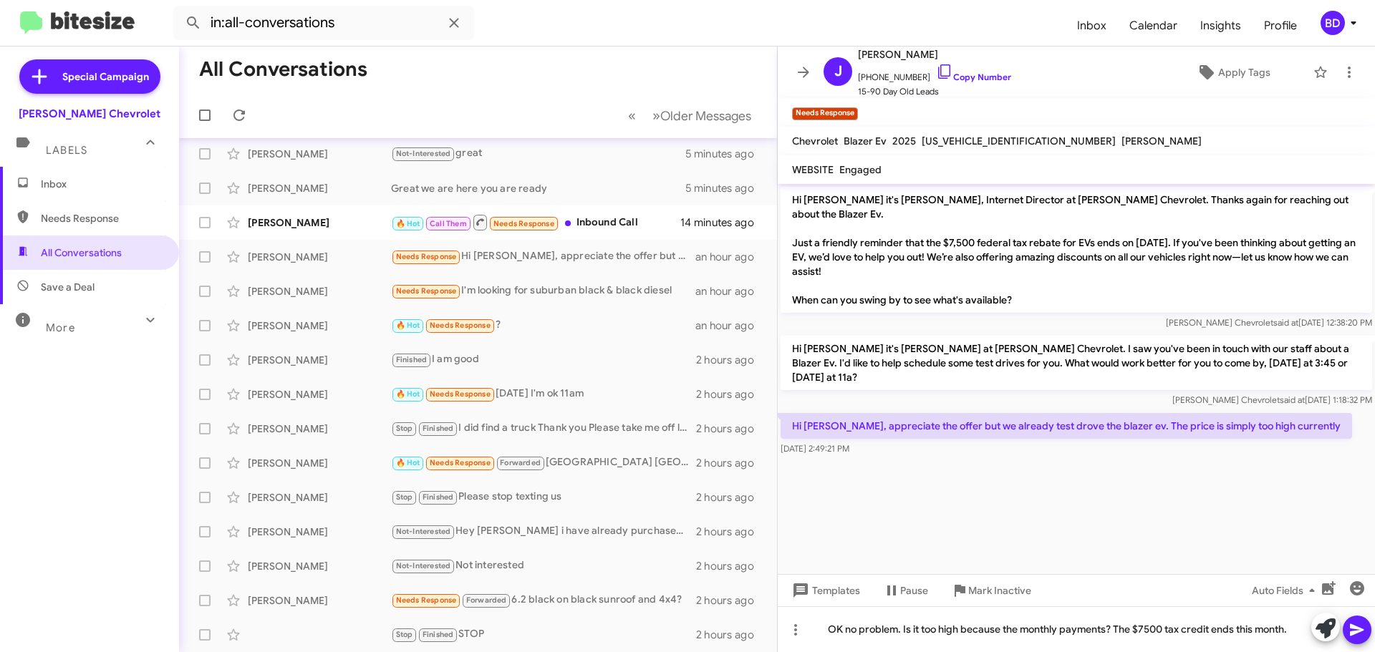
click at [1361, 628] on icon at bounding box center [1356, 630] width 17 height 17
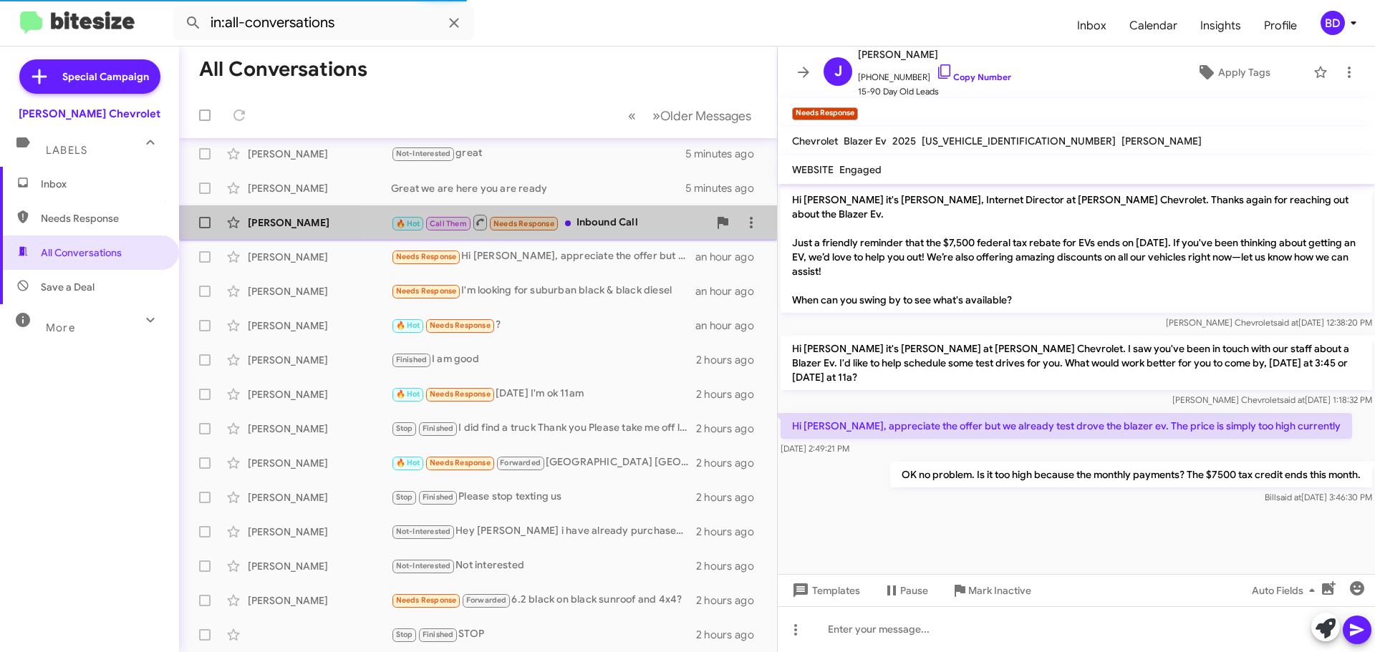
click at [599, 217] on div "🔥 Hot Call Them Needs Response Inbound Call" at bounding box center [549, 222] width 317 height 18
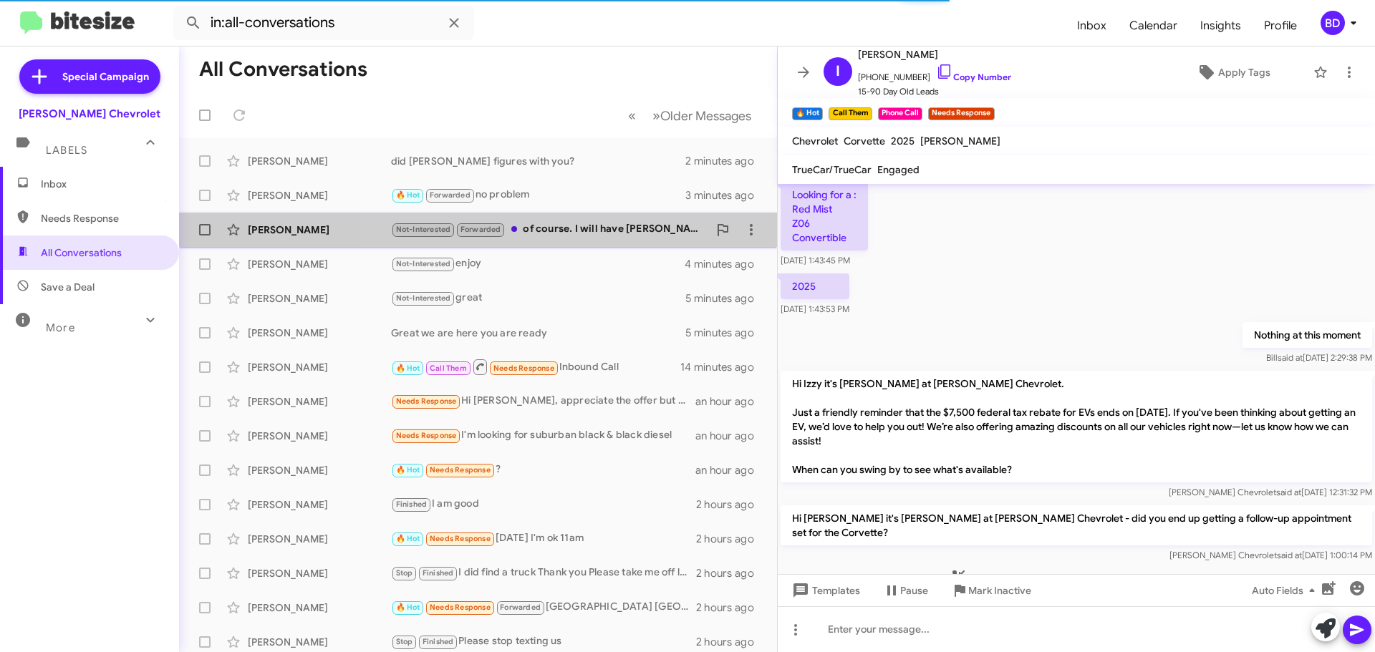
click at [571, 231] on div "Not-Interested Forwarded of course. I will have [PERSON_NAME] reach out" at bounding box center [549, 229] width 317 height 16
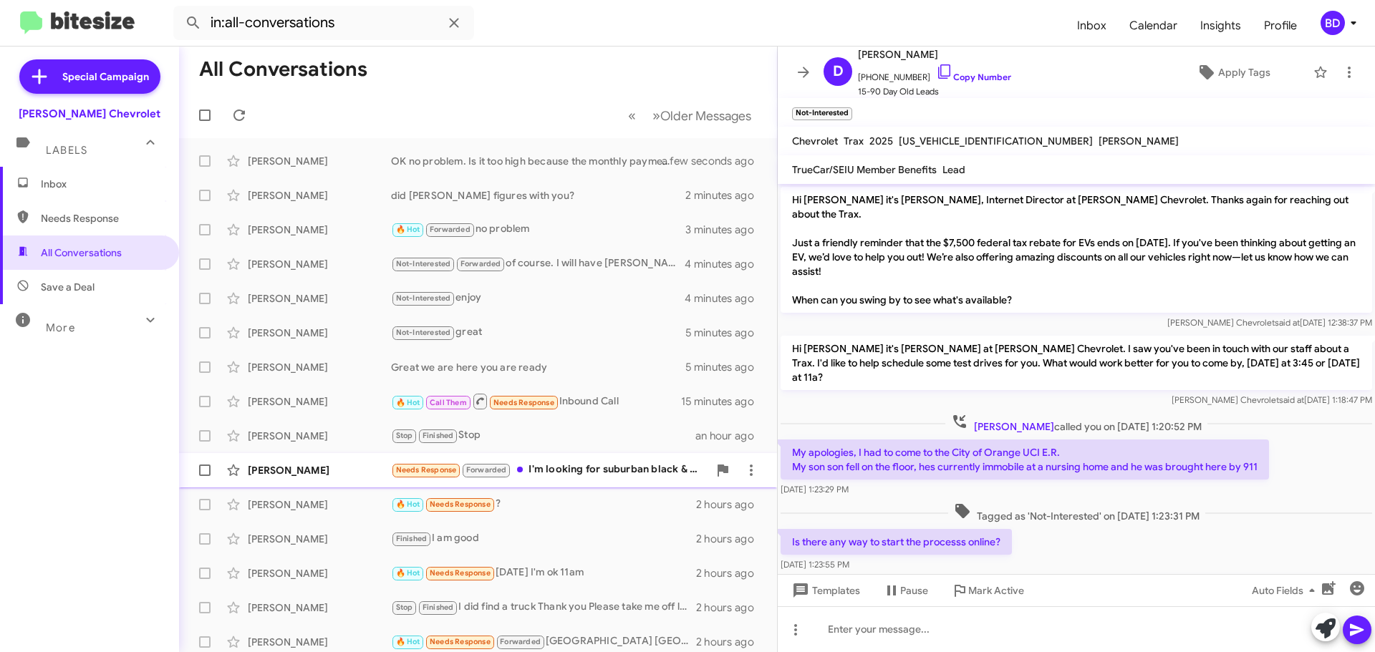
click at [618, 470] on div "Needs Response Forwarded I'm looking for suburban black & black diesel" at bounding box center [549, 470] width 317 height 16
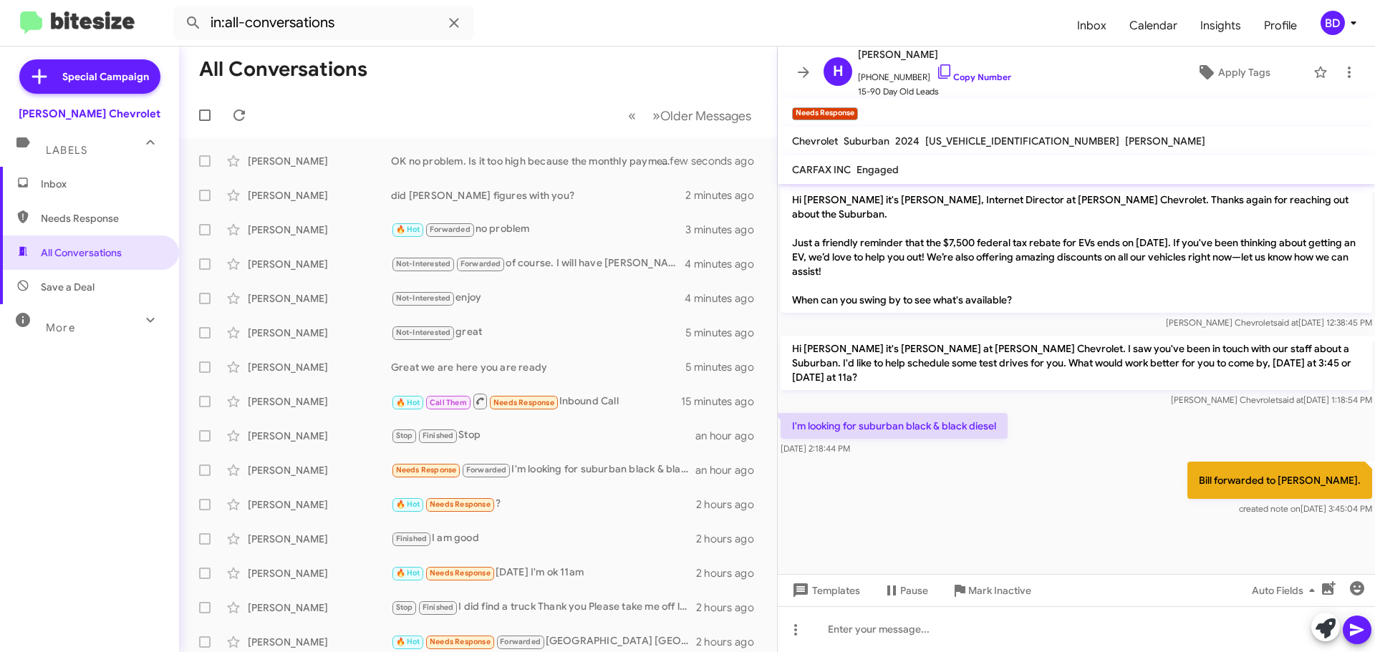
click at [74, 189] on span "Inbox" at bounding box center [102, 184] width 122 height 14
